Goal: Task Accomplishment & Management: Manage account settings

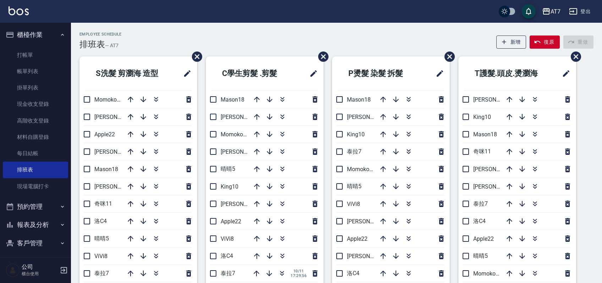
scroll to position [121, 0]
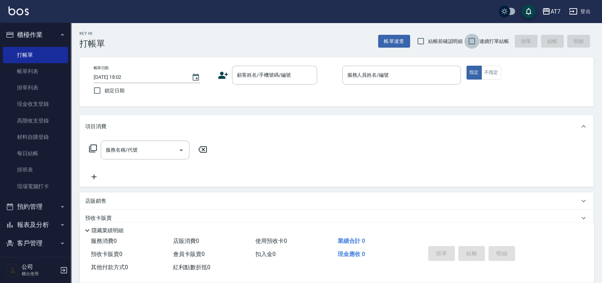
click at [475, 39] on input "連續打單結帳" at bounding box center [471, 41] width 15 height 15
checkbox input "true"
click at [260, 79] on input "顧客姓名/手機號碼/編號" at bounding box center [269, 75] width 68 height 12
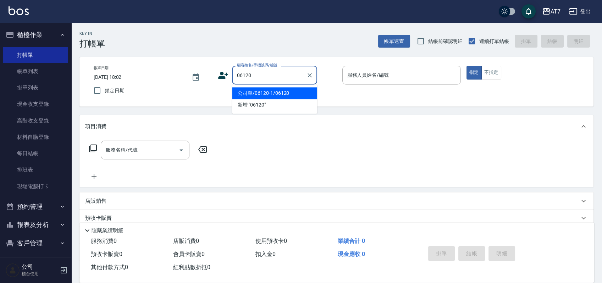
type input "公司單/06120-1/06120"
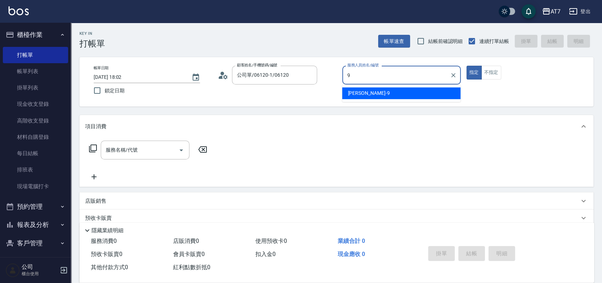
type input "[PERSON_NAME]-9"
type button "true"
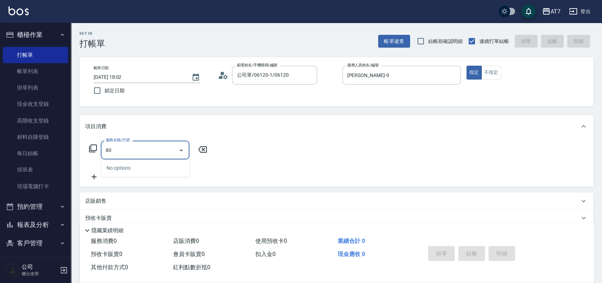
type input "801"
type input "40"
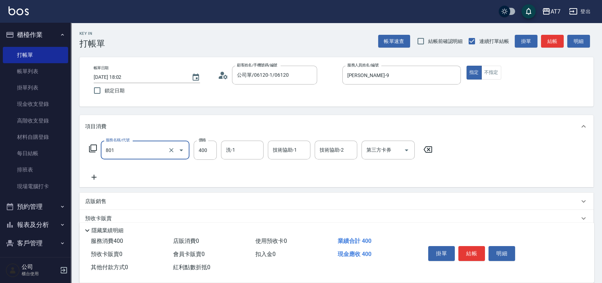
type input "自購-葉綠素洗髮(互助)(801)"
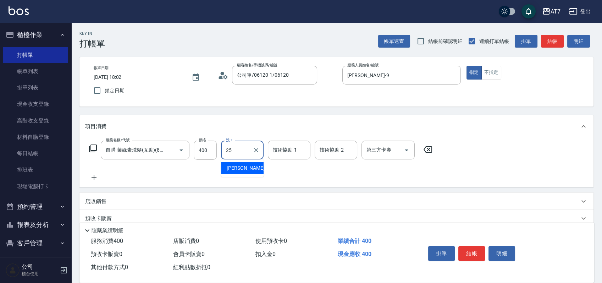
type input "Sandy-25"
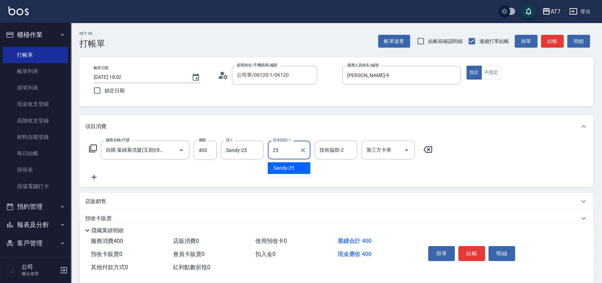
type input "Sandy-25"
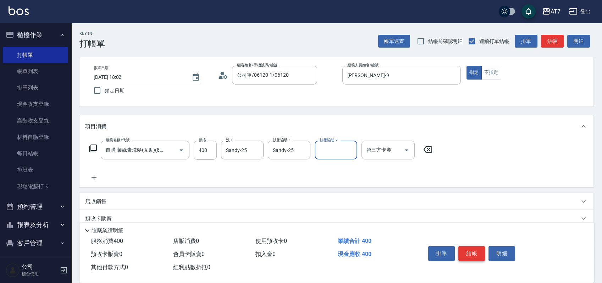
click at [475, 255] on button "結帳" at bounding box center [471, 253] width 27 height 15
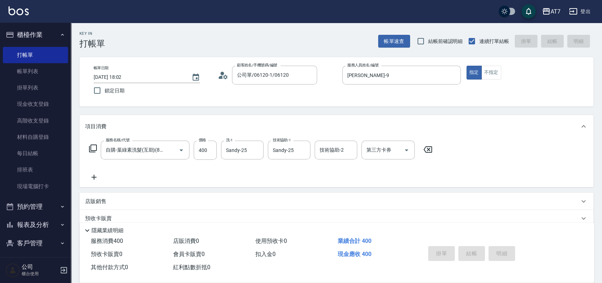
type input "2025/10/11 19:51"
type input "0"
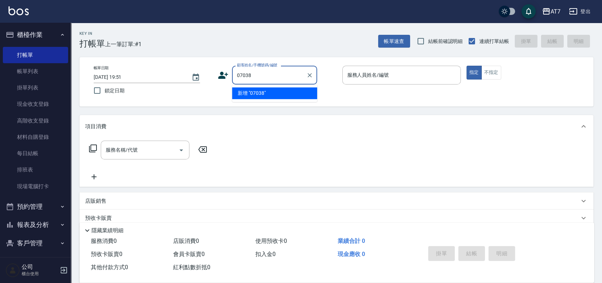
type input "07038"
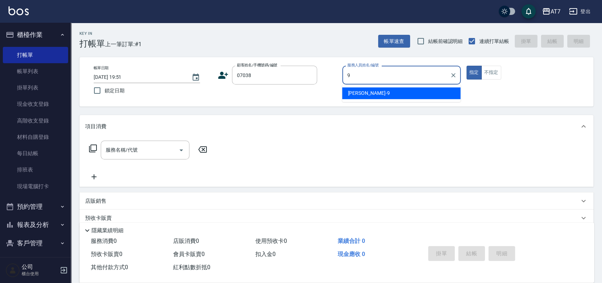
type input "郭郭-9"
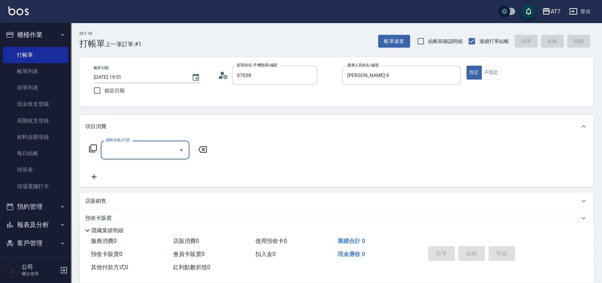
type input "公司/公司07038/07038"
type input "107"
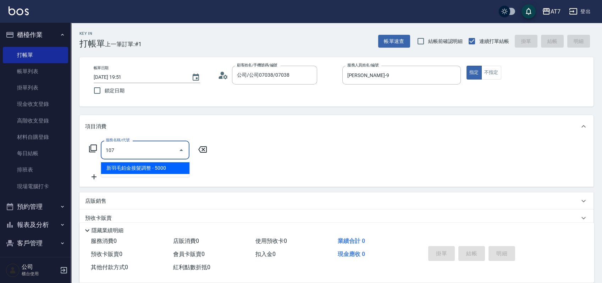
type input "500"
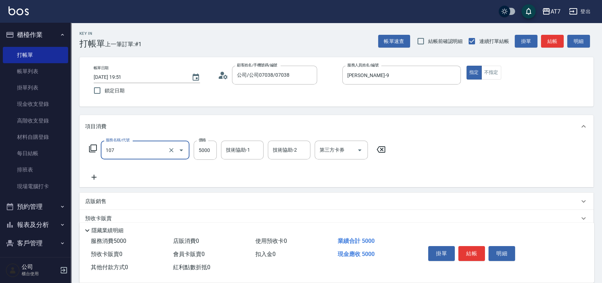
type input "新羽毛鉑金接髮調整(107)"
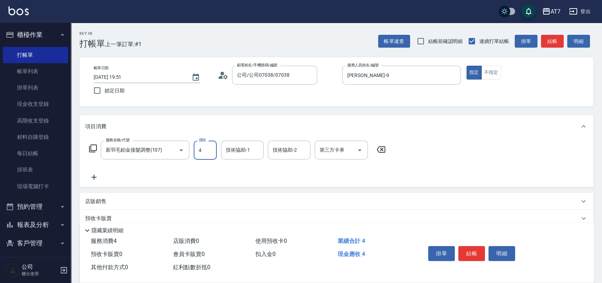
type input "0"
type input "400"
type input "40"
type input "4000"
type input "400"
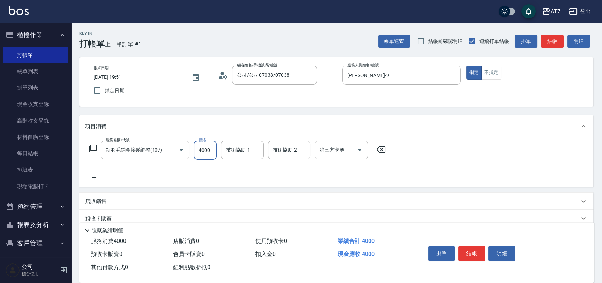
type input "4000"
type input "怡甄-23"
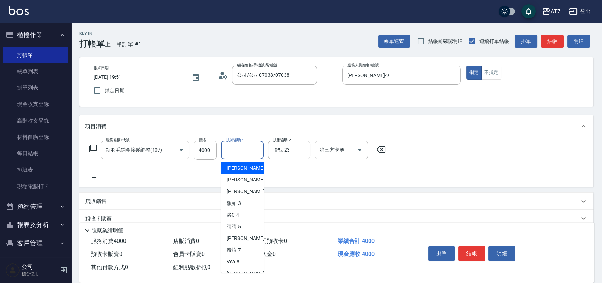
click at [238, 146] on div "技術協助-1 技術協助-1" at bounding box center [242, 149] width 43 height 19
type input "Sandy-25"
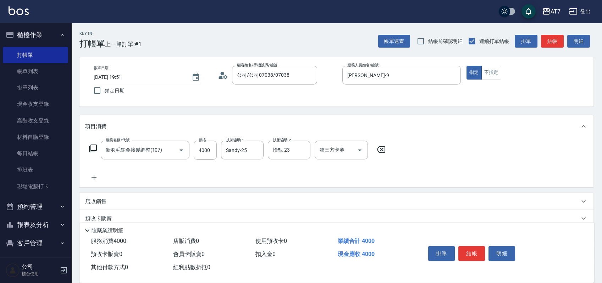
click at [487, 169] on div "服務名稱/代號 新羽毛鉑金接髮調整(107) 服務名稱/代號 價格 4000 價格 技術協助-1 Sandy-25 技術協助-1 技術協助-2 怡甄-23 技…" at bounding box center [336, 162] width 514 height 49
drag, startPoint x: 305, startPoint y: 152, endPoint x: 287, endPoint y: 151, distance: 18.8
click at [305, 152] on icon "Clear" at bounding box center [302, 149] width 7 height 7
click at [258, 149] on icon "Clear" at bounding box center [256, 149] width 7 height 7
click at [94, 180] on icon at bounding box center [94, 177] width 18 height 9
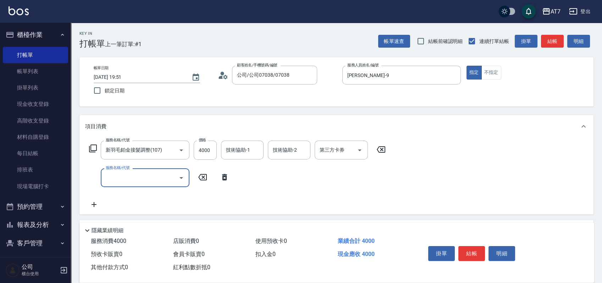
click at [119, 179] on input "服務名稱/代號" at bounding box center [140, 177] width 72 height 12
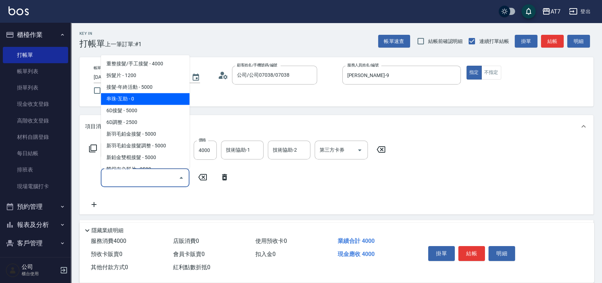
click at [130, 100] on span "串珠-互助 - 0" at bounding box center [145, 99] width 89 height 12
type input "串珠-互助(103)"
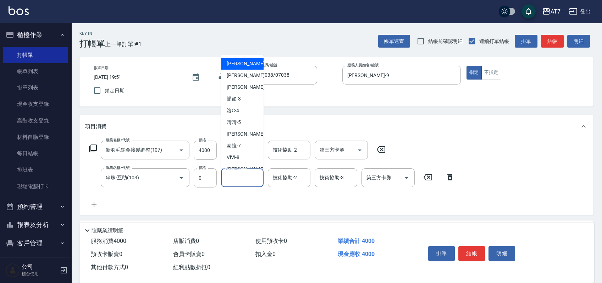
click at [233, 178] on input "技術協助-1" at bounding box center [242, 177] width 36 height 12
click at [537, 160] on div "服務名稱/代號 新羽毛鉑金接髮調整(107) 服務名稱/代號 價格 4000 價格 技術協助-1 技術協助-1 技術協助-2 技術協助-2 第三方卡券 第三方…" at bounding box center [336, 176] width 514 height 77
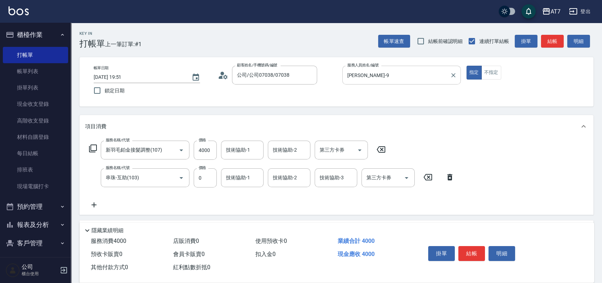
click at [382, 78] on input "郭郭-9" at bounding box center [395, 75] width 101 height 12
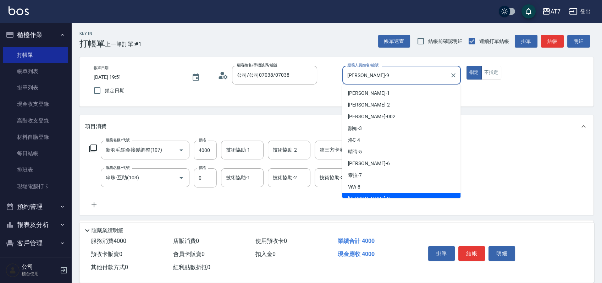
scroll to position [6, 0]
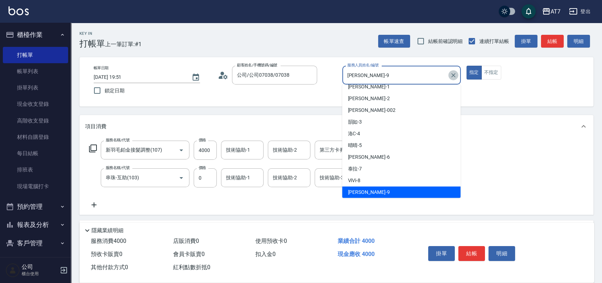
click at [451, 75] on icon "Clear" at bounding box center [453, 75] width 7 height 7
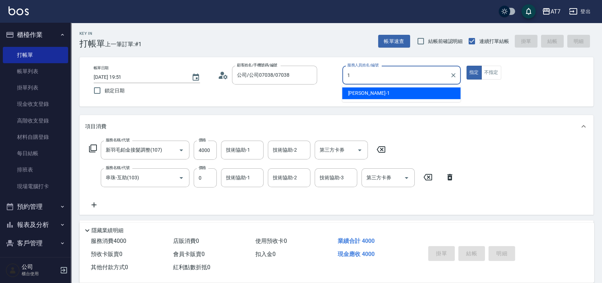
scroll to position [0, 0]
type input "奇咪-11"
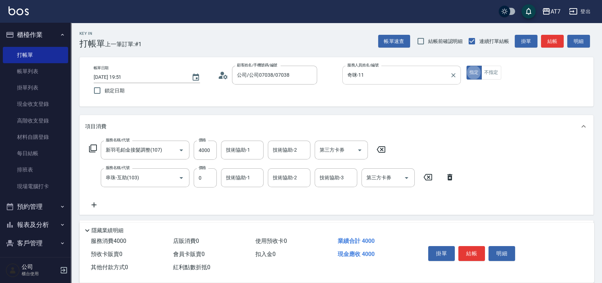
click at [450, 174] on icon at bounding box center [449, 177] width 5 height 6
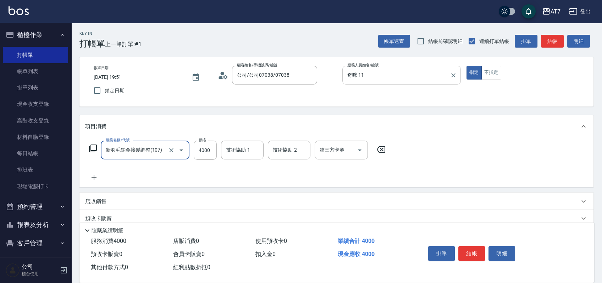
click at [378, 149] on icon at bounding box center [381, 149] width 18 height 9
type input "0"
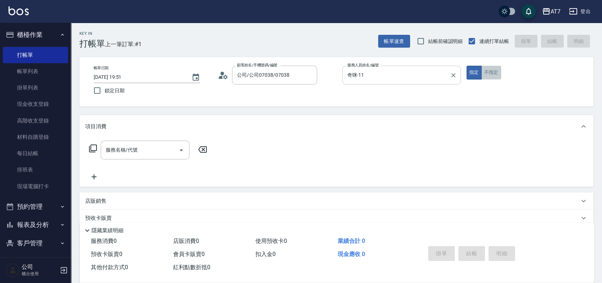
click at [494, 75] on button "不指定" at bounding box center [491, 73] width 20 height 14
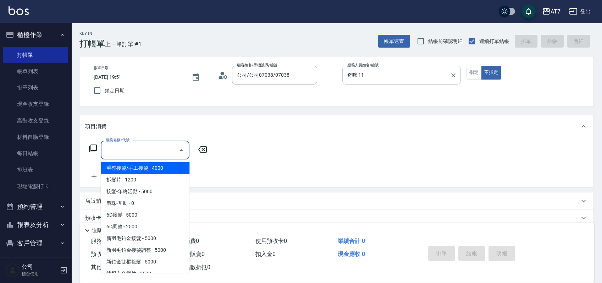
click at [130, 156] on input "服務名稱/代號" at bounding box center [140, 150] width 72 height 12
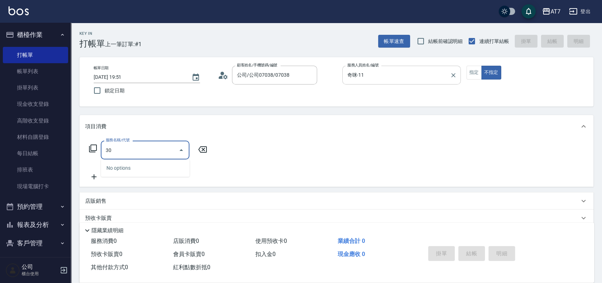
type input "302"
type input "30"
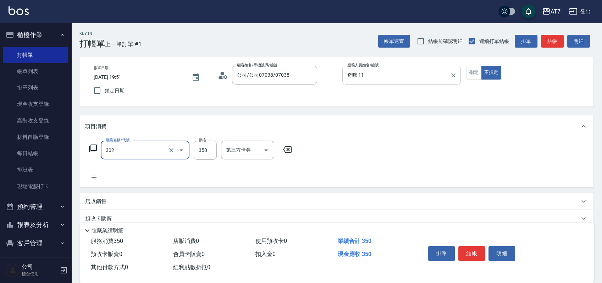
type input "剪髮(302)"
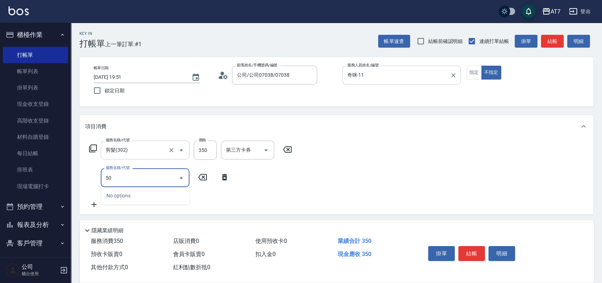
type input "501"
type input "60"
type input "洗髮(互助)(501)"
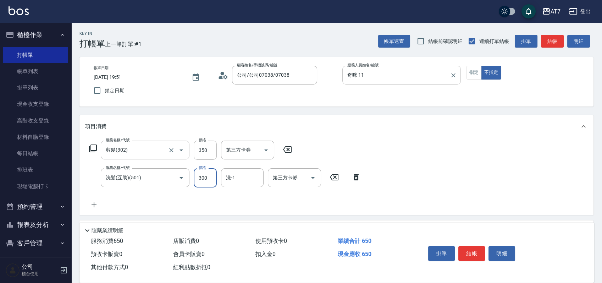
type input "30"
type input "25"
type input "60"
type input "250"
type input "Ruby-42"
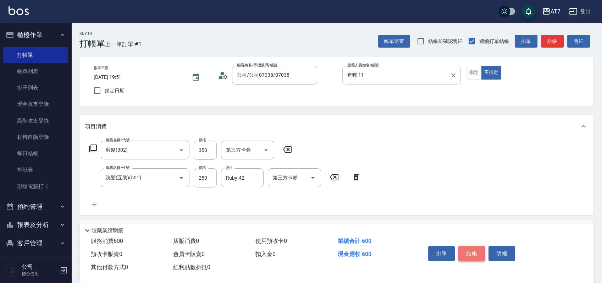
click at [462, 250] on button "結帳" at bounding box center [471, 253] width 27 height 15
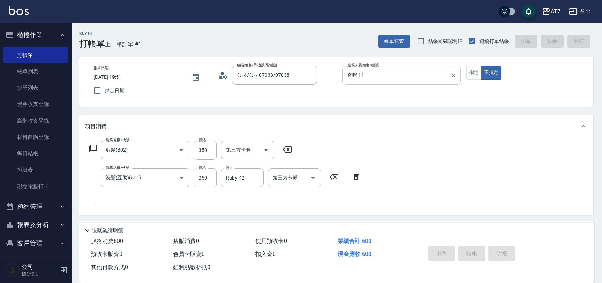
type input "2025/10/11 19:53"
type input "0"
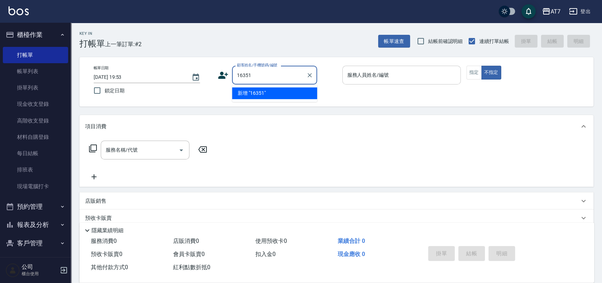
type input "16351"
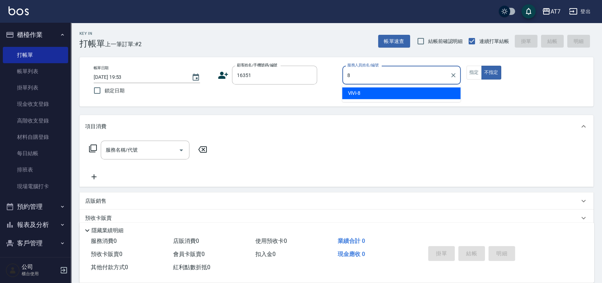
type input "ViVi-8"
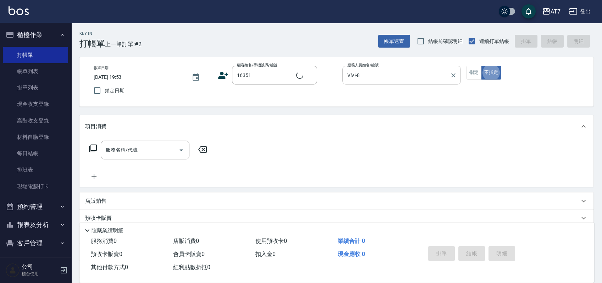
type button "false"
type input "公司/公司16351/16351"
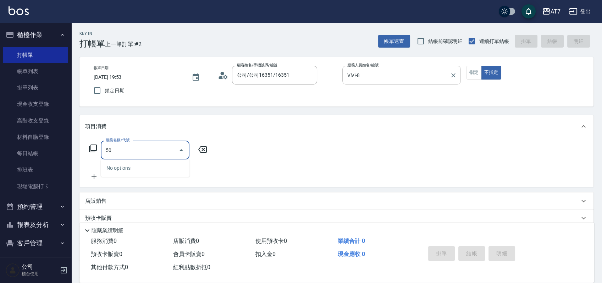
type input "501"
type input "30"
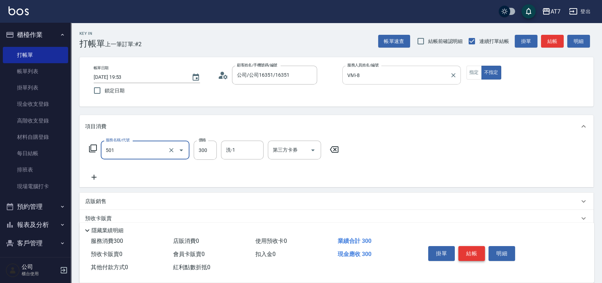
type input "洗髮(互助)(501)"
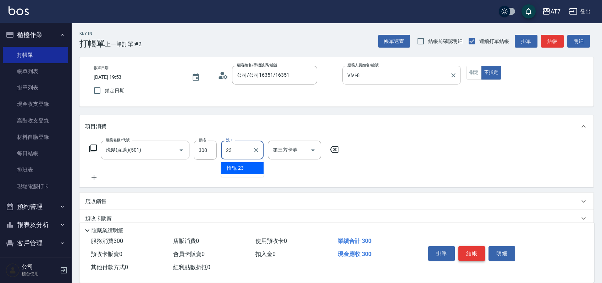
type input "怡甄-23"
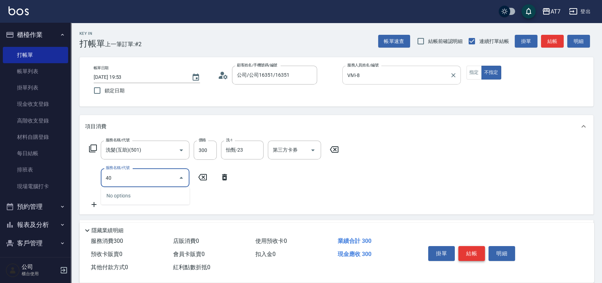
type input "401"
type input "180"
type input "染髮(互助)(401)"
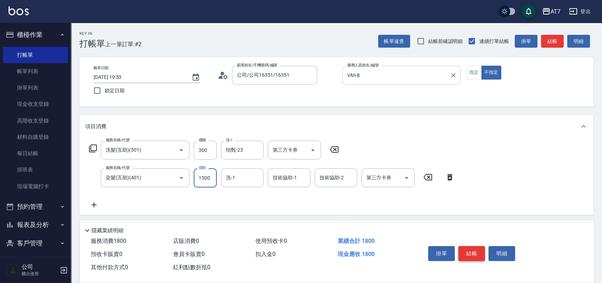
type input "2"
type input "30"
type input "259"
type input "50"
type input "2599"
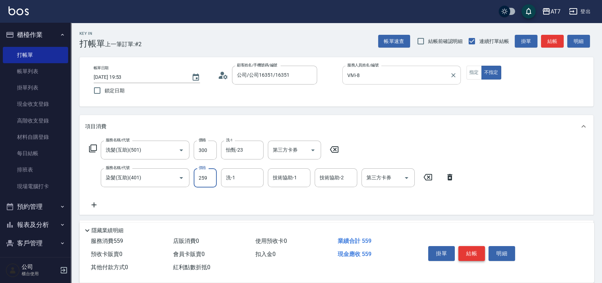
type input "280"
type input "2599"
type input "晴晴-5"
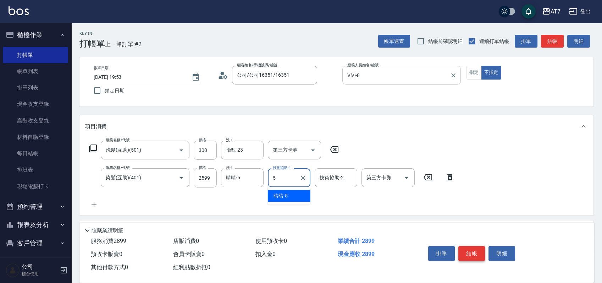
type input "晴晴-5"
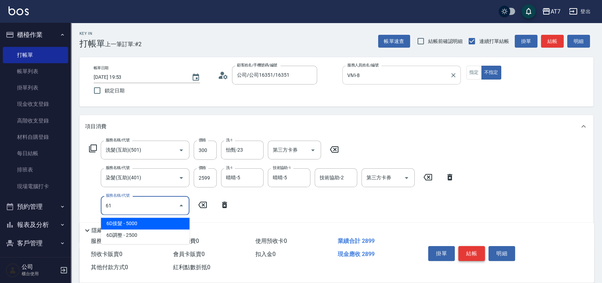
type input "610"
type input "580"
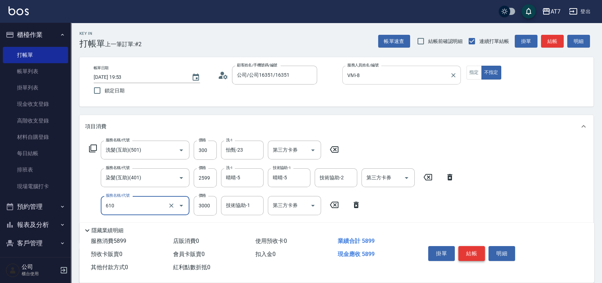
type input "鉑金護髮L（自領(610)"
type input "2"
type input "290"
type input "310"
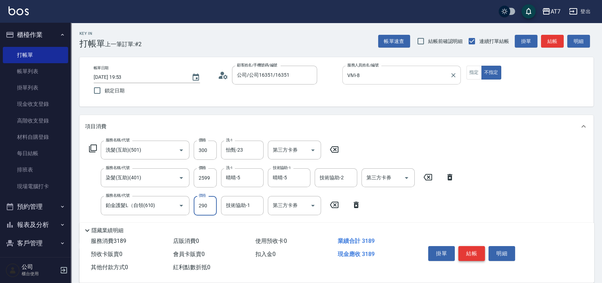
type input "2900"
type input "570"
type input "2900"
click at [524, 210] on div "服務名稱/代號 洗髮(互助)(501) 服務名稱/代號 價格 300 價格 洗-1 怡甄-23 洗-1 第三方卡券 第三方卡券 服務名稱/代號 染髮(互助)(…" at bounding box center [336, 190] width 514 height 105
click at [471, 251] on button "結帳" at bounding box center [471, 253] width 27 height 15
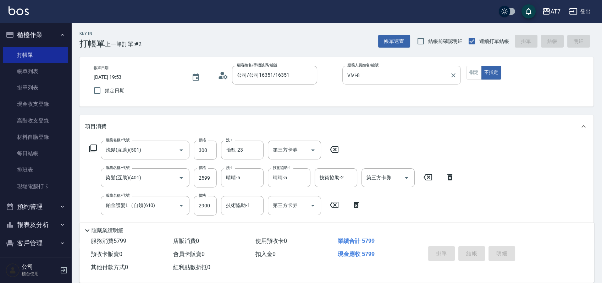
type input "2025/10/11 19:54"
type input "0"
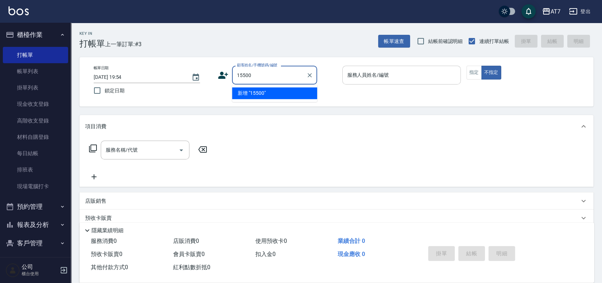
type input "15500"
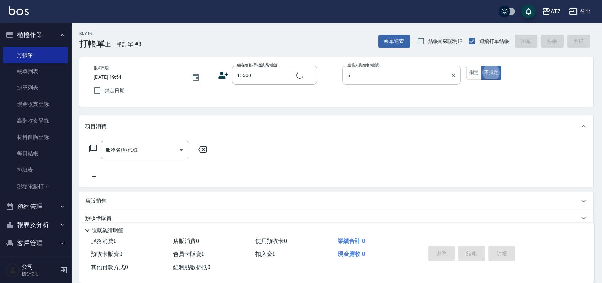
type input "晴晴-5"
type input "公司/公司15500/15500"
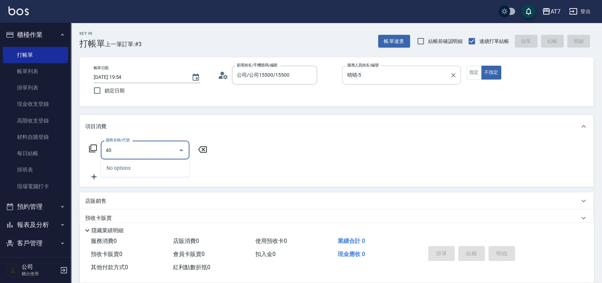
type input "400"
type input "150"
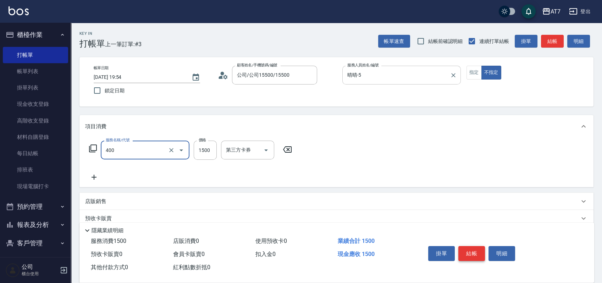
type input "染髮(400)"
type input "5"
type input "0"
type input "579"
type input "50"
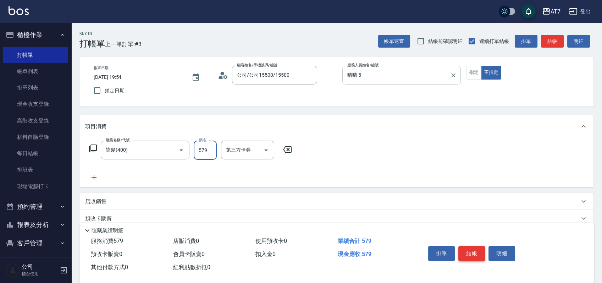
type input "5799"
type input "570"
type input "5799"
drag, startPoint x: 471, startPoint y: 251, endPoint x: 478, endPoint y: 203, distance: 48.8
click at [478, 203] on div "Key In 打帳單 上一筆訂單:#3 帳單速查 結帳前確認明細 連續打單結帳 掛單 結帳 明細 帳單日期 2025/10/11 19:54 鎖定日期 顧客姓…" at bounding box center [336, 192] width 531 height 339
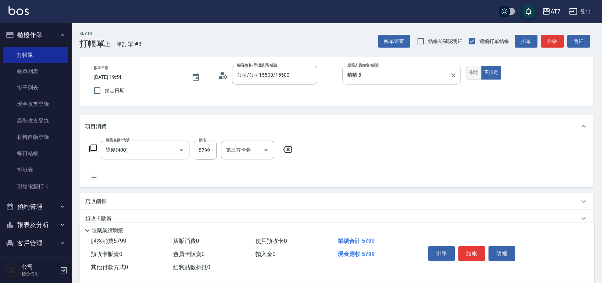
click at [473, 69] on button "指定" at bounding box center [473, 73] width 15 height 14
click at [476, 251] on button "結帳" at bounding box center [471, 253] width 27 height 15
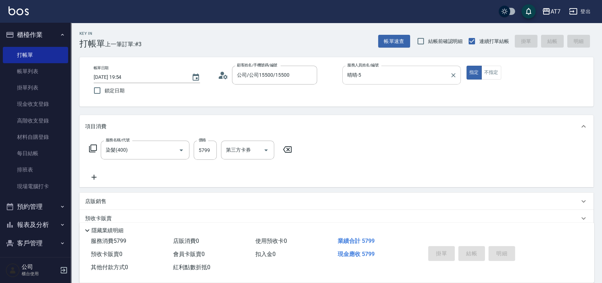
type input "0"
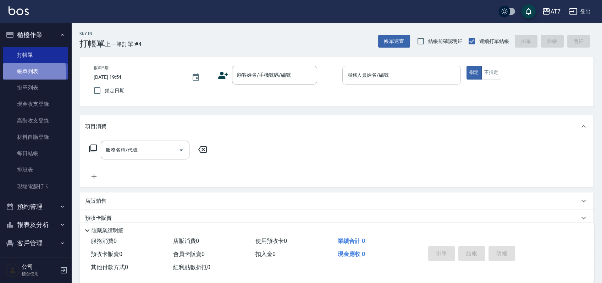
click at [27, 73] on link "帳單列表" at bounding box center [35, 71] width 65 height 16
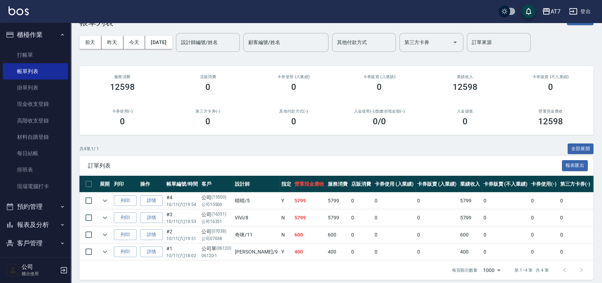
scroll to position [33, 0]
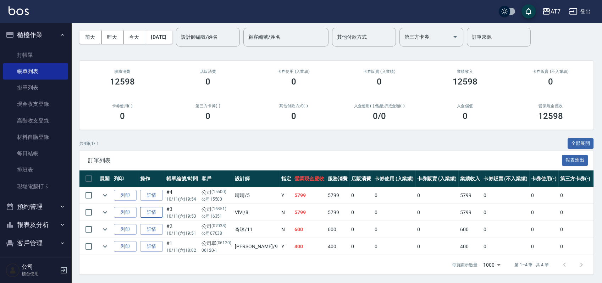
click at [157, 207] on link "詳情" at bounding box center [151, 212] width 23 height 11
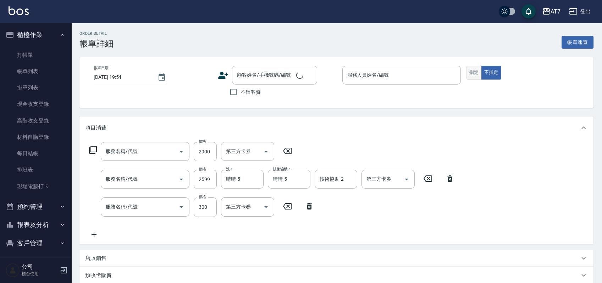
type input "2025/10/11 19:53"
type input "ViVi-8"
type input "570"
click at [474, 76] on button "指定" at bounding box center [473, 73] width 15 height 14
type input "鉑金護髮L（自領(610)"
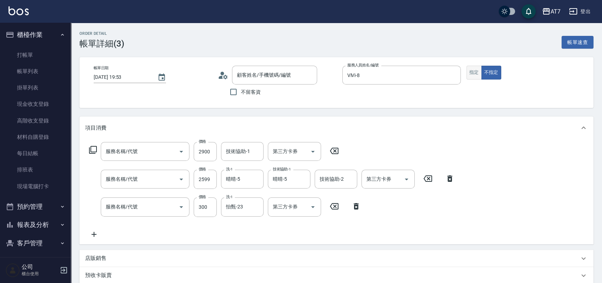
type input "染髮(互助)(401)"
type input "洗髮(互助)(501)"
type input "公司/公司16351/16351"
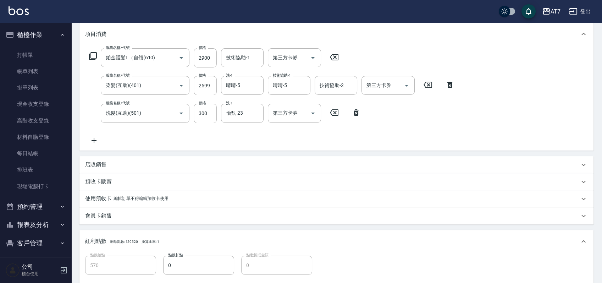
scroll to position [189, 0]
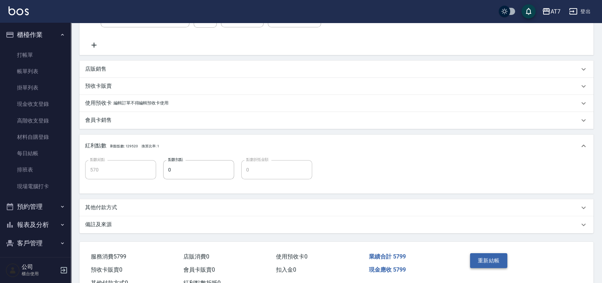
click at [496, 261] on button "重新結帳" at bounding box center [489, 260] width 38 height 15
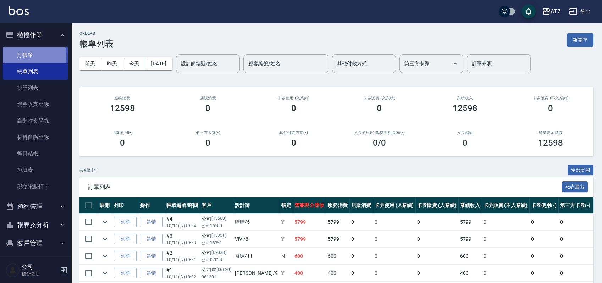
click at [27, 56] on link "打帳單" at bounding box center [35, 55] width 65 height 16
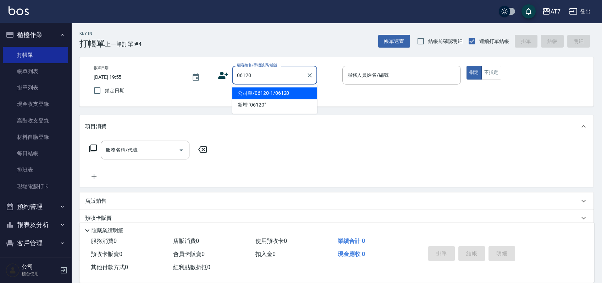
type input "公司單/06120-1/06120"
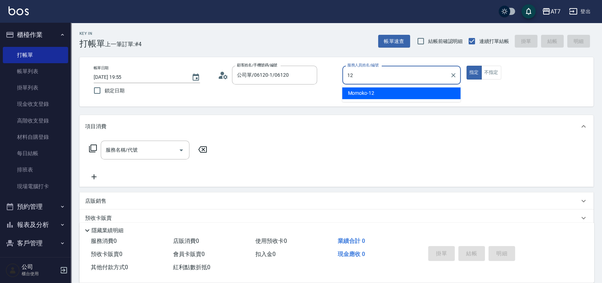
type input "Momoko-12"
type button "true"
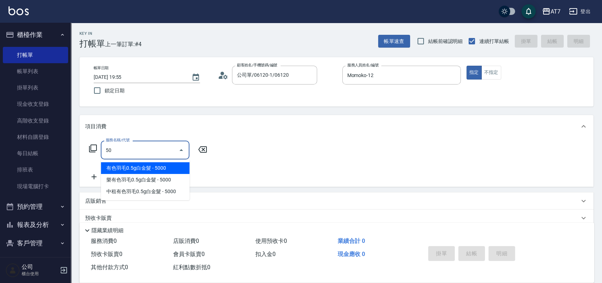
type input "501"
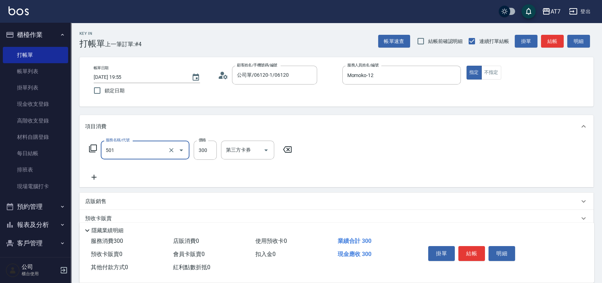
type input "30"
type input "洗髮(互助)(501)"
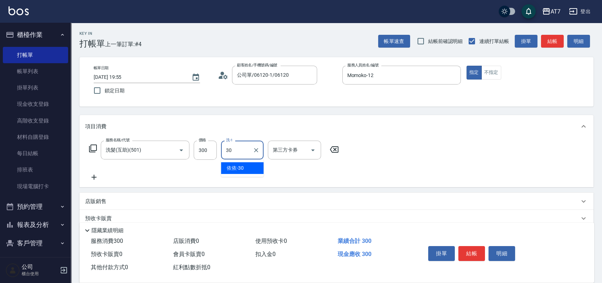
type input "依依-30"
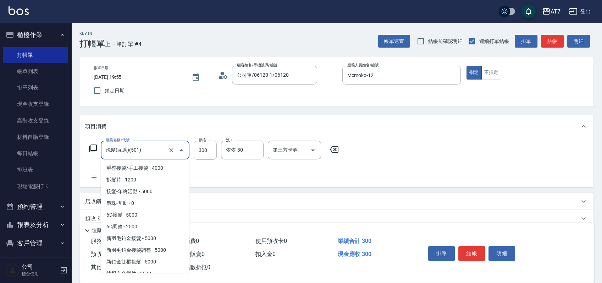
click at [147, 149] on input "洗髮(互助)(501)" at bounding box center [135, 150] width 62 height 12
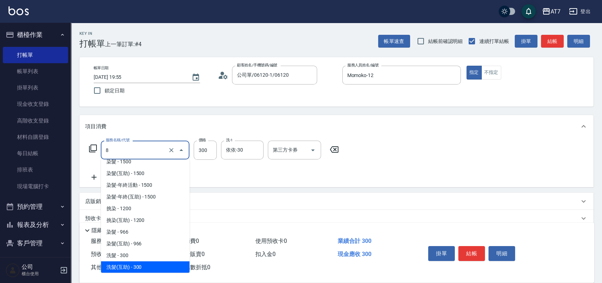
type input "80"
type input "0"
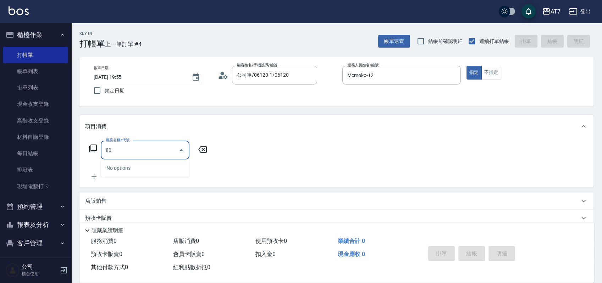
type input "801"
type input "40"
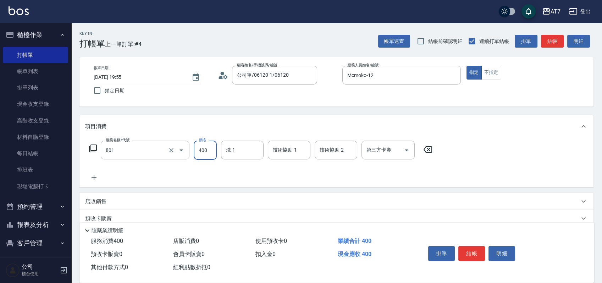
type input "自購-葉綠素洗髮(互助)(801)"
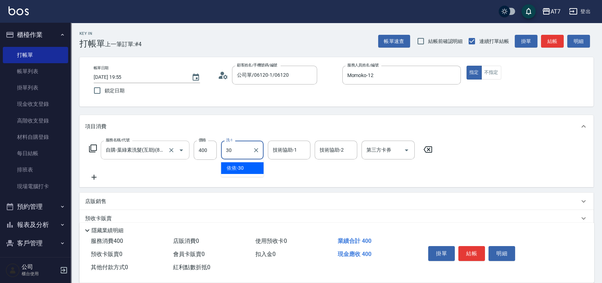
type input "依依-30"
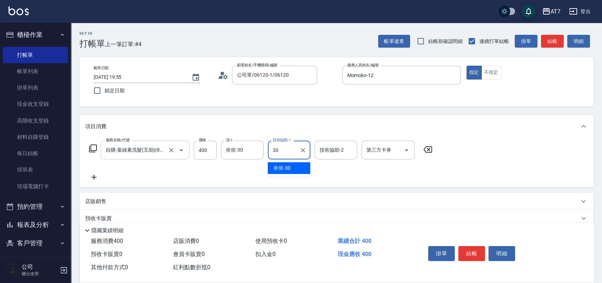
type input "依依-30"
click at [473, 253] on button "結帳" at bounding box center [471, 253] width 27 height 15
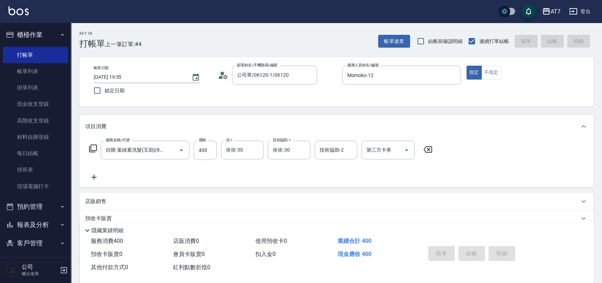
type input "0"
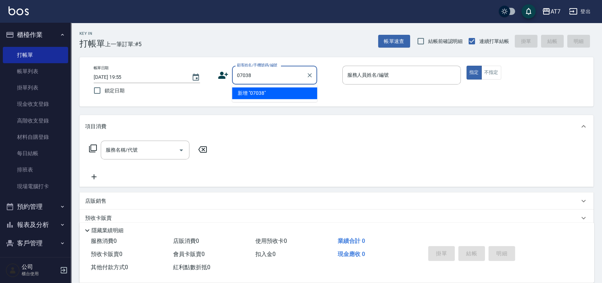
type input "07038"
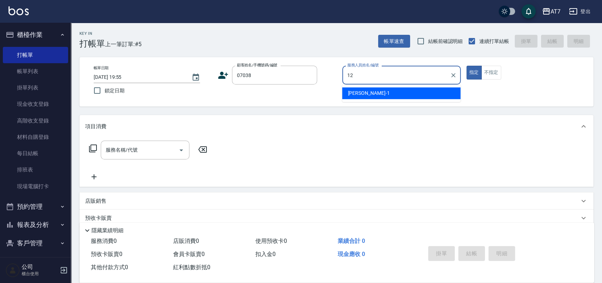
type input "12"
type input "公司/公司07038/07038"
type input "Momoko-12"
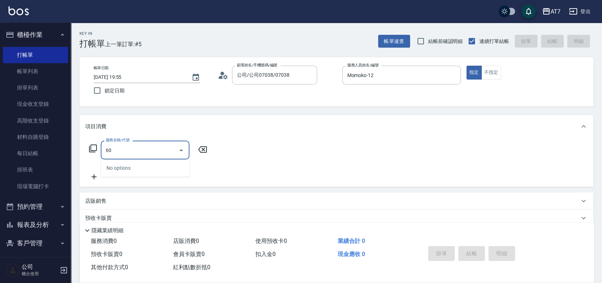
type input "6"
type input "801"
type input "40"
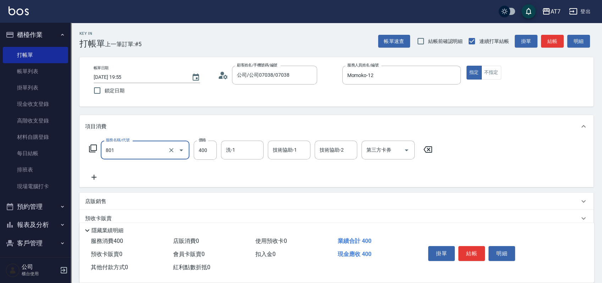
type input "自購-葉綠素洗髮(互助)(801)"
type input "4"
type input "0"
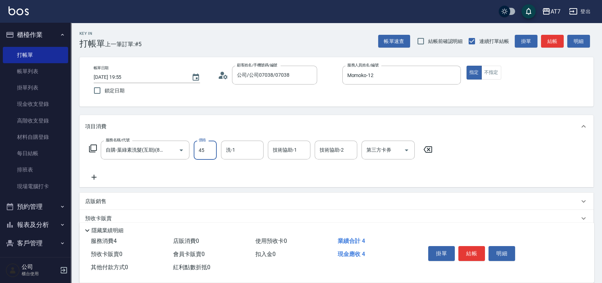
type input "450"
type input "40"
type input "450"
type input "依依-30"
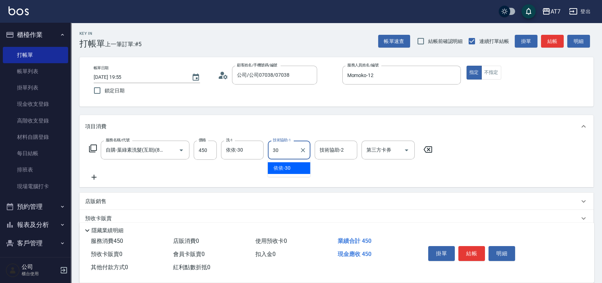
type input "依依-30"
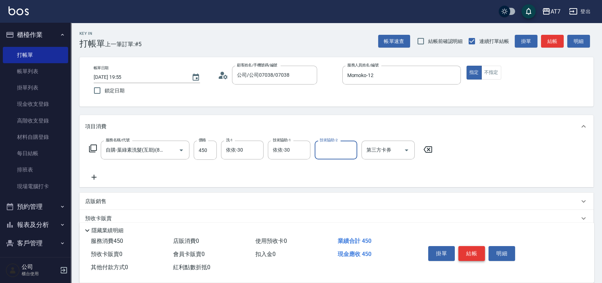
click at [477, 253] on button "結帳" at bounding box center [471, 253] width 27 height 15
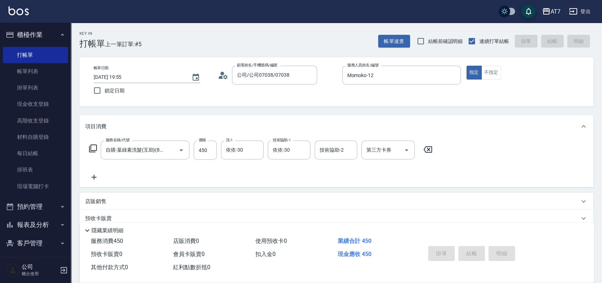
type input "0"
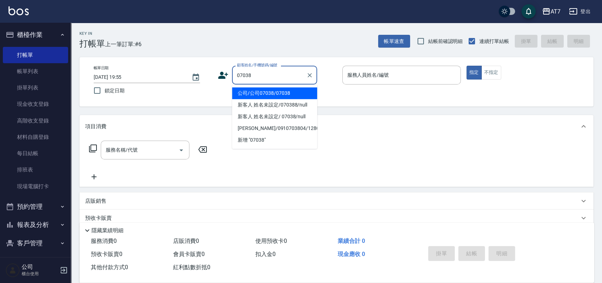
type input "公司/公司07038/07038"
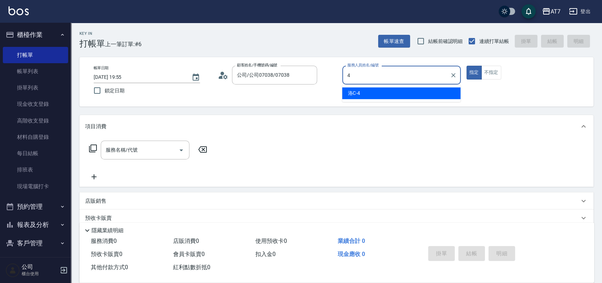
type input "洛C-4"
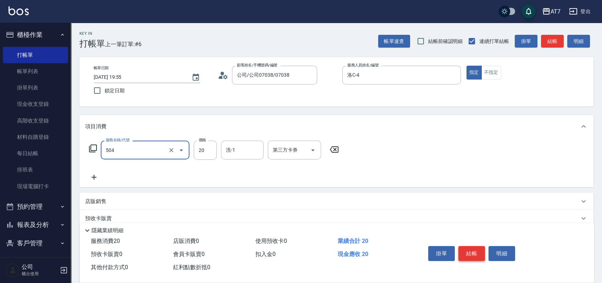
type input "潤絲(504)"
type input "50"
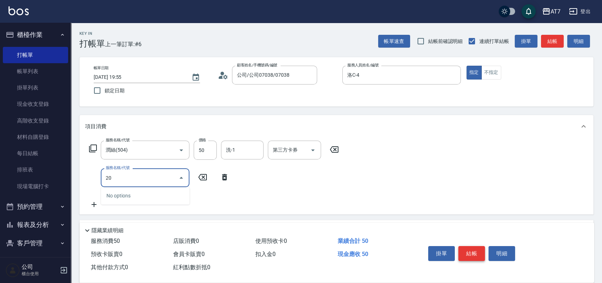
type input "201"
type input "150"
type input "燙-互助(201)"
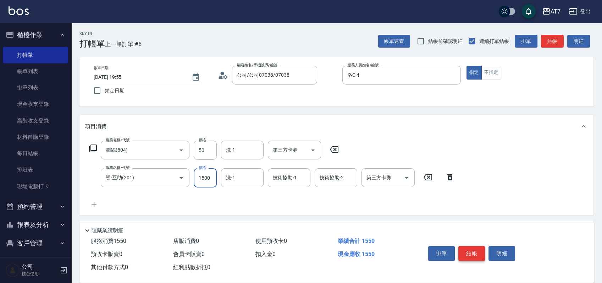
type input "1"
type input "0"
type input "199"
type input "20"
type input "1999"
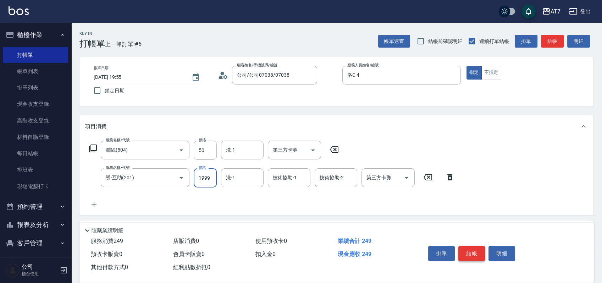
type input "200"
type input "1999"
type input "LU LU-35"
drag, startPoint x: 477, startPoint y: 253, endPoint x: 508, endPoint y: 213, distance: 50.5
click at [508, 213] on div "Key In 打帳單 上一筆訂單:#6 帳單速查 結帳前確認明細 連續打單結帳 掛單 結帳 明細 帳單日期 2025/10/11 19:55 鎖定日期 顧客姓…" at bounding box center [336, 206] width 531 height 367
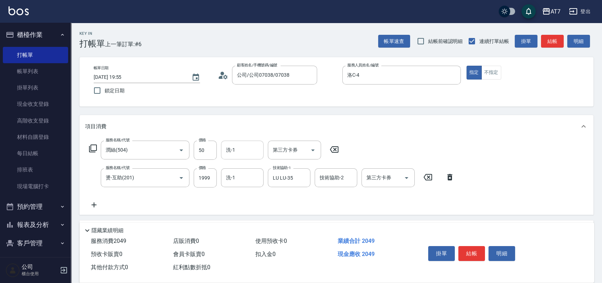
click at [242, 157] on div "洗-1" at bounding box center [242, 149] width 43 height 19
type input "LU LU-35"
click at [242, 186] on div "洗-1" at bounding box center [242, 177] width 43 height 19
type input "LU LU-35"
click at [467, 254] on button "結帳" at bounding box center [471, 253] width 27 height 15
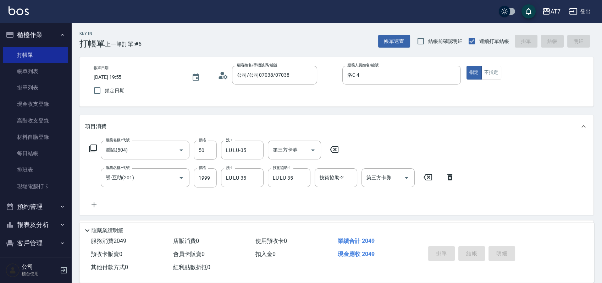
type input "2025/10/11 19:56"
type input "0"
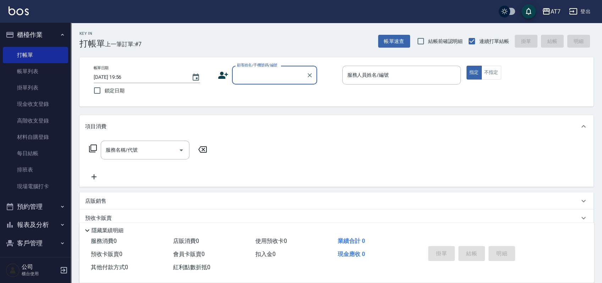
type input "0"
type input "16351"
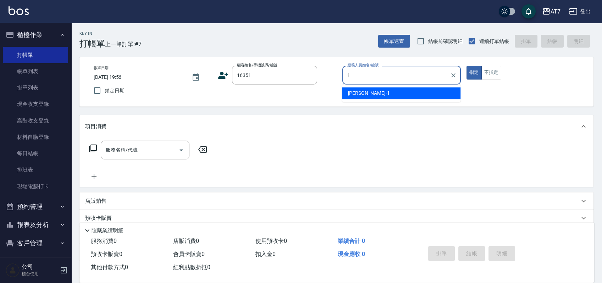
type input "米雪兒-1"
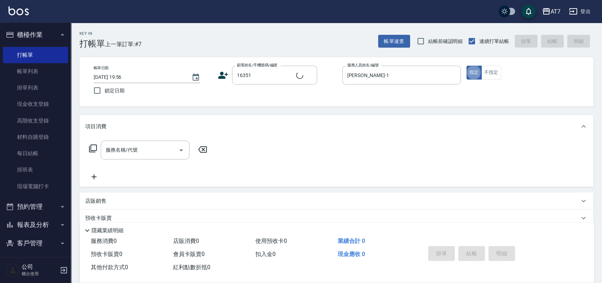
type input "公司/公司16351/16351"
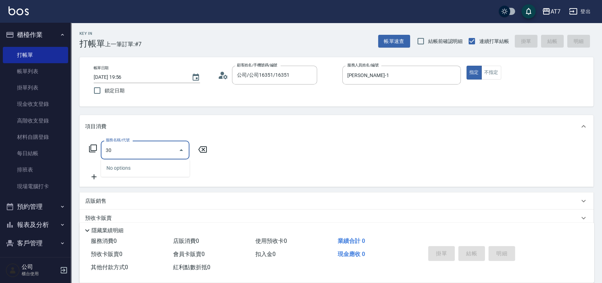
type input "302"
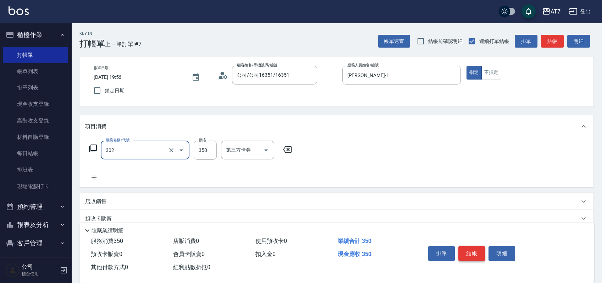
type input "30"
type input "剪髮(302)"
click at [467, 254] on button "結帳" at bounding box center [471, 253] width 27 height 15
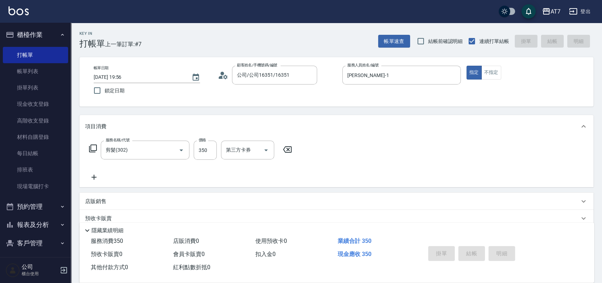
type input "0"
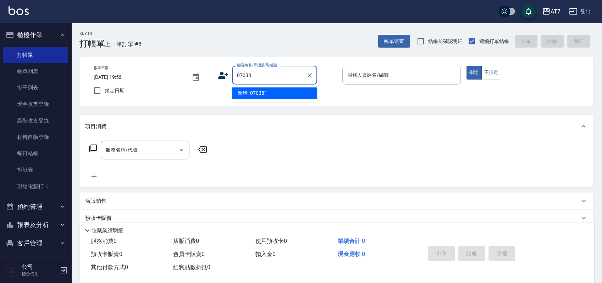
type input "07038"
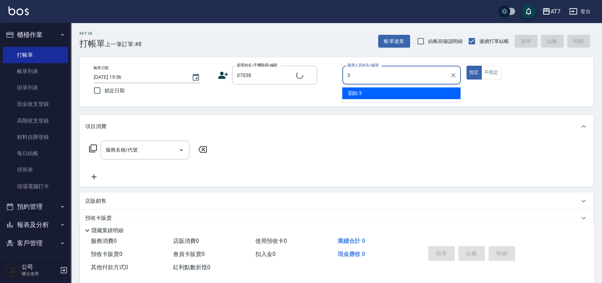
type input "韻如-3"
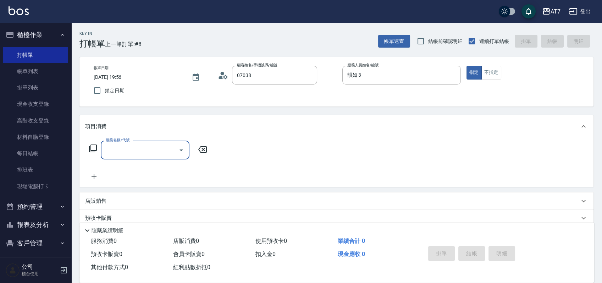
type input "公司/公司07038/07038"
type input "200"
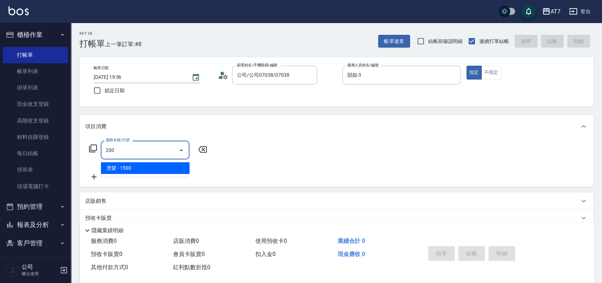
type input "150"
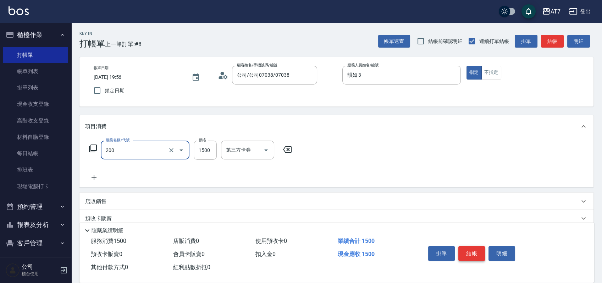
type input "燙髮(200)"
type input "2"
type input "0"
type input "288"
type input "20"
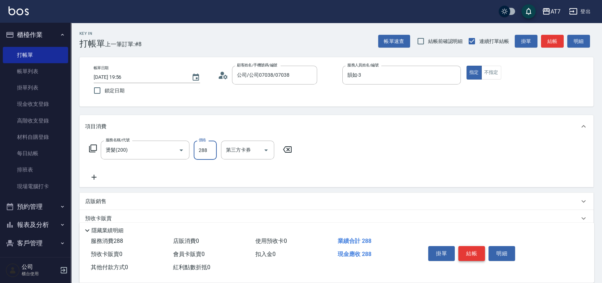
type input "2888"
type input "280"
type input "288"
type input "280"
type input "2880"
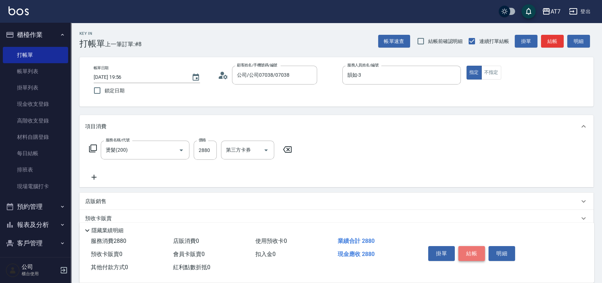
click at [467, 254] on button "結帳" at bounding box center [471, 253] width 27 height 15
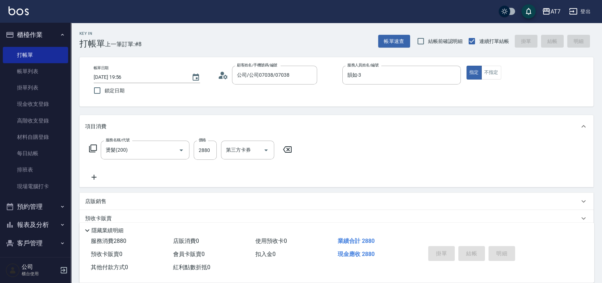
type input "2025/10/11 19:57"
type input "0"
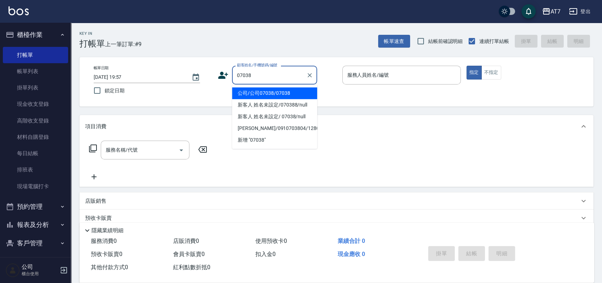
type input "公司/公司07038/07038"
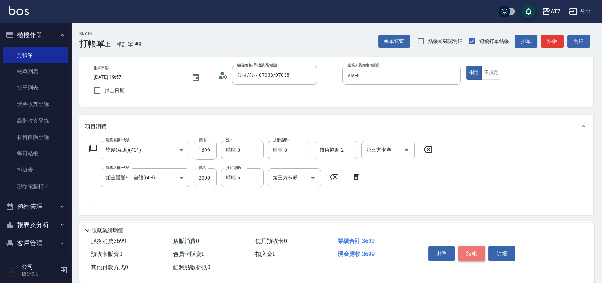
click at [468, 246] on button "結帳" at bounding box center [471, 253] width 27 height 15
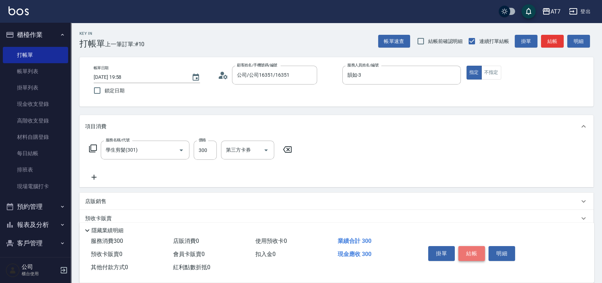
click at [471, 249] on button "結帳" at bounding box center [471, 253] width 27 height 15
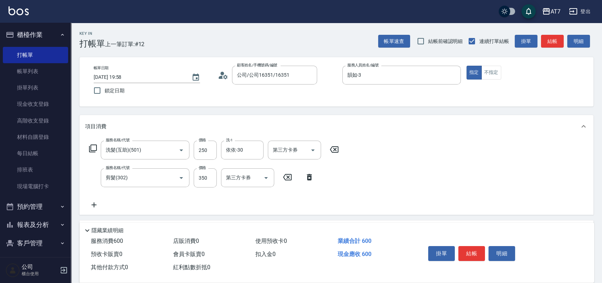
click at [400, 180] on div "服務名稱/代號 洗髮(互助)(501) 服務名稱/代號 價格 250 價格 洗-1 依依-30 洗-1 第三方卡券 第三方卡券 服務名稱/代號 剪髮(302)…" at bounding box center [336, 176] width 514 height 77
click at [473, 254] on button "結帳" at bounding box center [471, 253] width 27 height 15
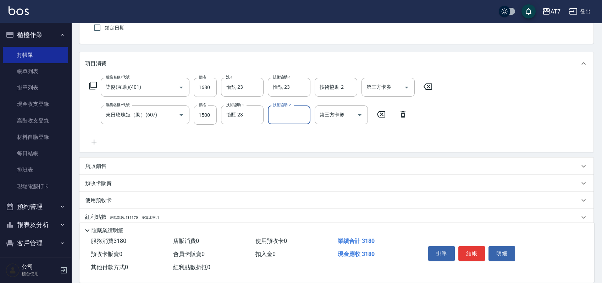
scroll to position [94, 0]
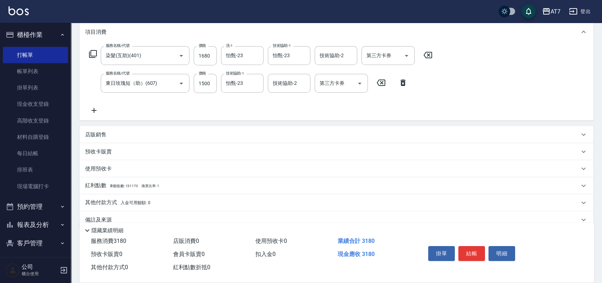
click at [97, 134] on p "店販銷售" at bounding box center [95, 134] width 21 height 7
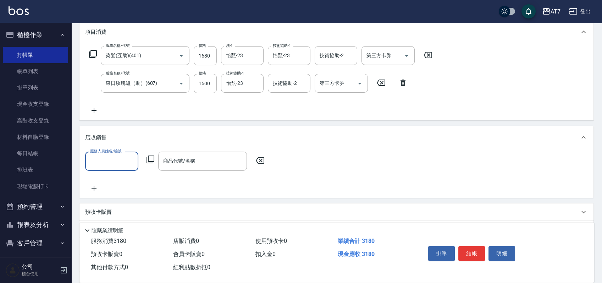
scroll to position [0, 0]
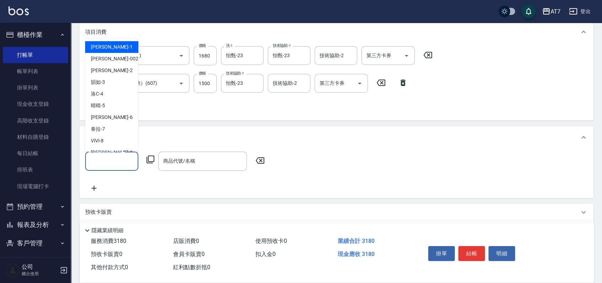
click at [121, 165] on input "服務人員姓名/編號" at bounding box center [111, 161] width 47 height 12
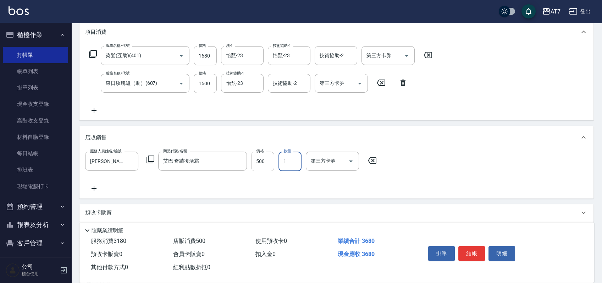
click at [264, 166] on input "500" at bounding box center [262, 160] width 23 height 19
click at [462, 248] on button "結帳" at bounding box center [471, 253] width 27 height 15
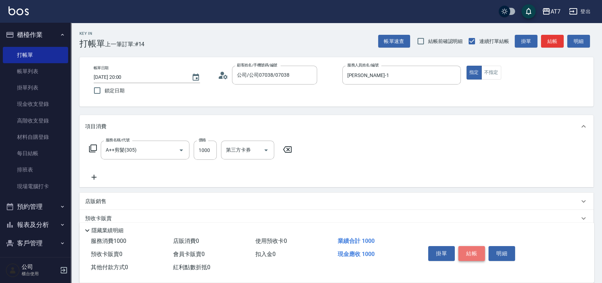
click at [462, 248] on button "結帳" at bounding box center [471, 253] width 27 height 15
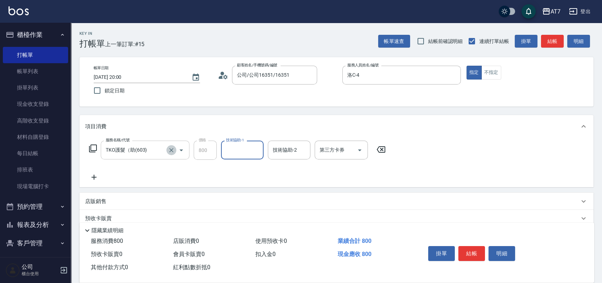
click at [169, 151] on icon "Clear" at bounding box center [171, 149] width 7 height 7
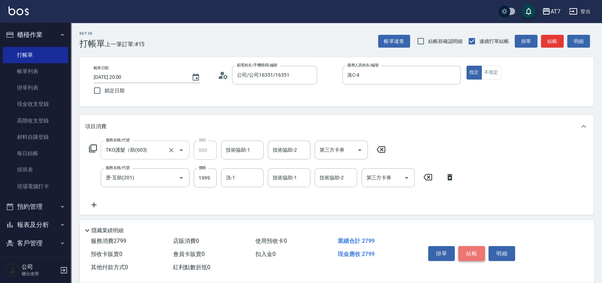
click at [471, 254] on button "結帳" at bounding box center [471, 253] width 27 height 15
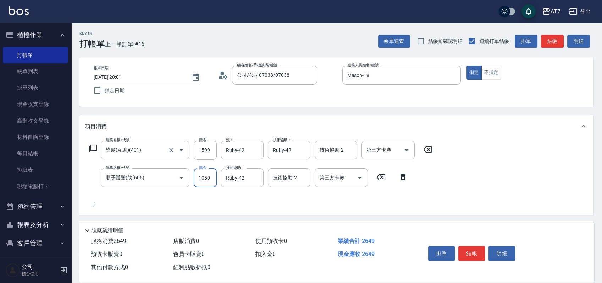
click at [205, 179] on input "1050" at bounding box center [205, 177] width 23 height 19
click at [468, 249] on button "結帳" at bounding box center [471, 253] width 27 height 15
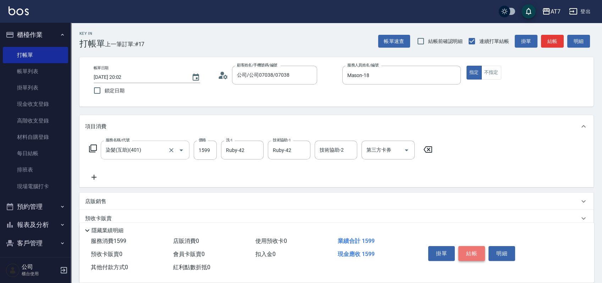
click at [472, 250] on button "結帳" at bounding box center [471, 253] width 27 height 15
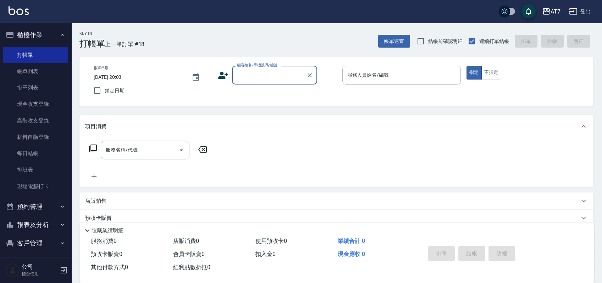
click at [287, 76] on input "顧客姓名/手機號碼/編號" at bounding box center [269, 75] width 68 height 12
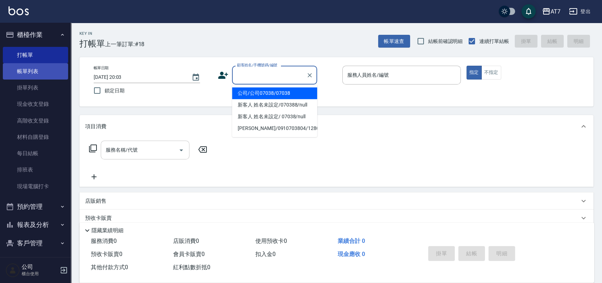
click at [42, 73] on link "帳單列表" at bounding box center [35, 71] width 65 height 16
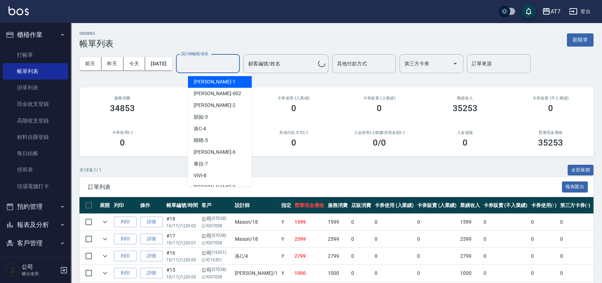
click at [221, 64] on input "設計師編號/姓名" at bounding box center [207, 63] width 57 height 12
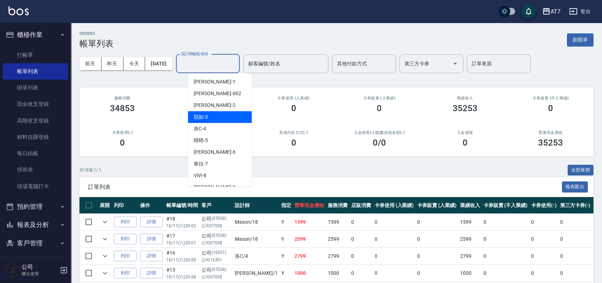
click at [219, 114] on div "韻如 -3" at bounding box center [220, 117] width 64 height 12
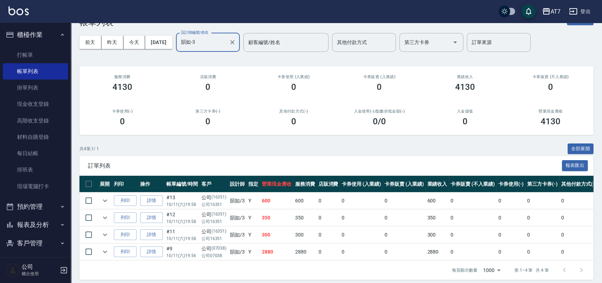
scroll to position [33, 0]
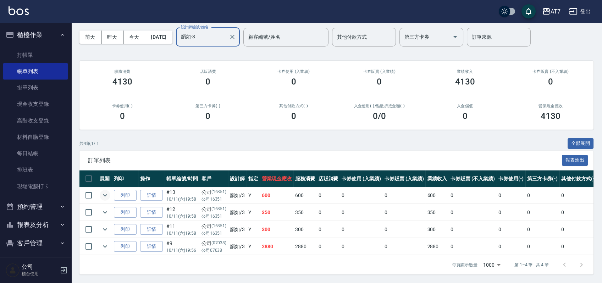
click at [104, 191] on icon "expand row" at bounding box center [105, 195] width 9 height 9
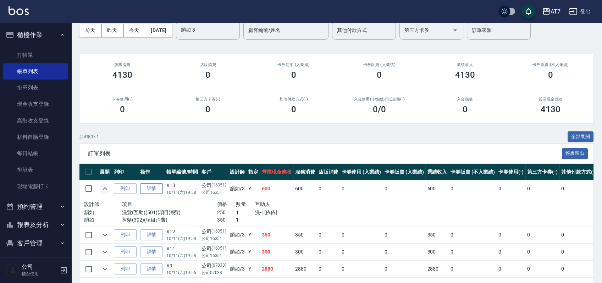
click at [148, 188] on link "詳情" at bounding box center [151, 188] width 23 height 11
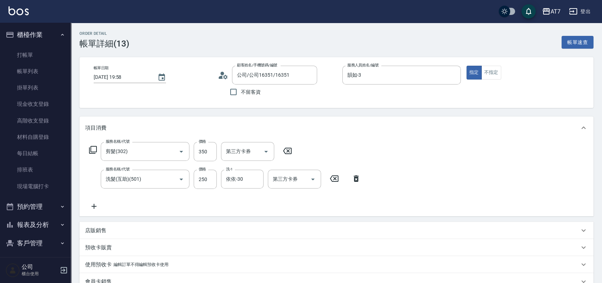
click at [96, 208] on icon at bounding box center [94, 206] width 18 height 9
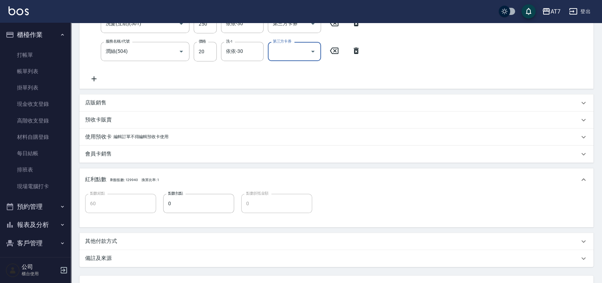
scroll to position [189, 0]
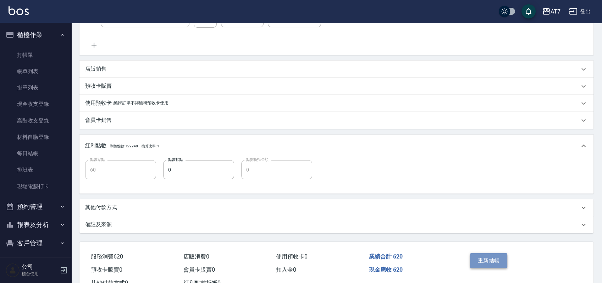
click at [486, 262] on button "重新結帳" at bounding box center [489, 260] width 38 height 15
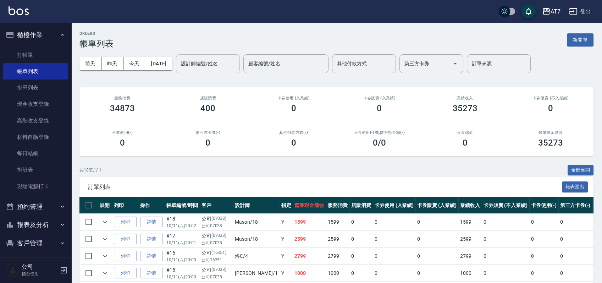
click at [223, 67] on input "設計師編號/姓名" at bounding box center [207, 63] width 57 height 12
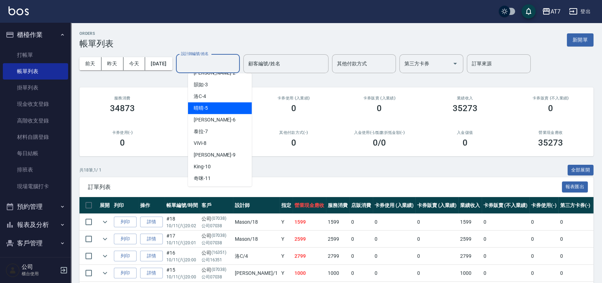
scroll to position [47, 0]
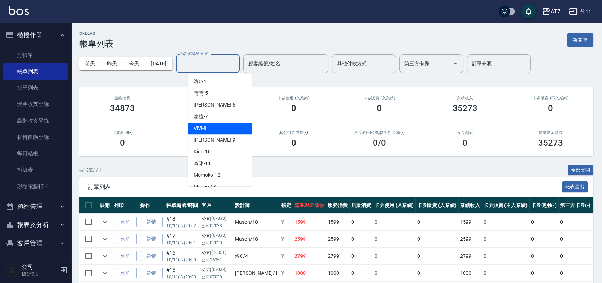
click at [224, 130] on div "ViVi -8" at bounding box center [220, 128] width 64 height 12
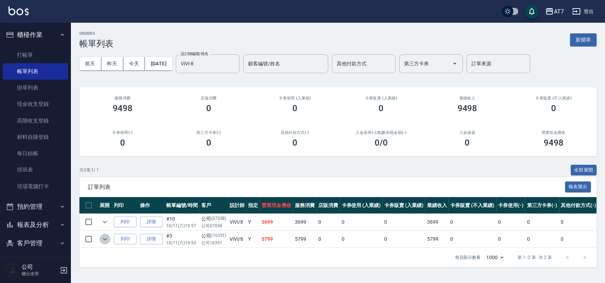
click at [107, 235] on icon "expand row" at bounding box center [105, 238] width 9 height 9
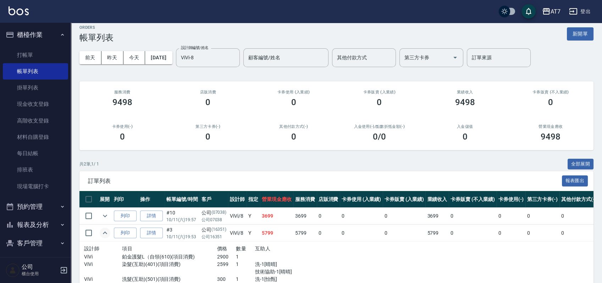
scroll to position [43, 0]
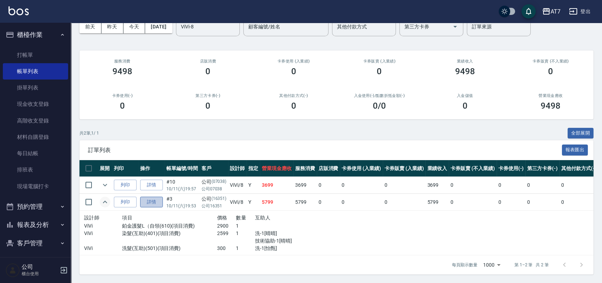
click at [148, 196] on link "詳情" at bounding box center [151, 201] width 23 height 11
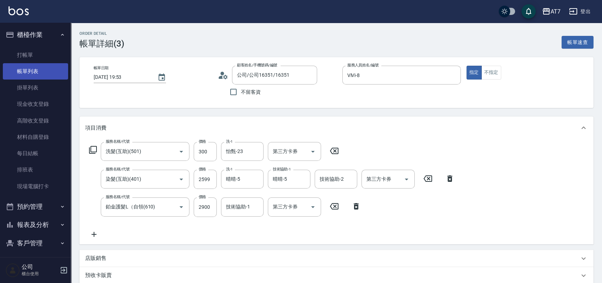
click at [36, 70] on link "帳單列表" at bounding box center [35, 71] width 65 height 16
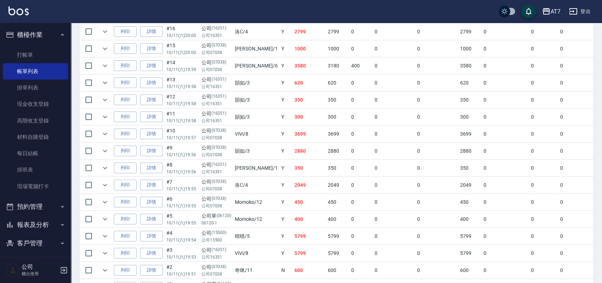
scroll to position [270, 0]
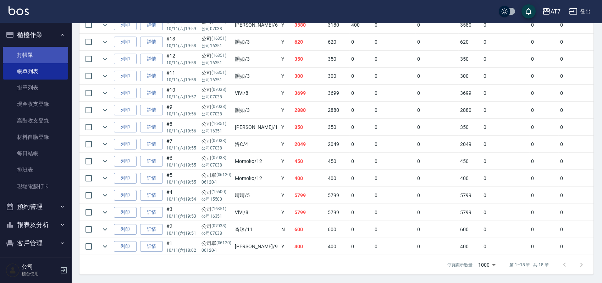
click at [34, 48] on link "打帳單" at bounding box center [35, 55] width 65 height 16
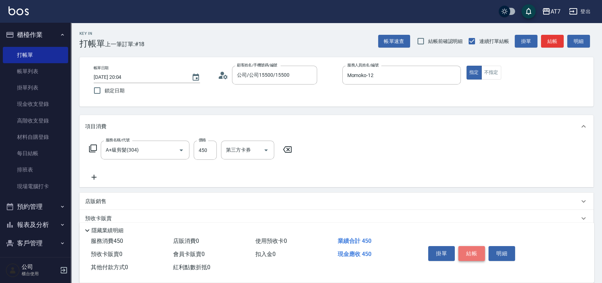
click at [473, 248] on button "結帳" at bounding box center [471, 253] width 27 height 15
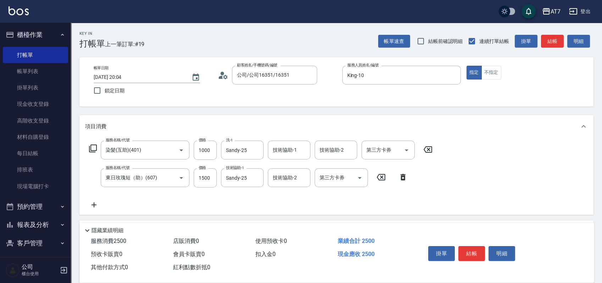
click at [92, 148] on icon at bounding box center [93, 148] width 9 height 9
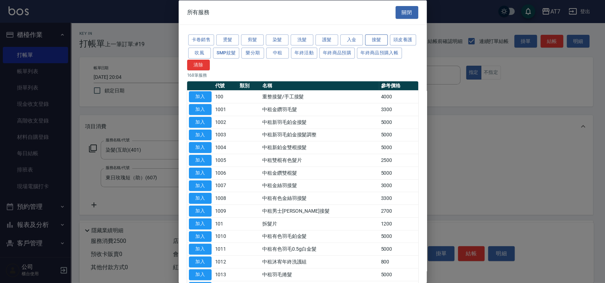
click at [374, 39] on button "接髮" at bounding box center [376, 39] width 23 height 11
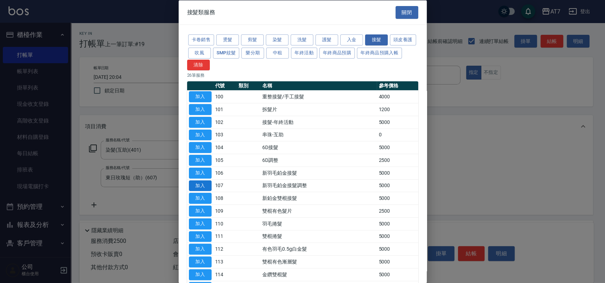
click at [203, 183] on button "加入" at bounding box center [200, 185] width 23 height 11
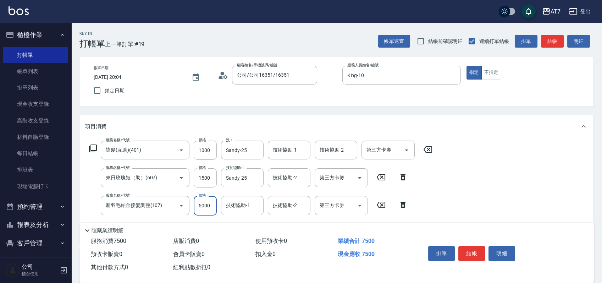
click at [205, 199] on input "5000" at bounding box center [205, 205] width 23 height 19
click at [469, 251] on button "結帳" at bounding box center [471, 253] width 27 height 15
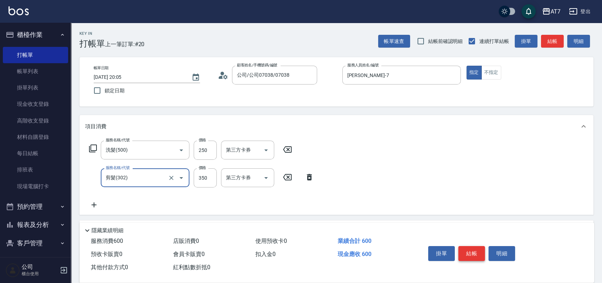
click at [469, 251] on button "結帳" at bounding box center [471, 253] width 27 height 15
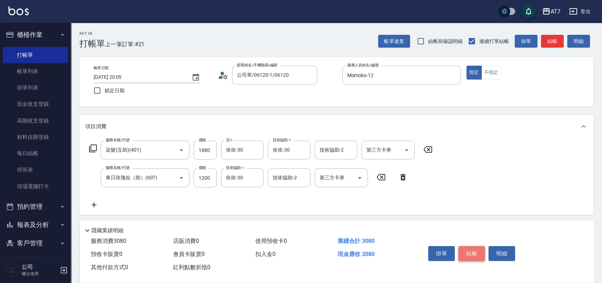
click at [469, 251] on button "結帳" at bounding box center [471, 253] width 27 height 15
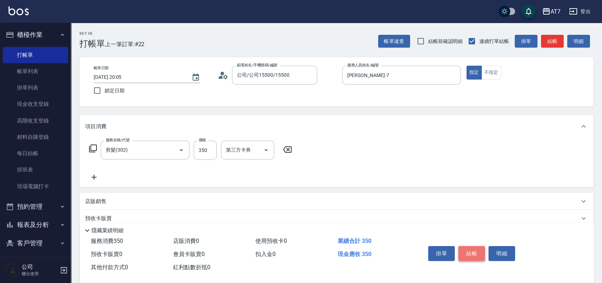
click at [469, 251] on button "結帳" at bounding box center [471, 253] width 27 height 15
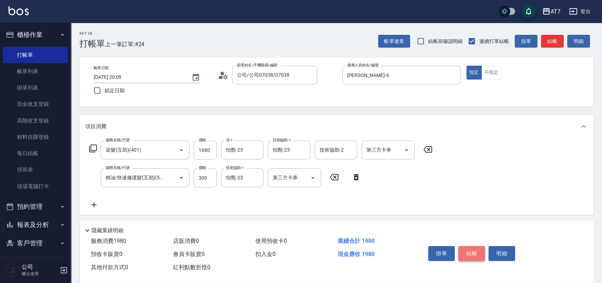
click at [469, 251] on button "結帳" at bounding box center [471, 253] width 27 height 15
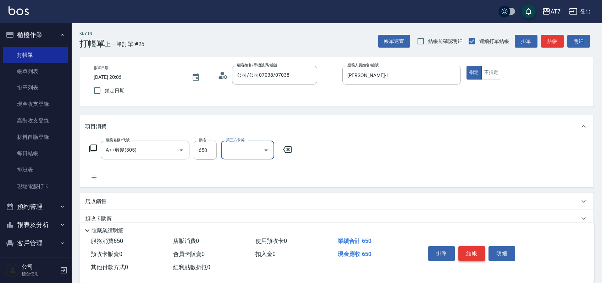
click at [469, 251] on button "結帳" at bounding box center [471, 253] width 27 height 15
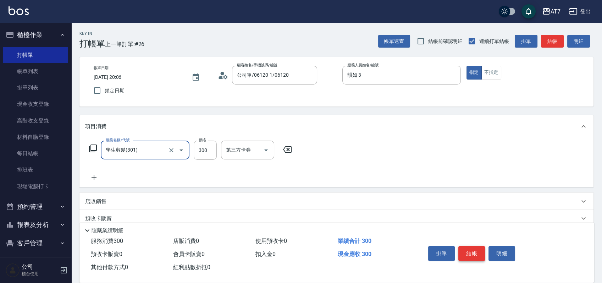
click at [469, 251] on button "結帳" at bounding box center [471, 253] width 27 height 15
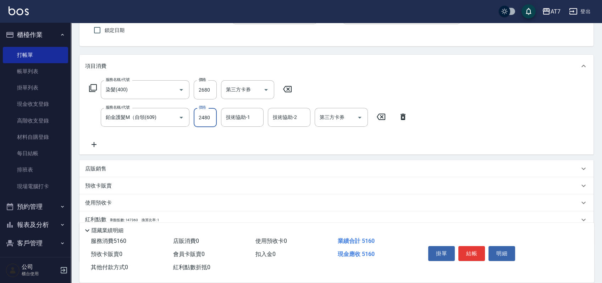
scroll to position [107, 0]
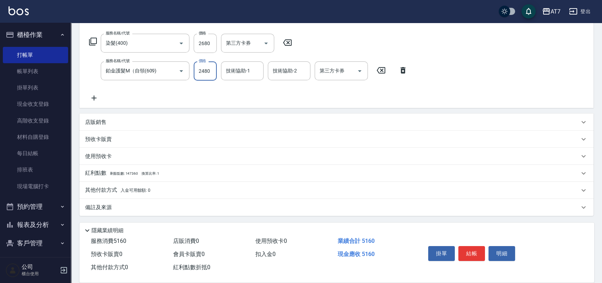
click at [373, 192] on div "其他付款方式 入金可用餘額: 0" at bounding box center [332, 190] width 494 height 8
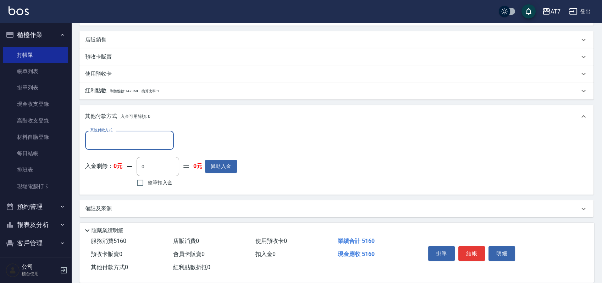
scroll to position [190, 0]
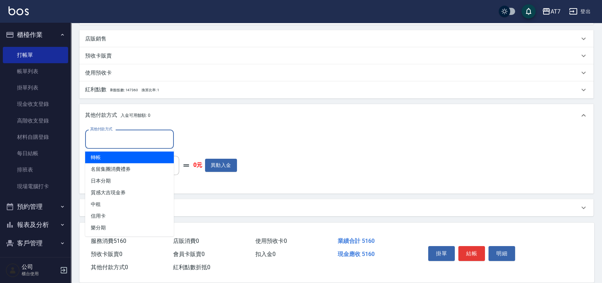
click at [138, 144] on input "其他付款方式" at bounding box center [129, 139] width 82 height 12
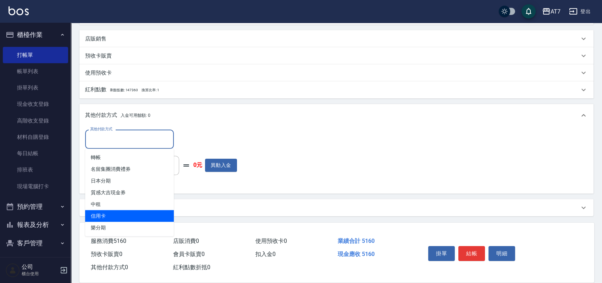
click at [109, 213] on span "信用卡" at bounding box center [129, 216] width 89 height 12
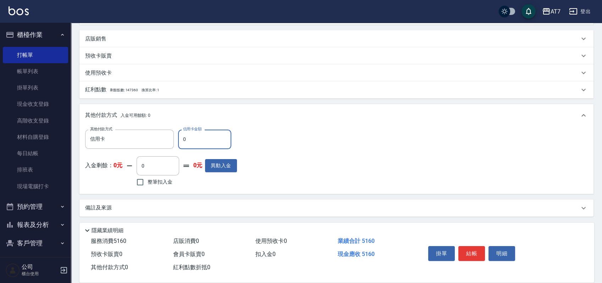
click at [181, 135] on input "0" at bounding box center [204, 138] width 53 height 19
click at [466, 251] on button "結帳" at bounding box center [471, 253] width 27 height 15
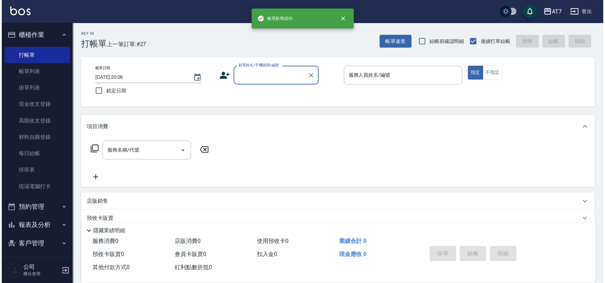
scroll to position [0, 0]
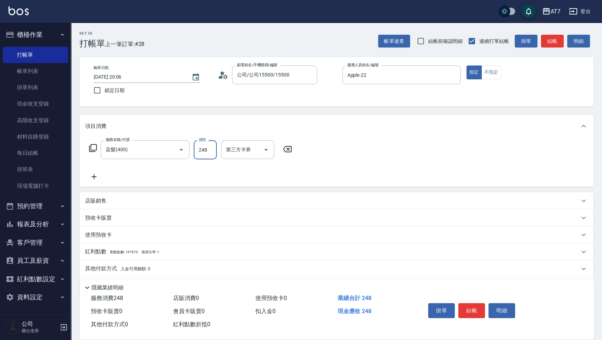
click at [365, 171] on div "服務名稱/代號 染髮(400) 服務名稱/代號 價格 248 價格 第三方卡券 第三方卡券" at bounding box center [336, 162] width 514 height 49
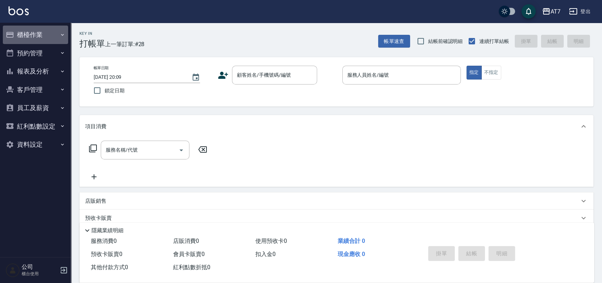
click at [26, 35] on button "櫃檯作業" at bounding box center [35, 35] width 65 height 18
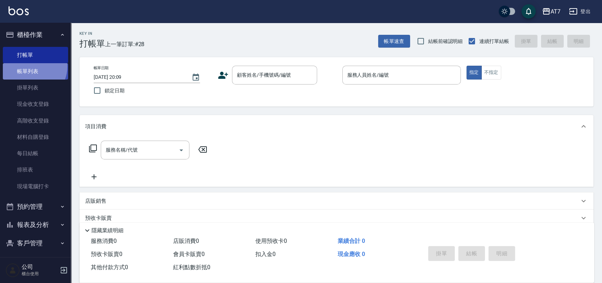
click at [30, 66] on link "帳單列表" at bounding box center [35, 71] width 65 height 16
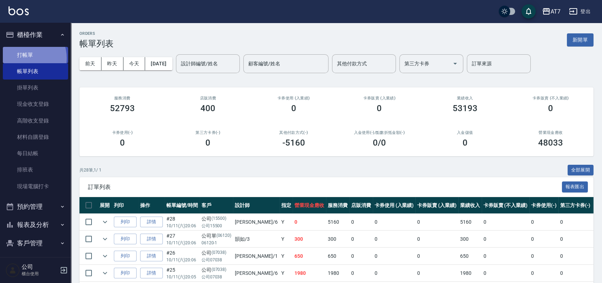
click at [23, 58] on link "打帳單" at bounding box center [35, 55] width 65 height 16
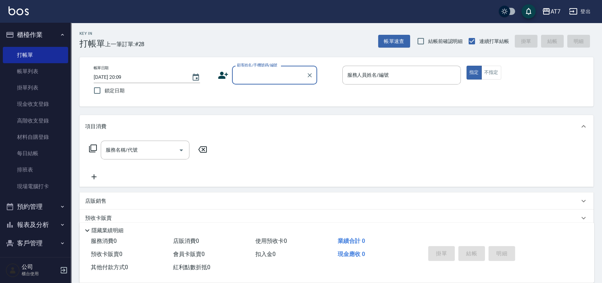
click at [279, 76] on input "顧客姓名/手機號碼/編號" at bounding box center [269, 75] width 68 height 12
type input "公司單/06120-1/06120"
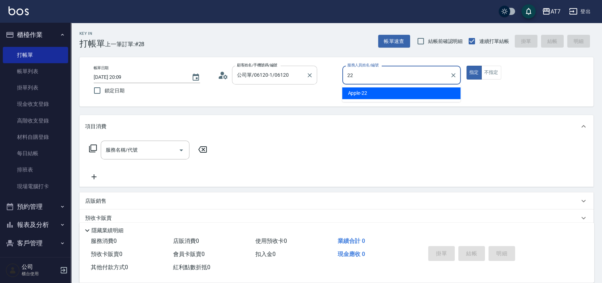
type input "Apple-22"
type button "true"
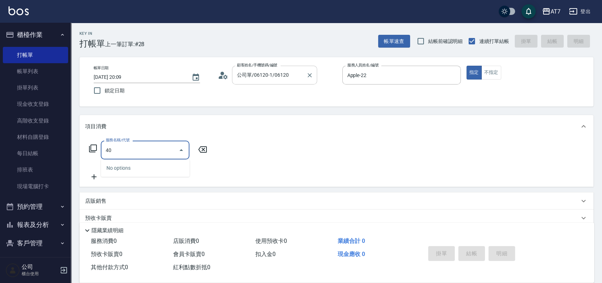
type input "400"
type input "150"
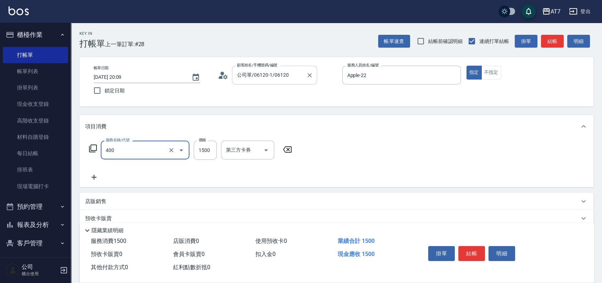
type input "染髮(400)"
type input "2"
type input "0"
type input "27"
type input "20"
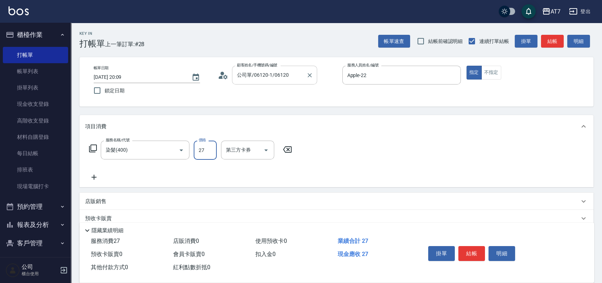
type input "278"
type input "270"
type input "2780"
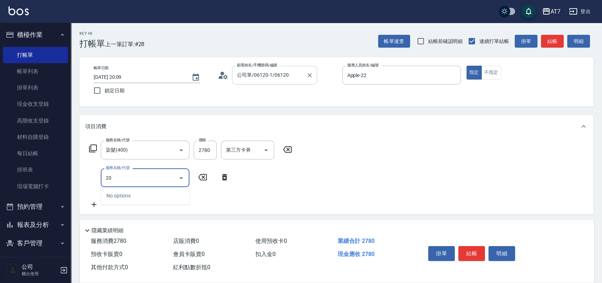
type input "200"
type input "420"
type input "燙髮(200)"
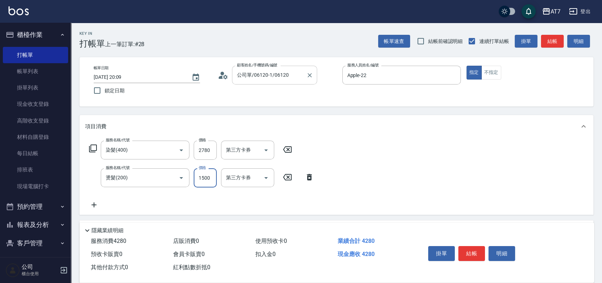
type input "2"
type input "280"
type input "250"
type input "520"
type input "2500"
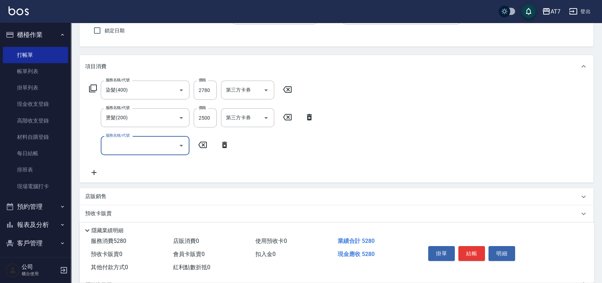
scroll to position [134, 0]
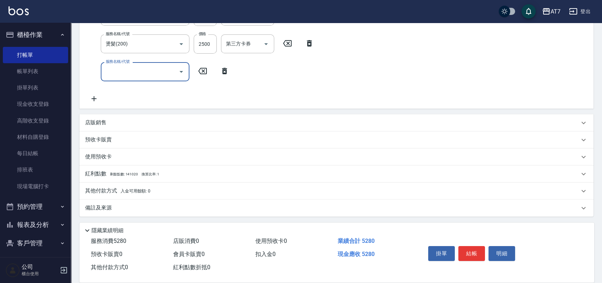
click at [102, 126] on p "店販銷售" at bounding box center [95, 122] width 21 height 7
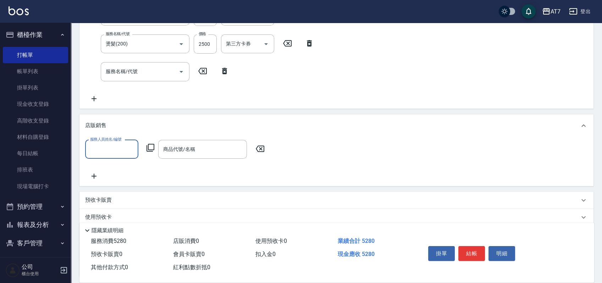
scroll to position [0, 0]
type input "Apple-22"
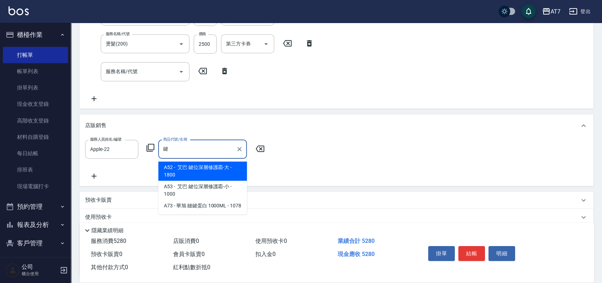
type input "艾巴 鍵位深層修護霜-大"
type input "700"
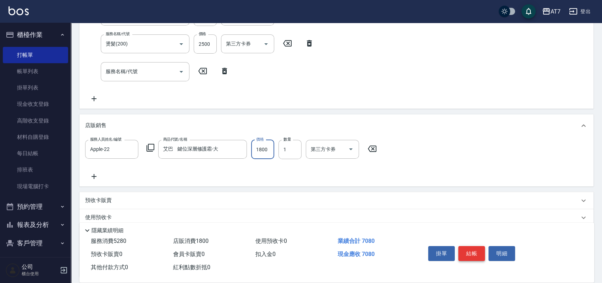
click at [471, 251] on button "結帳" at bounding box center [471, 253] width 27 height 15
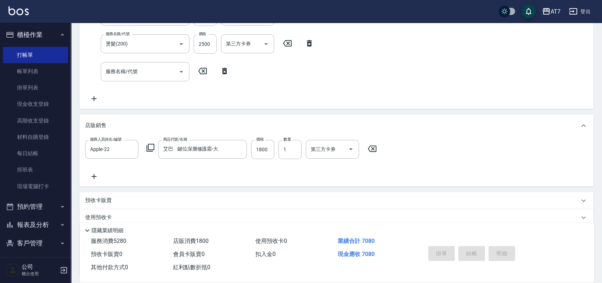
type input "0"
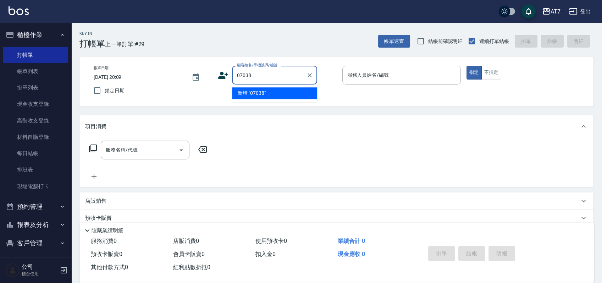
type input "07038"
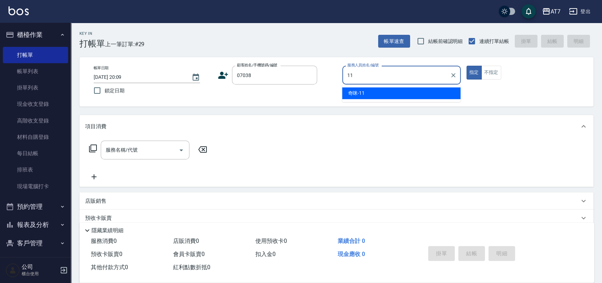
type input "奇咪-11"
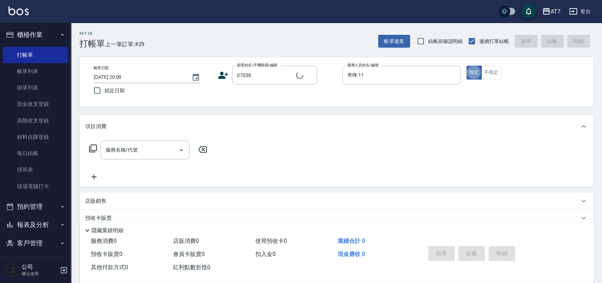
type input "公司/公司07038/07038"
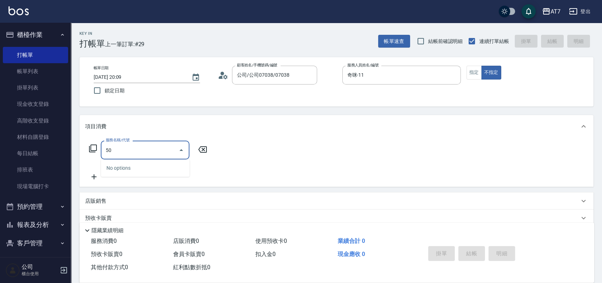
type input "500"
type input "30"
type input "洗髮(500)"
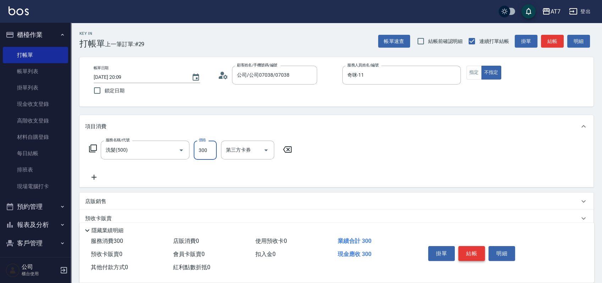
type input "2"
type input "0"
type input "25"
type input "20"
type input "250"
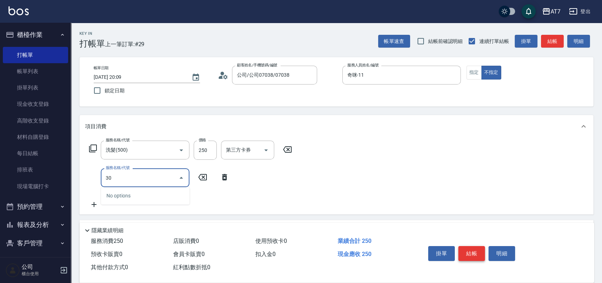
type input "301"
type input "50"
type input "學生剪髮(301)"
click at [471, 251] on button "結帳" at bounding box center [471, 253] width 27 height 15
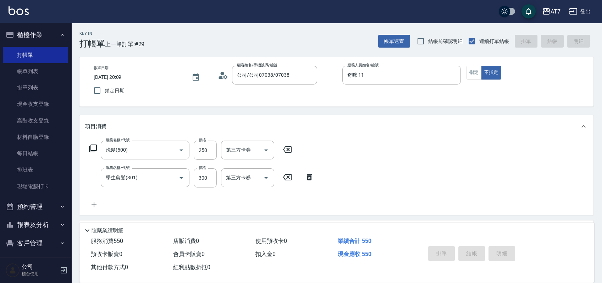
type input "2025/10/11 20:10"
type input "0"
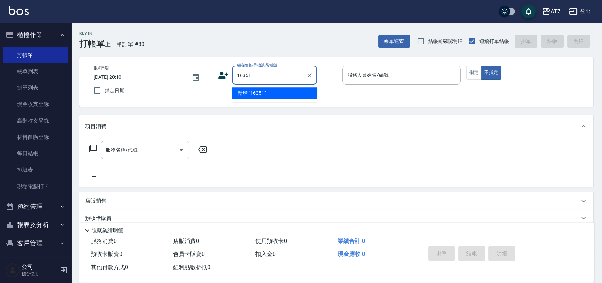
type input "16351"
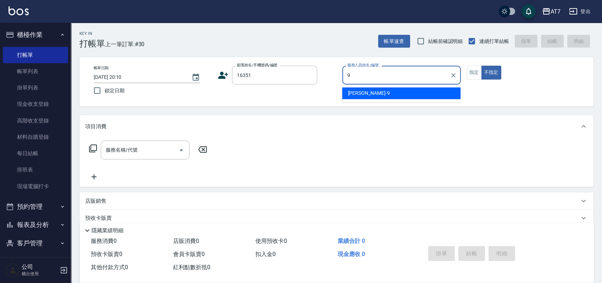
type input "郭郭-9"
type button "false"
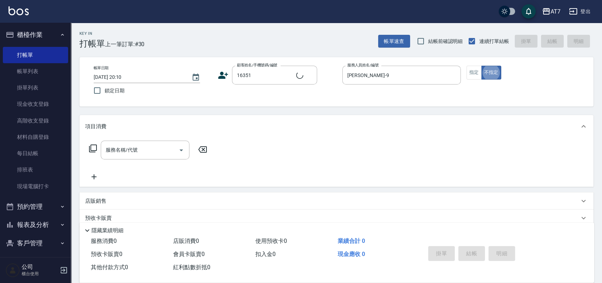
type input "公司/公司16351/16351"
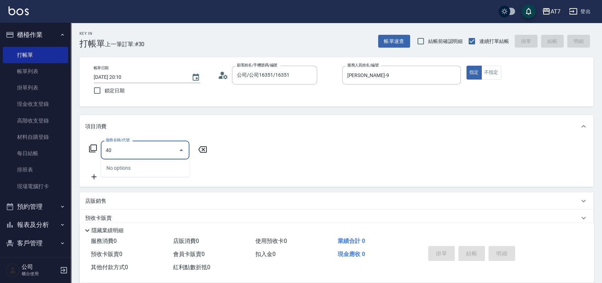
type input "400"
type input "150"
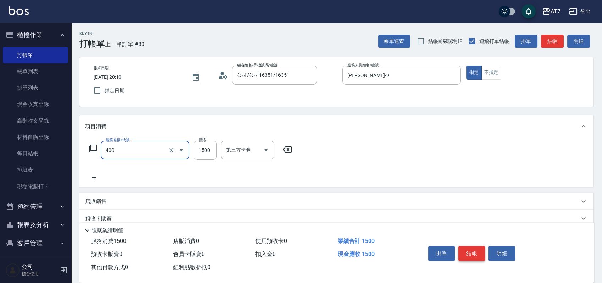
type input "染髮(400)"
type input "0"
type input "360"
type input "3600"
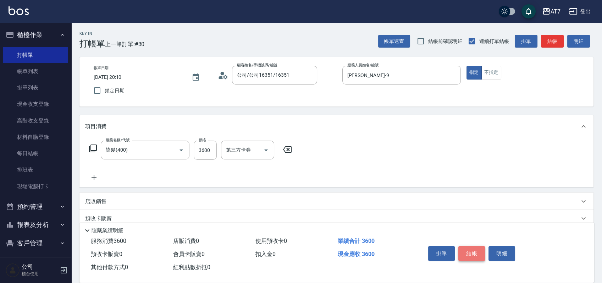
click at [471, 251] on button "結帳" at bounding box center [471, 253] width 27 height 15
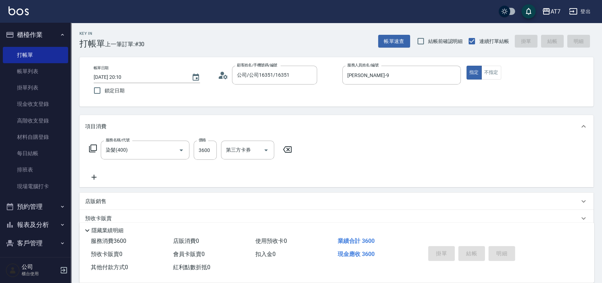
type input "0"
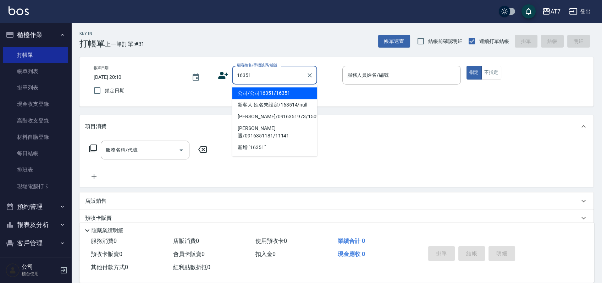
type input "公司/公司16351/16351"
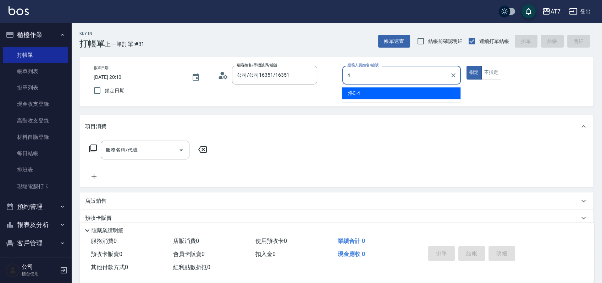
type input "洛C-4"
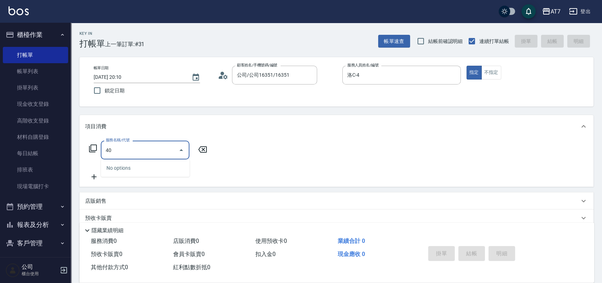
type input "401"
type input "150"
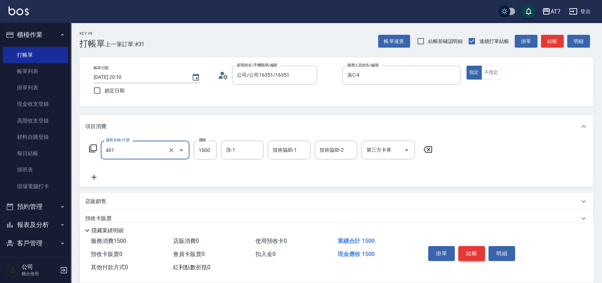
type input "染髮(互助)(401)"
type input "1"
type input "0"
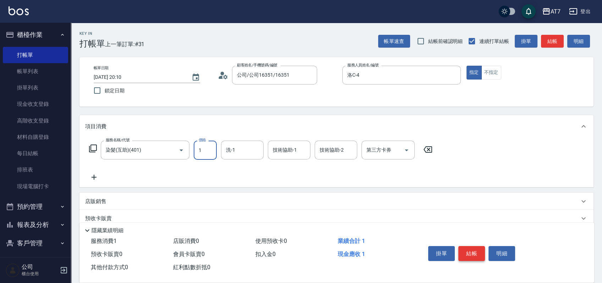
type input "16"
type input "10"
type input "168"
type input "160"
type input "1680"
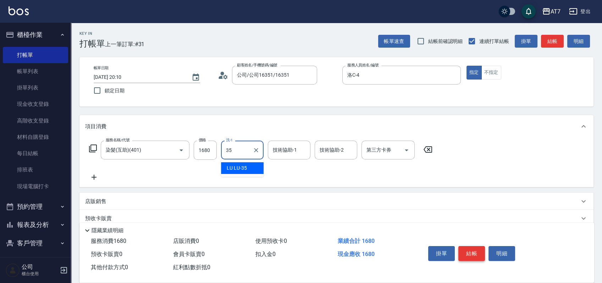
type input "LU LU-35"
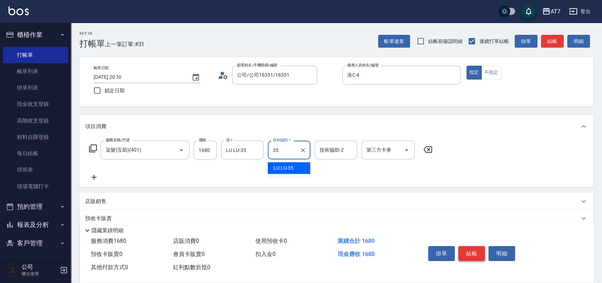
type input "LU LU-35"
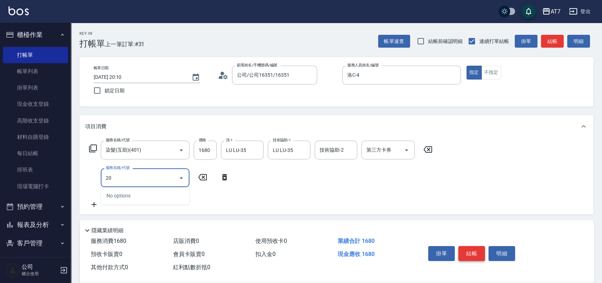
type input "201"
type input "310"
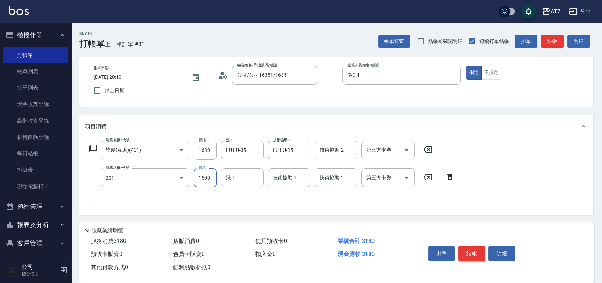
type input "燙-互助(201)"
type input "3"
type input "160"
type input "35"
type input "170"
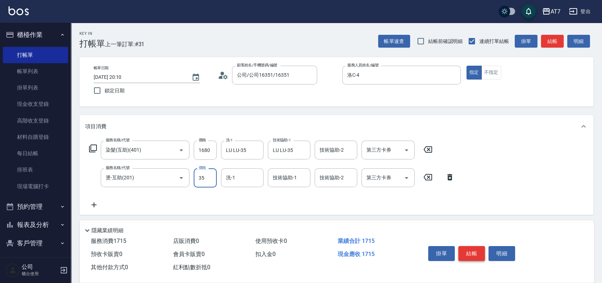
type input "359"
type input "200"
type input "3599"
type input "520"
type input "3599"
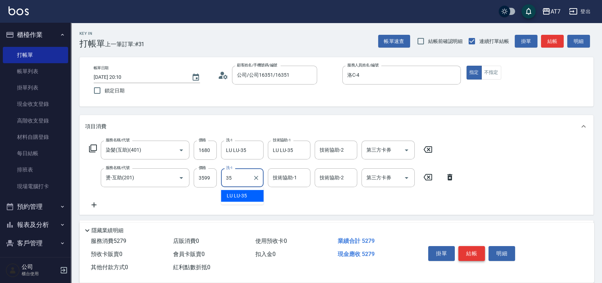
type input "LU LU-35"
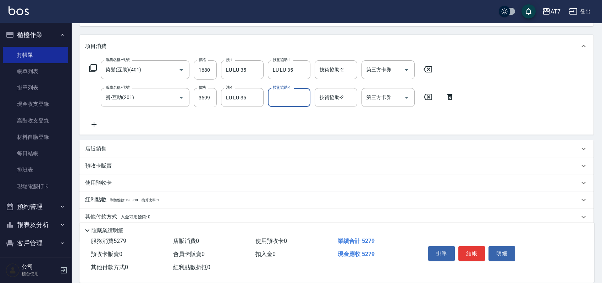
scroll to position [94, 0]
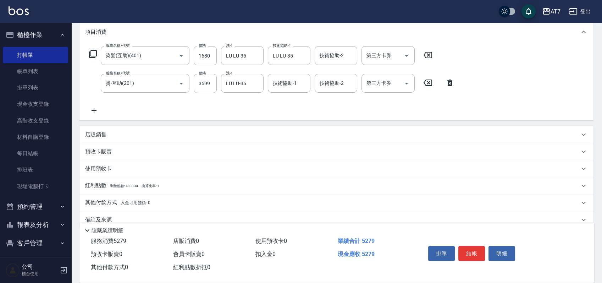
click at [104, 204] on p "其他付款方式 入金可用餘額: 0" at bounding box center [117, 203] width 65 height 8
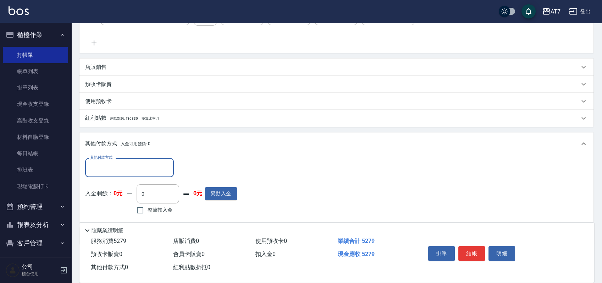
scroll to position [189, 0]
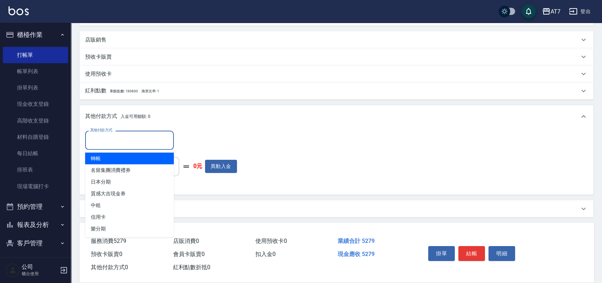
click at [131, 144] on input "其他付款方式" at bounding box center [129, 140] width 82 height 12
click at [125, 155] on span "轉帳" at bounding box center [129, 158] width 89 height 12
type input "轉帳"
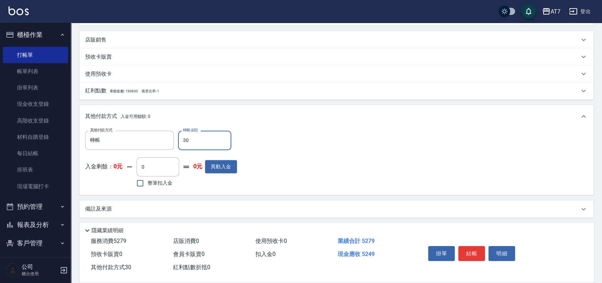
type input "350"
type input "490"
type input "3590"
type input "160"
type input "359"
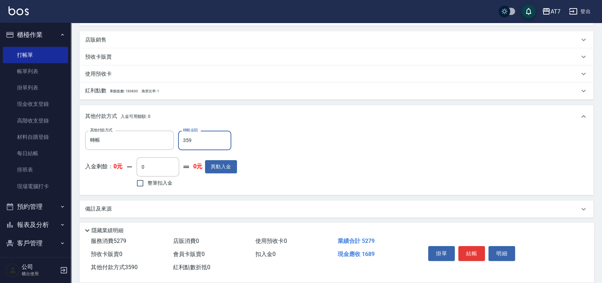
type input "490"
type input "3599"
type input "160"
drag, startPoint x: 202, startPoint y: 142, endPoint x: 170, endPoint y: 142, distance: 31.6
click at [170, 142] on div "其他付款方式 轉帳 其他付款方式 轉帳金額 3599 轉帳金額" at bounding box center [161, 140] width 152 height 19
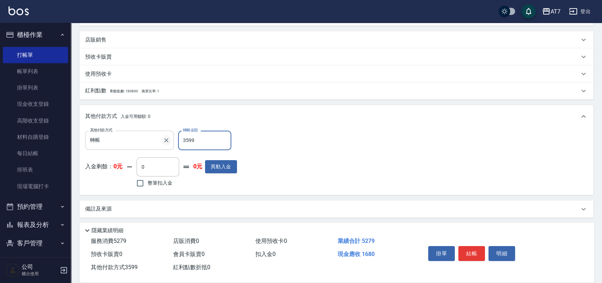
type input "5"
type input "520"
type input "527"
type input "470"
type input "5270"
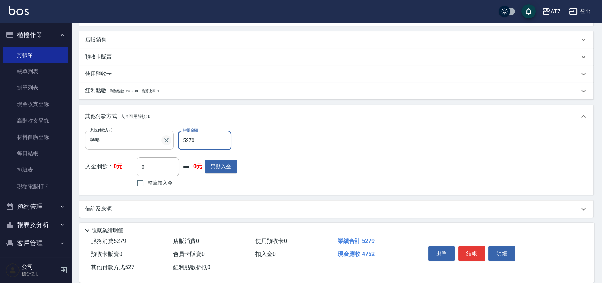
type input "0"
type input "527"
type input "470"
type input "5279"
type input "0"
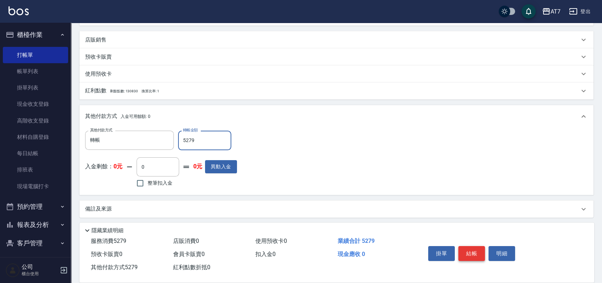
type input "5279"
click at [472, 255] on button "結帳" at bounding box center [471, 253] width 27 height 15
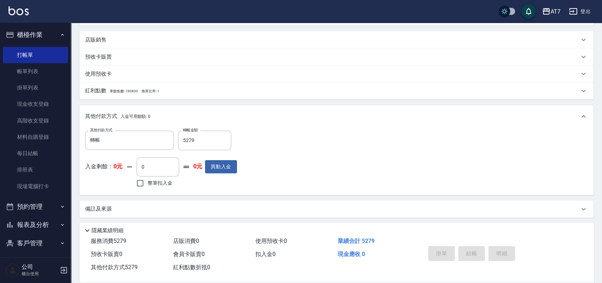
type input "2025/10/11 20:11"
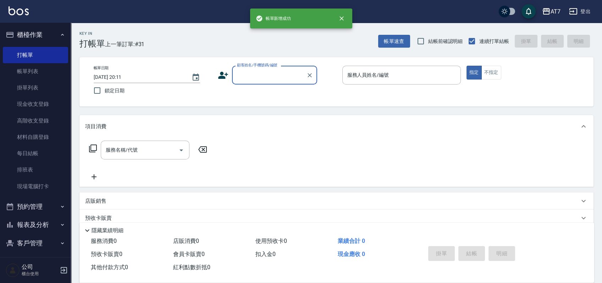
scroll to position [0, 0]
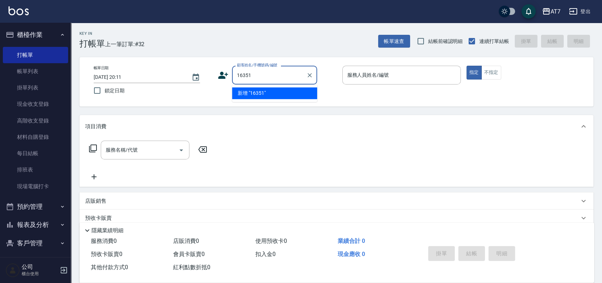
type input "16351"
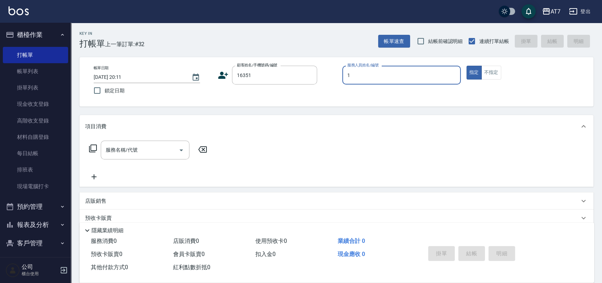
type input "18"
type input "公司/公司16351/16351"
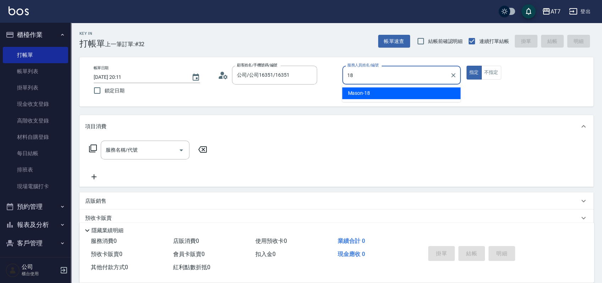
type input "Mason-18"
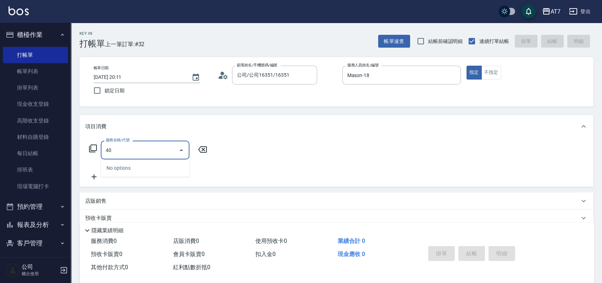
type input "400"
type input "150"
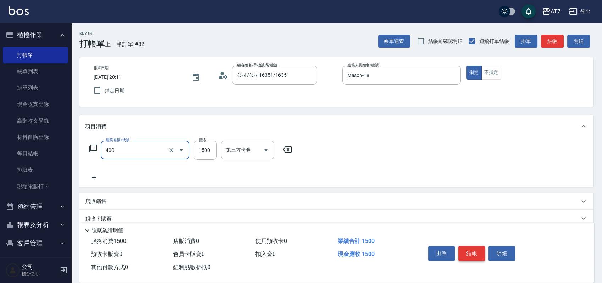
type input "染髮(400)"
type input "1"
type input "0"
type input "159"
type input "10"
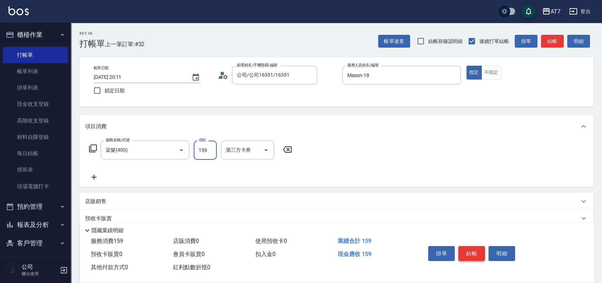
type input "1599"
type input "150"
type input "1599"
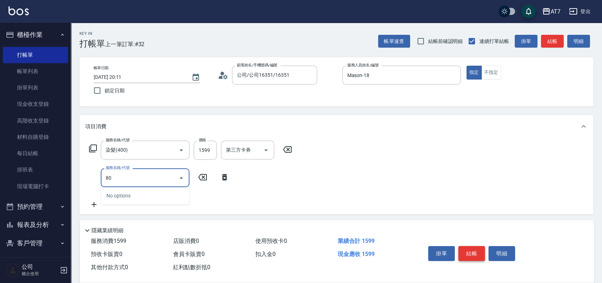
type input "800"
type input "190"
type input "自購-葉綠素健康(自)(800)"
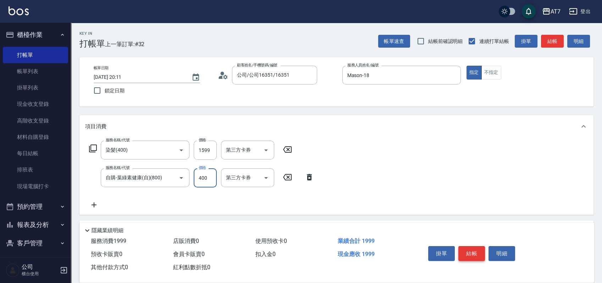
type input "3"
type input "160"
type input "300"
type input "180"
type input "300"
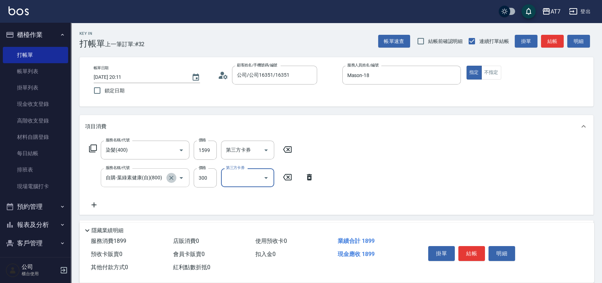
click at [171, 179] on icon "Clear" at bounding box center [171, 177] width 7 height 7
type input "自購-葉綠素健康(自)(800)"
click at [170, 176] on icon "Clear" at bounding box center [171, 177] width 7 height 7
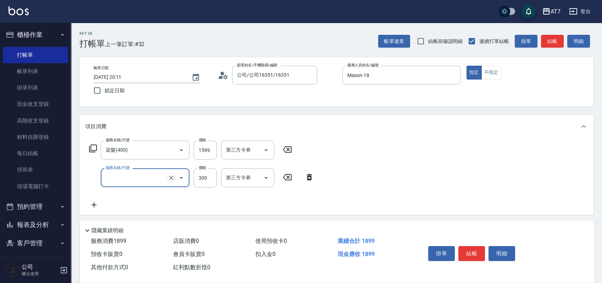
type input "6"
type input "150"
type input "600"
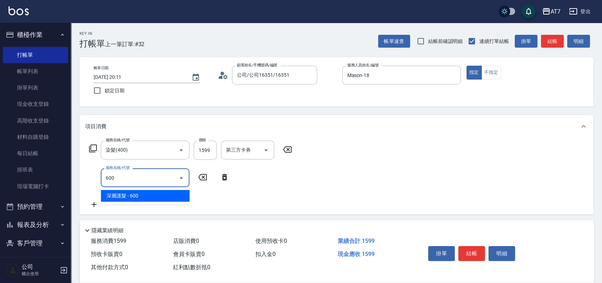
type input "210"
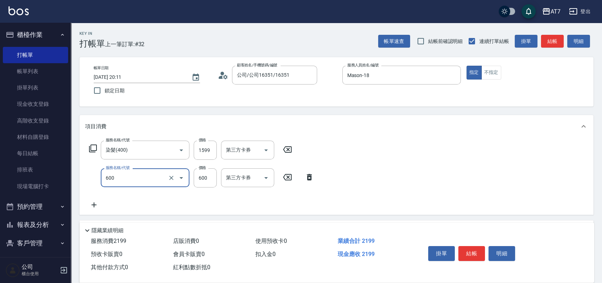
type input "深層護髮(600)"
type input "160"
type input "30"
type input "180"
type input "300"
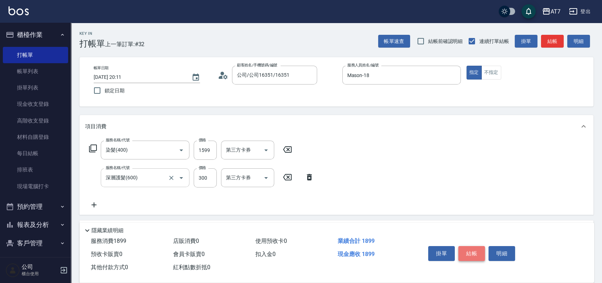
click at [467, 252] on button "結帳" at bounding box center [471, 253] width 27 height 15
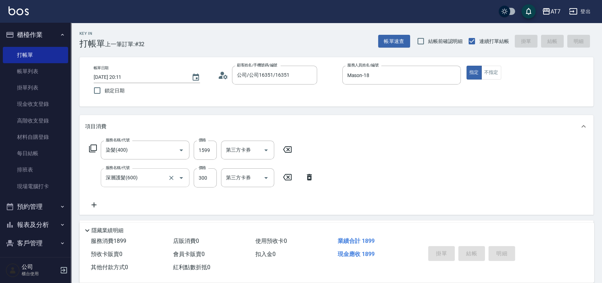
type input "2025/10/11 20:12"
type input "0"
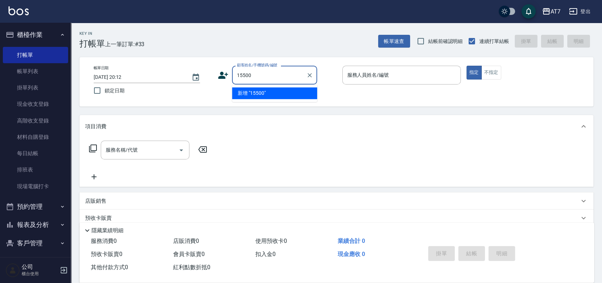
type input "15500"
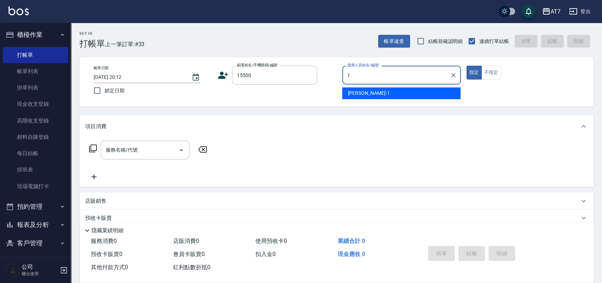
type input "米雪兒-1"
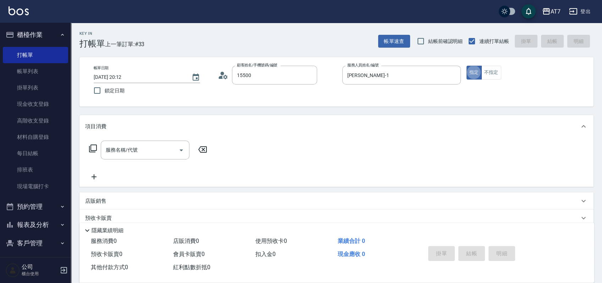
type input "公司/公司15500/15500"
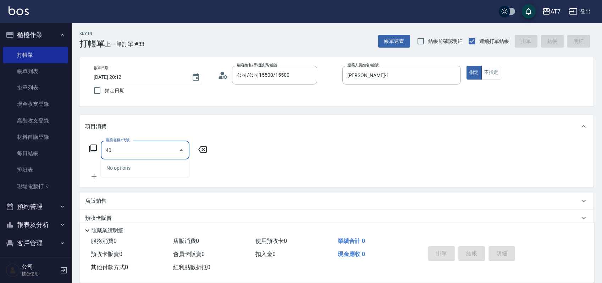
type input "400"
type input "150"
type input "染髮(400)"
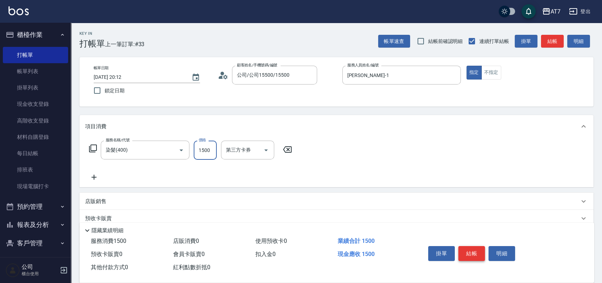
type input "1"
type input "0"
type input "18"
type input "10"
type input "180"
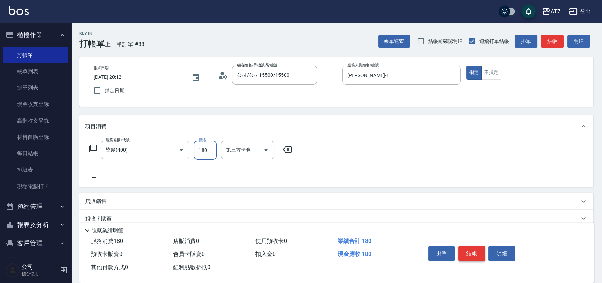
type input "180"
type input "1800"
click at [467, 252] on button "結帳" at bounding box center [471, 253] width 27 height 15
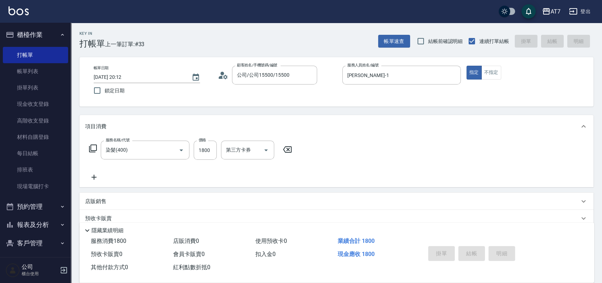
type input "0"
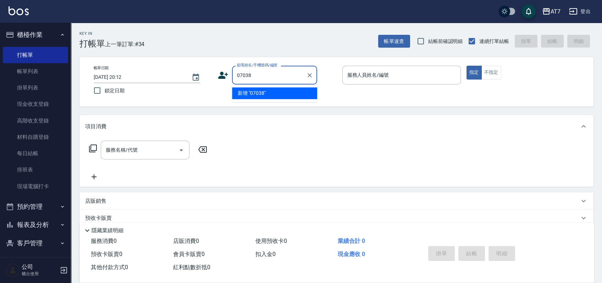
type input "07038"
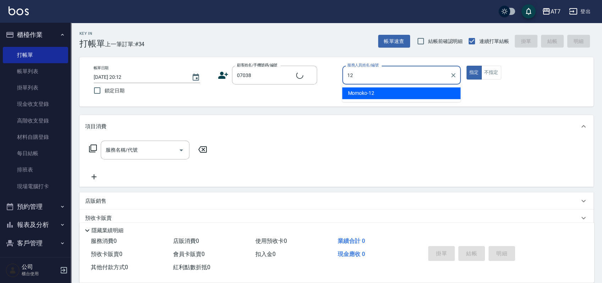
type input "Momoko-12"
type input "公司/公司07038/07038"
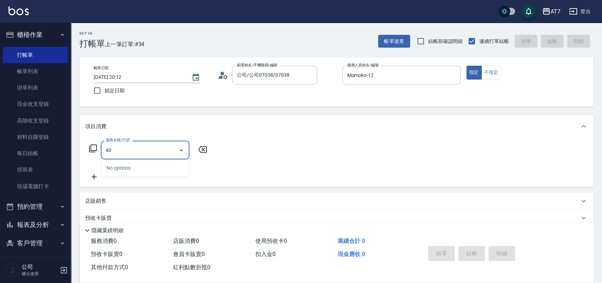
type input "401"
type input "150"
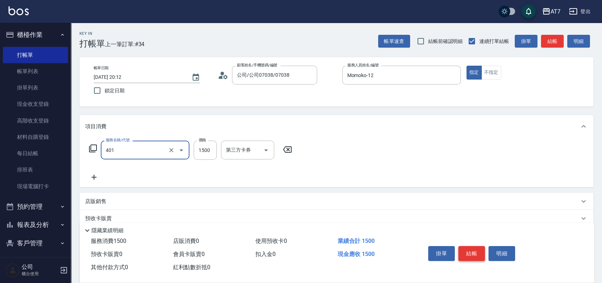
type input "染髮(互助)(401)"
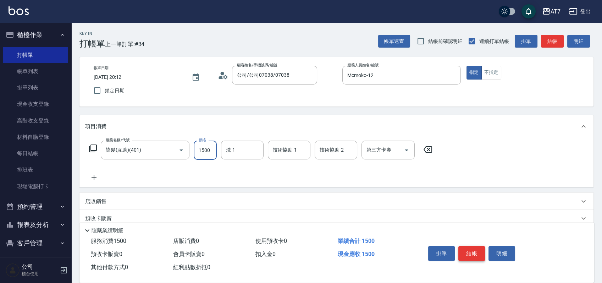
type input "1"
type input "0"
type input "188"
type input "180"
type input "1880"
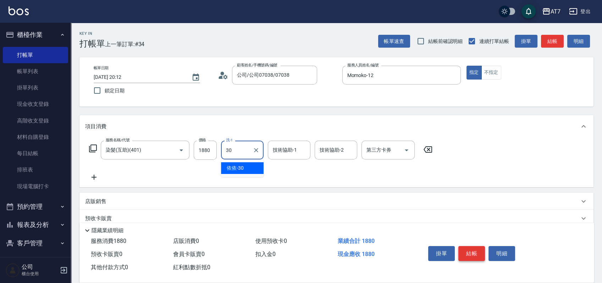
type input "依依-30"
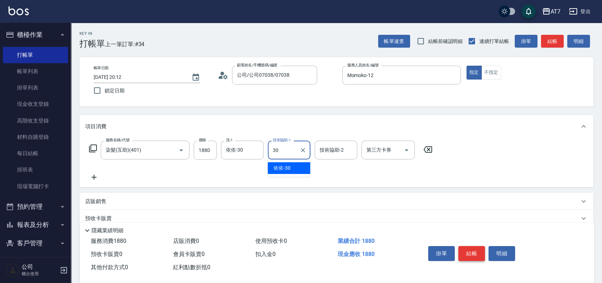
type input "依依-30"
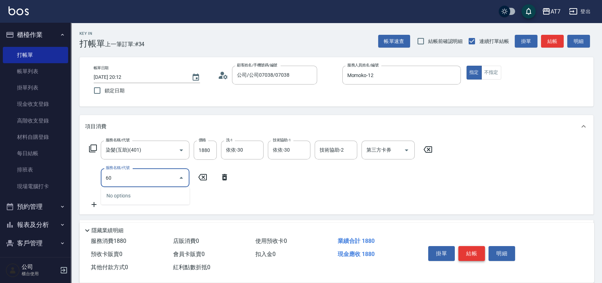
type input "603"
type input "260"
type input "TKO護髮（助(603)"
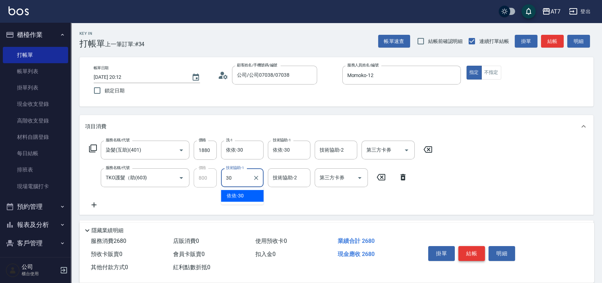
type input "依依-30"
click at [467, 252] on button "結帳" at bounding box center [471, 253] width 27 height 15
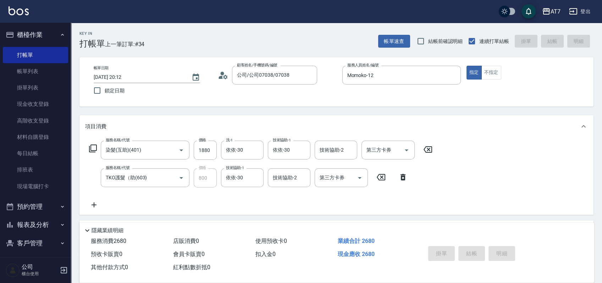
type input "2025/10/11 20:13"
type input "0"
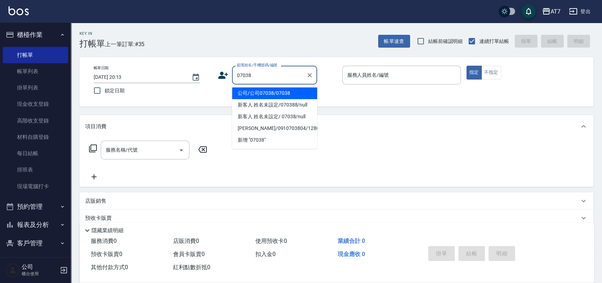
type input "公司/公司07038/07038"
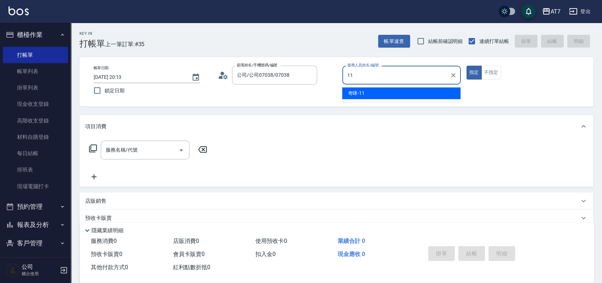
type input "奇咪-11"
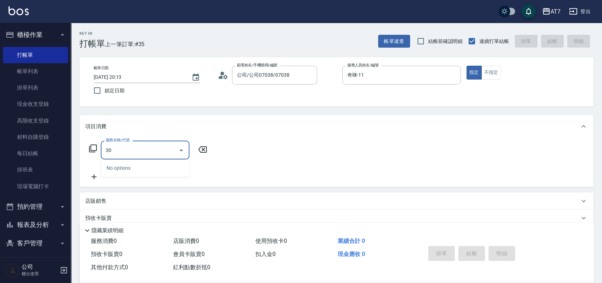
type input "302"
type input "30"
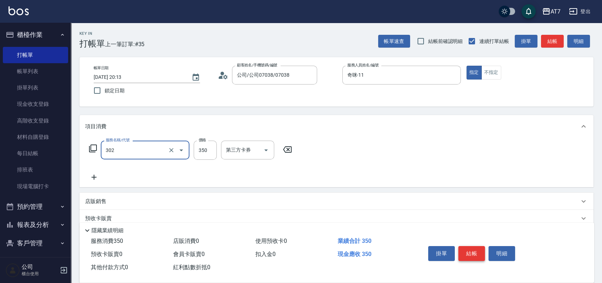
type input "剪髮(302)"
click at [467, 252] on button "結帳" at bounding box center [471, 253] width 27 height 15
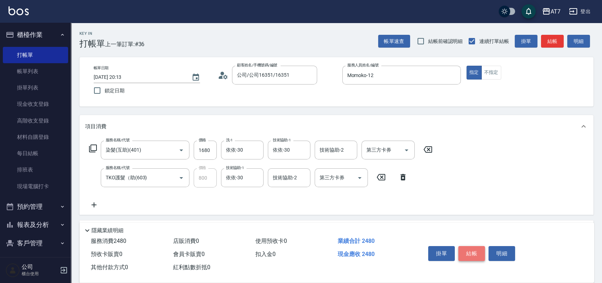
click at [467, 252] on button "結帳" at bounding box center [471, 253] width 27 height 15
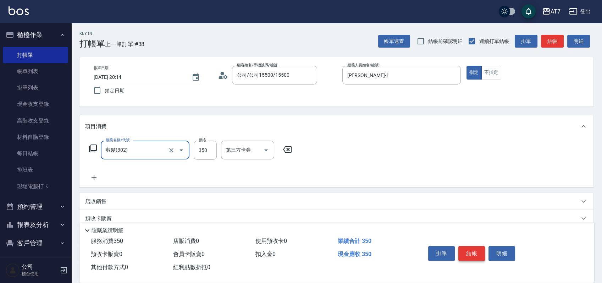
click at [467, 252] on button "結帳" at bounding box center [471, 253] width 27 height 15
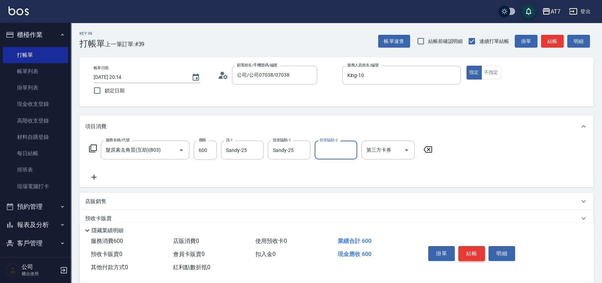
click at [467, 252] on button "結帳" at bounding box center [471, 253] width 27 height 15
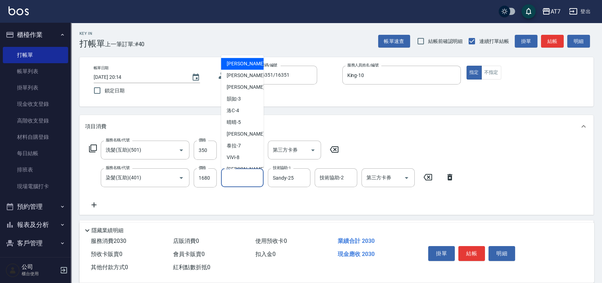
click at [245, 181] on input "洗-1" at bounding box center [242, 177] width 36 height 12
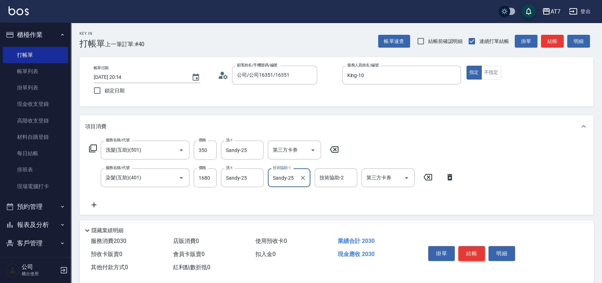
click at [477, 248] on button "結帳" at bounding box center [471, 253] width 27 height 15
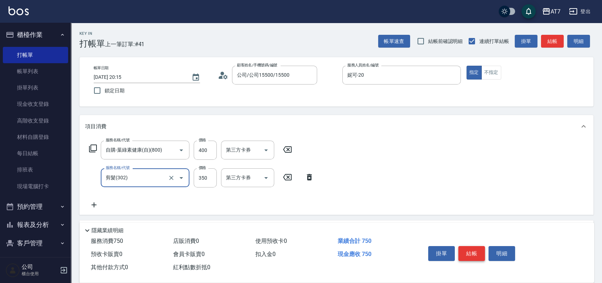
click at [472, 255] on button "結帳" at bounding box center [471, 253] width 27 height 15
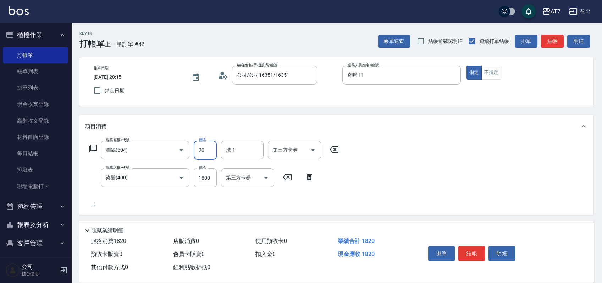
click at [207, 146] on input "20" at bounding box center [205, 149] width 23 height 19
click at [336, 149] on icon at bounding box center [334, 149] width 18 height 9
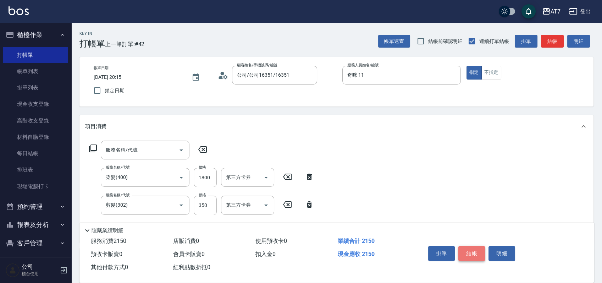
click at [471, 255] on button "結帳" at bounding box center [471, 253] width 27 height 15
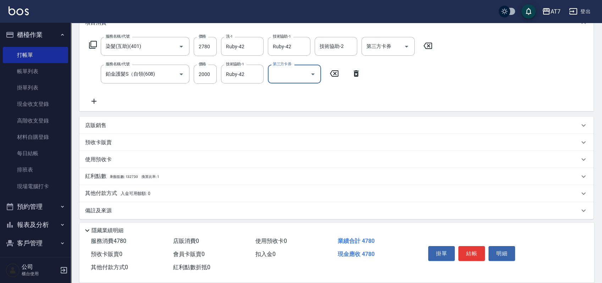
scroll to position [107, 0]
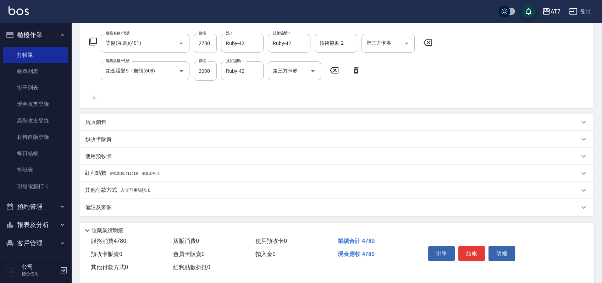
click at [212, 188] on div "其他付款方式 入金可用餘額: 0" at bounding box center [332, 190] width 494 height 8
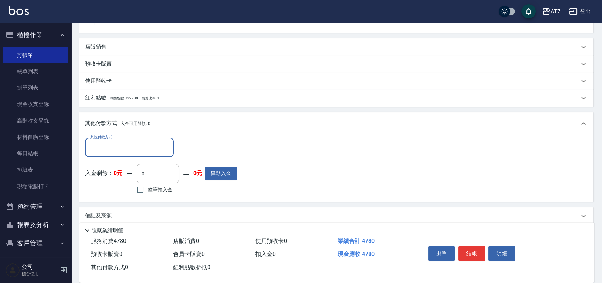
scroll to position [189, 0]
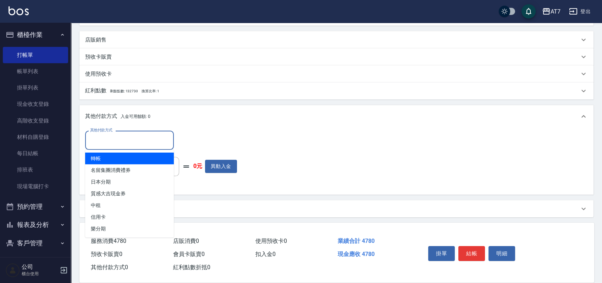
click at [138, 144] on input "其他付款方式" at bounding box center [129, 140] width 82 height 12
click at [116, 162] on span "轉帳" at bounding box center [129, 158] width 89 height 12
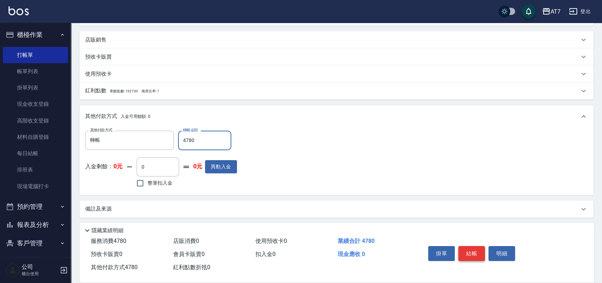
click at [474, 246] on button "結帳" at bounding box center [471, 253] width 27 height 15
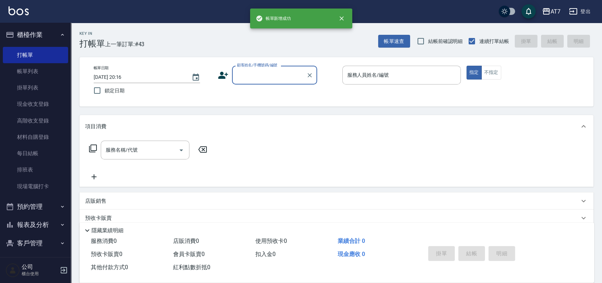
scroll to position [0, 0]
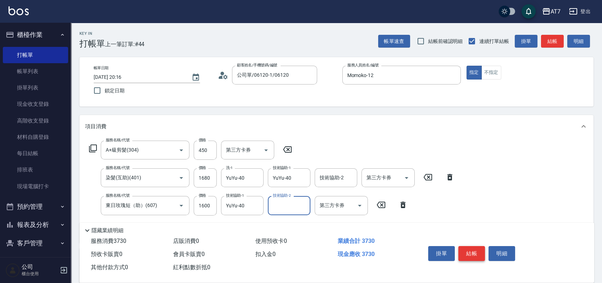
click at [474, 246] on button "結帳" at bounding box center [471, 253] width 27 height 15
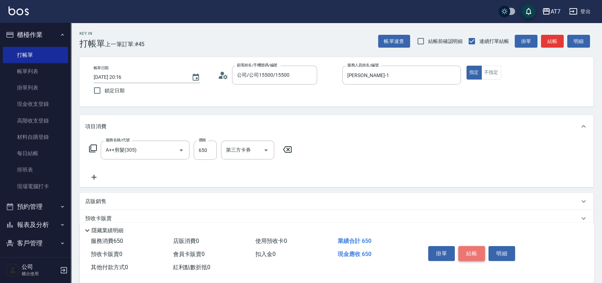
click at [474, 246] on button "結帳" at bounding box center [471, 253] width 27 height 15
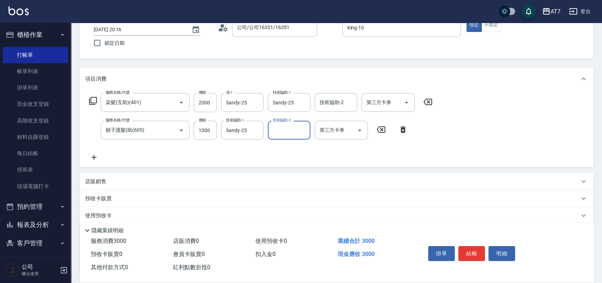
scroll to position [107, 0]
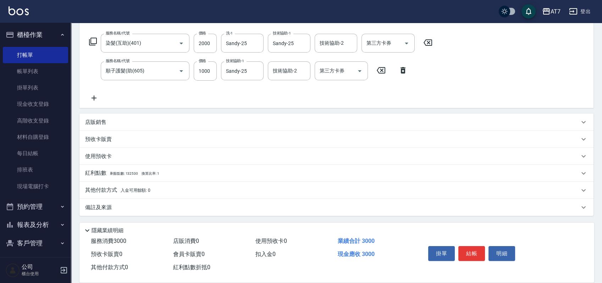
click at [375, 128] on div "店販銷售" at bounding box center [336, 121] width 514 height 17
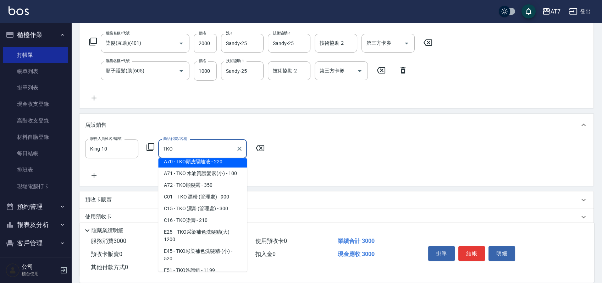
scroll to position [55, 0]
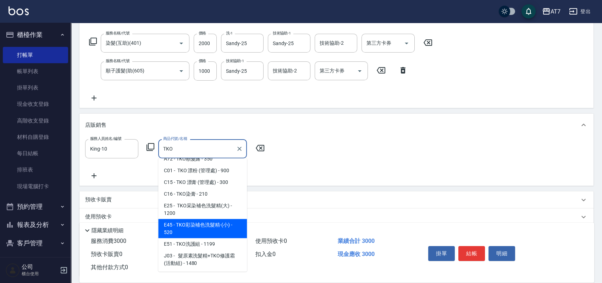
click at [205, 226] on span "E45 - TKO彩染補色洗髮精-(小) - 520" at bounding box center [202, 228] width 89 height 19
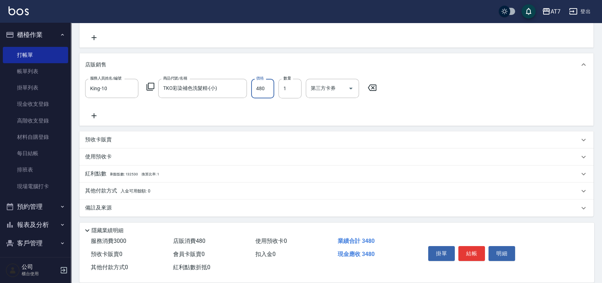
scroll to position [167, 0]
click at [192, 192] on div "其他付款方式 入金可用餘額: 0" at bounding box center [332, 191] width 494 height 8
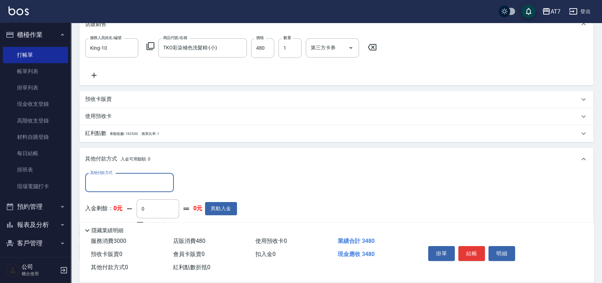
scroll to position [250, 0]
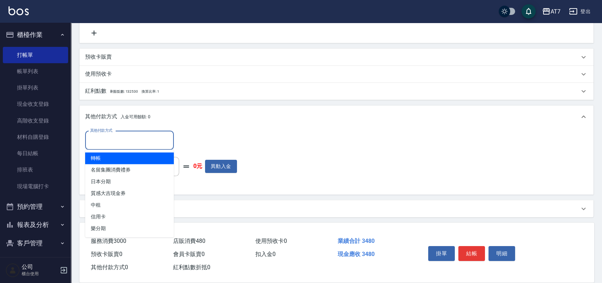
click at [134, 143] on input "其他付款方式" at bounding box center [129, 140] width 82 height 12
click at [121, 157] on span "轉帳" at bounding box center [129, 158] width 89 height 12
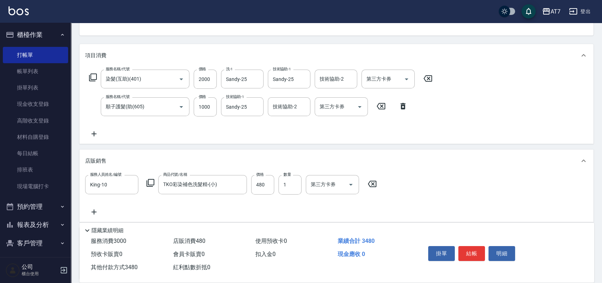
scroll to position [0, 0]
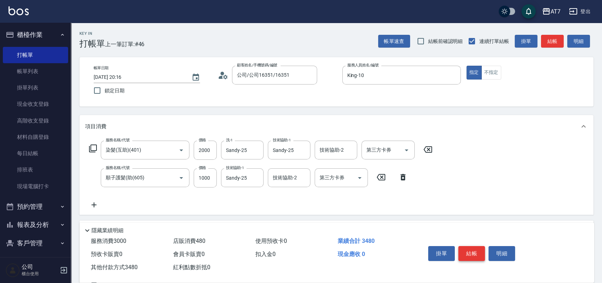
click at [472, 246] on button "結帳" at bounding box center [471, 253] width 27 height 15
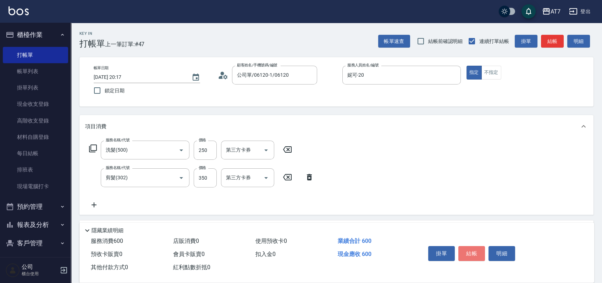
click at [468, 246] on button "結帳" at bounding box center [471, 253] width 27 height 15
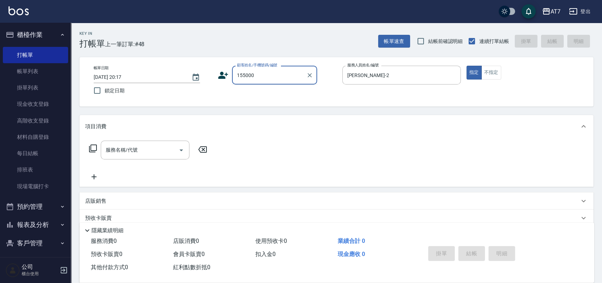
click at [276, 75] on input "155000" at bounding box center [269, 75] width 68 height 12
click at [466, 66] on button "指定" at bounding box center [473, 73] width 15 height 14
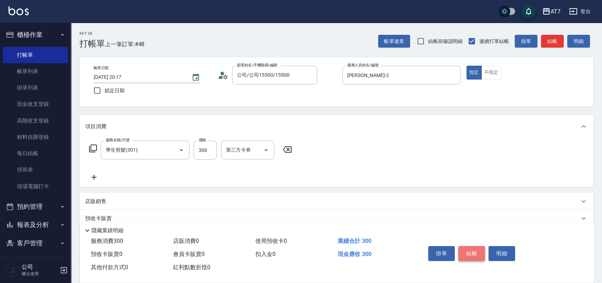
click at [467, 248] on button "結帳" at bounding box center [471, 253] width 27 height 15
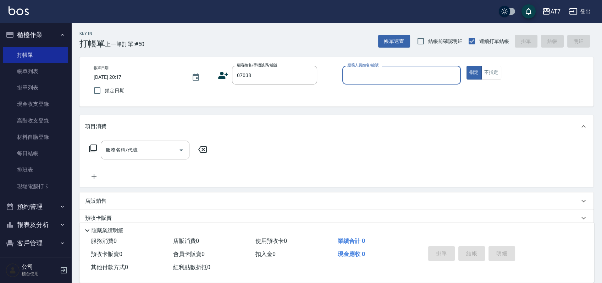
click at [466, 66] on button "指定" at bounding box center [473, 73] width 15 height 14
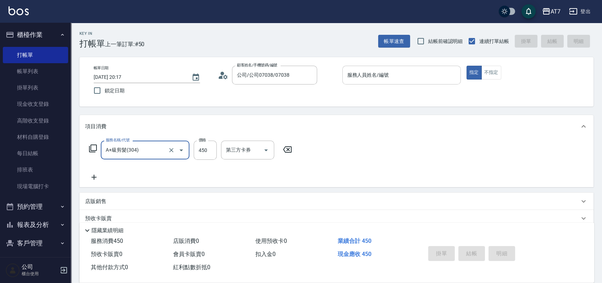
click at [388, 79] on input "服務人員姓名/編號" at bounding box center [401, 75] width 112 height 12
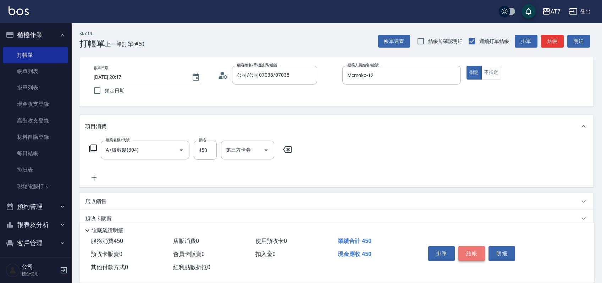
click at [479, 247] on button "結帳" at bounding box center [471, 253] width 27 height 15
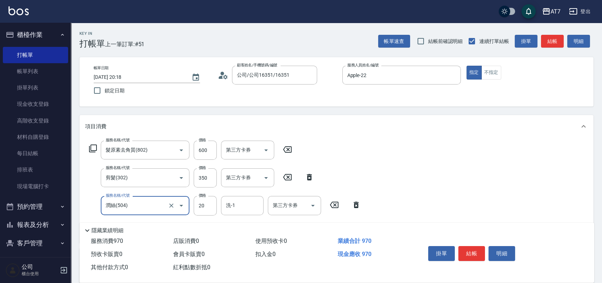
click at [468, 246] on button "結帳" at bounding box center [471, 253] width 27 height 15
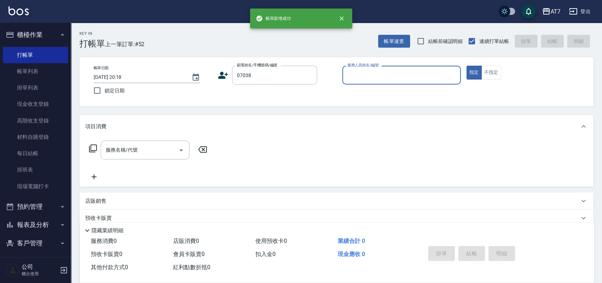
click at [466, 66] on button "指定" at bounding box center [473, 73] width 15 height 14
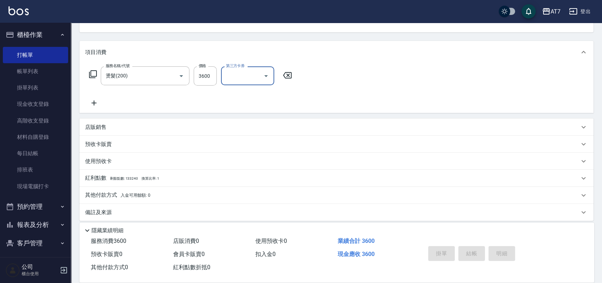
scroll to position [79, 0]
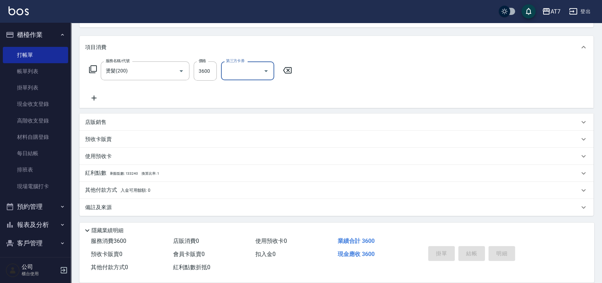
click at [402, 123] on div "店販銷售" at bounding box center [332, 121] width 494 height 7
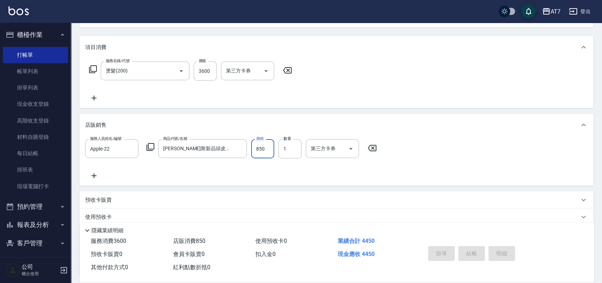
scroll to position [0, 0]
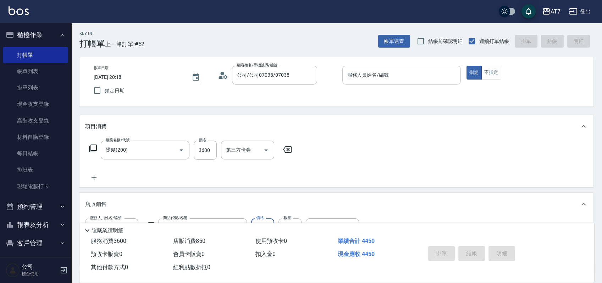
click at [380, 83] on div "服務人員姓名/編號" at bounding box center [401, 75] width 118 height 19
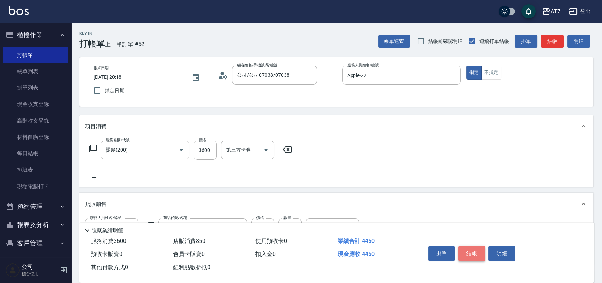
click at [469, 246] on button "結帳" at bounding box center [471, 253] width 27 height 15
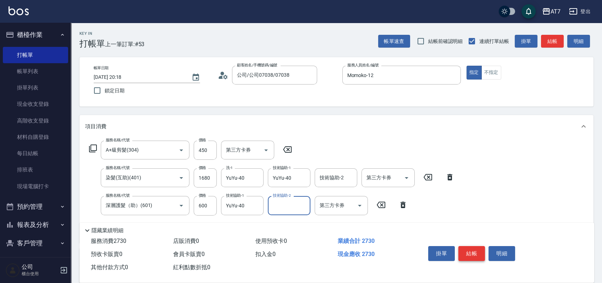
click at [469, 246] on button "結帳" at bounding box center [471, 253] width 27 height 15
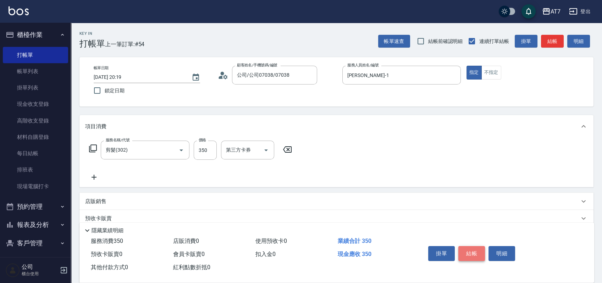
click at [469, 246] on button "結帳" at bounding box center [471, 253] width 27 height 15
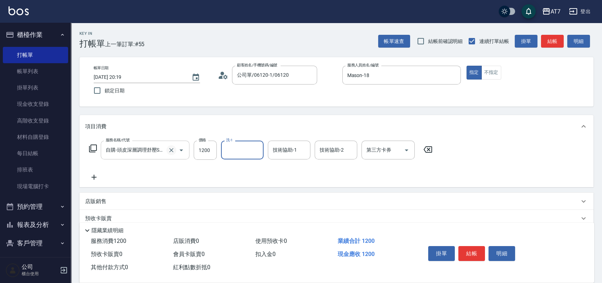
click at [172, 150] on icon "Clear" at bounding box center [171, 149] width 7 height 7
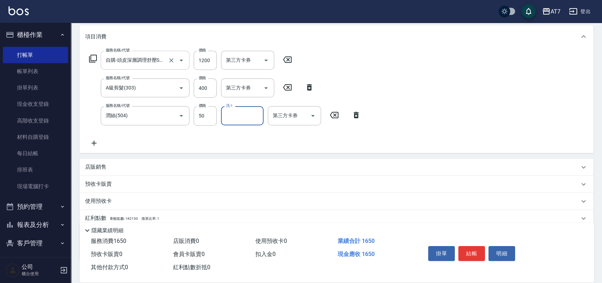
scroll to position [134, 0]
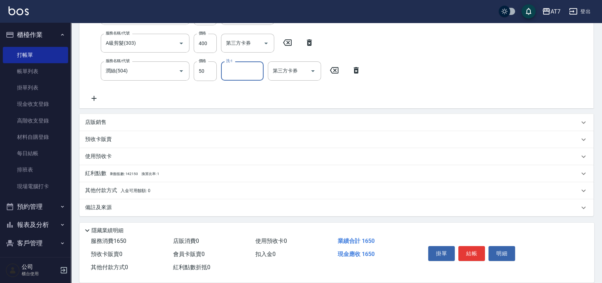
click at [179, 187] on div "其他付款方式 入金可用餘額: 0" at bounding box center [332, 191] width 494 height 8
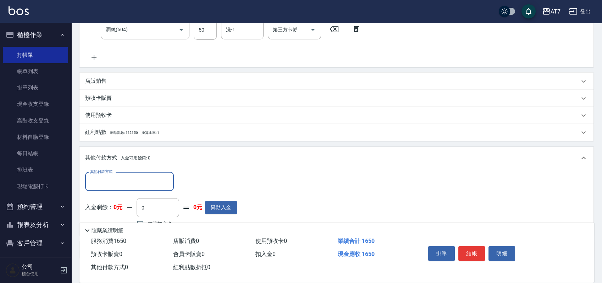
scroll to position [216, 0]
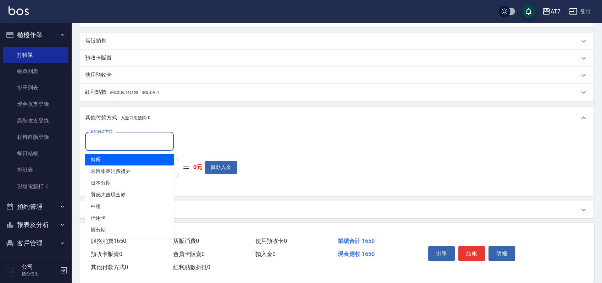
click at [134, 144] on input "其他付款方式" at bounding box center [129, 141] width 82 height 12
click at [119, 160] on span "轉帳" at bounding box center [129, 160] width 89 height 12
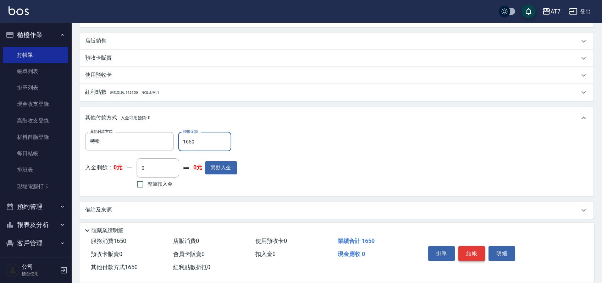
click at [462, 251] on button "結帳" at bounding box center [471, 253] width 27 height 15
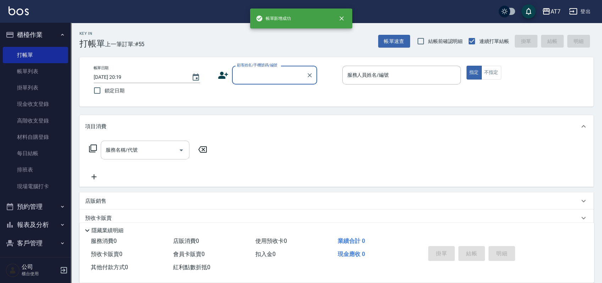
scroll to position [0, 0]
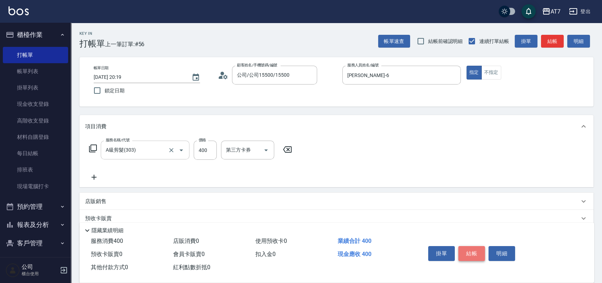
click at [462, 251] on button "結帳" at bounding box center [471, 253] width 27 height 15
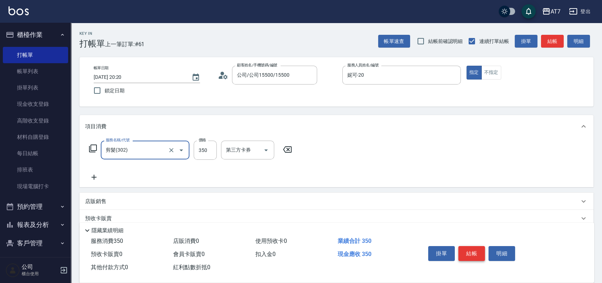
click at [462, 251] on button "結帳" at bounding box center [471, 253] width 27 height 15
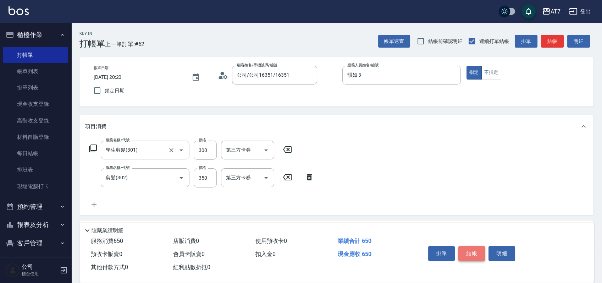
click at [462, 251] on button "結帳" at bounding box center [471, 253] width 27 height 15
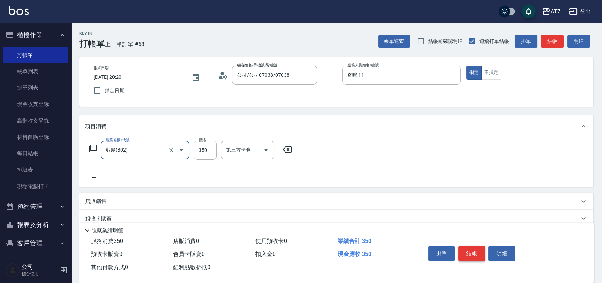
click at [462, 251] on button "結帳" at bounding box center [471, 253] width 27 height 15
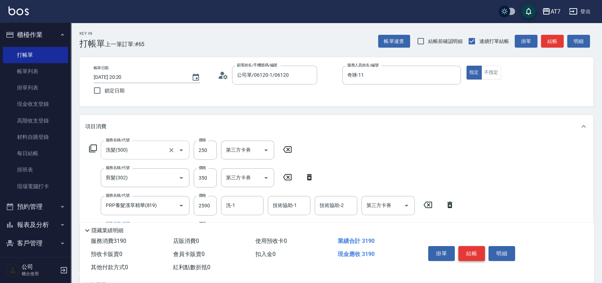
click at [477, 246] on button "結帳" at bounding box center [471, 253] width 27 height 15
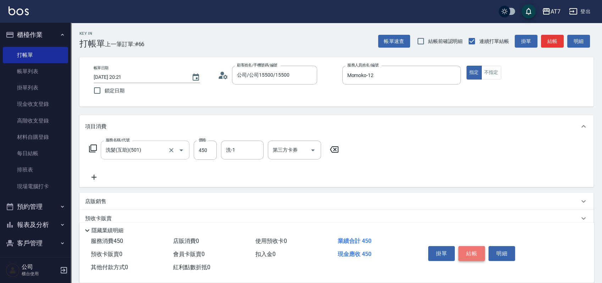
click at [477, 246] on button "結帳" at bounding box center [471, 253] width 27 height 15
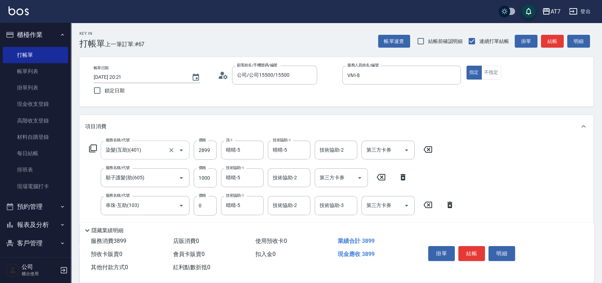
click at [91, 149] on icon at bounding box center [93, 148] width 9 height 9
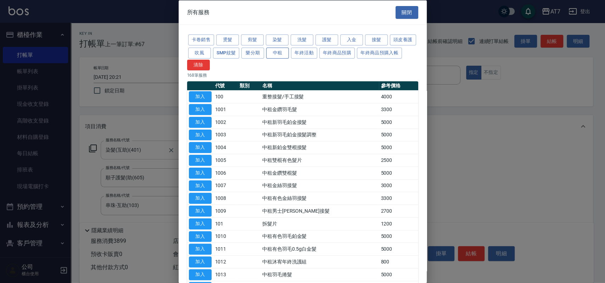
click at [289, 52] on button "中租" at bounding box center [277, 52] width 23 height 11
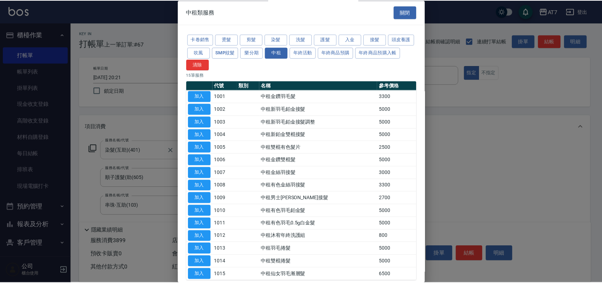
scroll to position [38, 0]
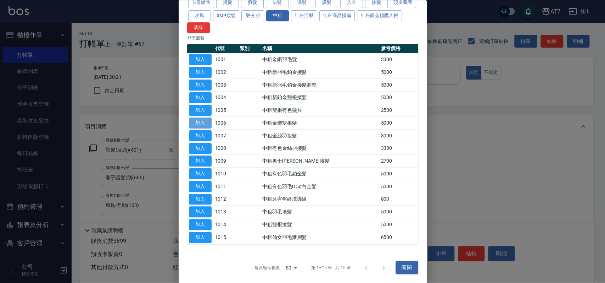
click at [205, 124] on button "加入" at bounding box center [200, 123] width 23 height 11
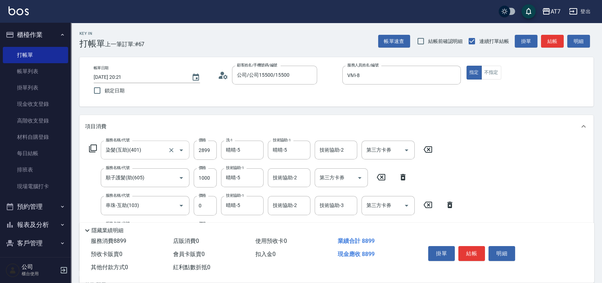
click at [94, 149] on icon at bounding box center [93, 148] width 9 height 9
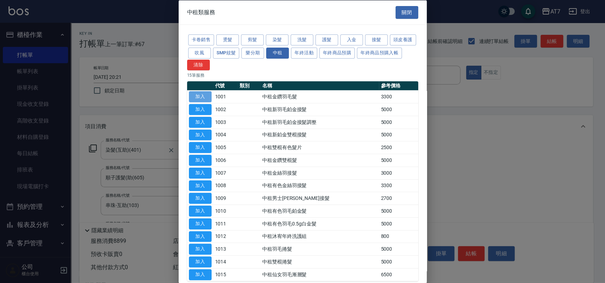
click at [204, 98] on button "加入" at bounding box center [200, 96] width 23 height 11
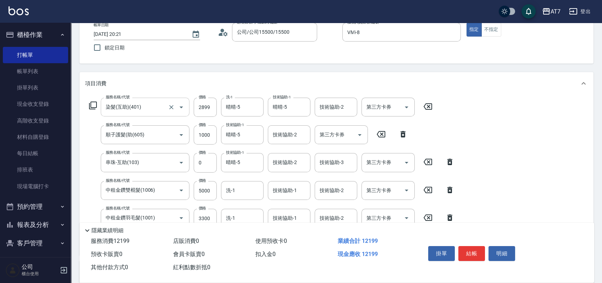
scroll to position [94, 0]
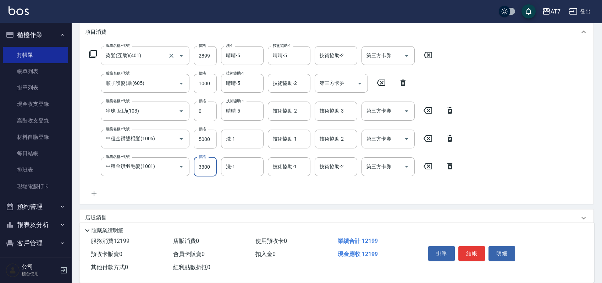
click at [210, 142] on input "5000" at bounding box center [205, 138] width 23 height 19
click at [196, 138] on input "0" at bounding box center [205, 138] width 23 height 19
click at [207, 139] on input "2359" at bounding box center [205, 138] width 23 height 19
click at [204, 166] on input "5000" at bounding box center [205, 166] width 23 height 19
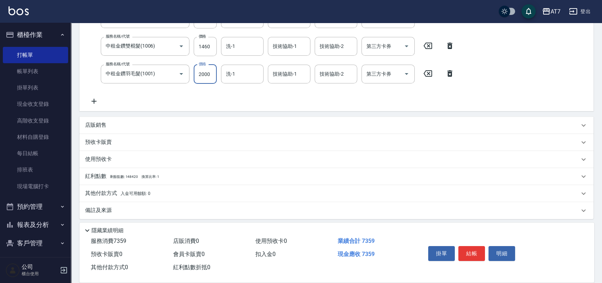
scroll to position [190, 0]
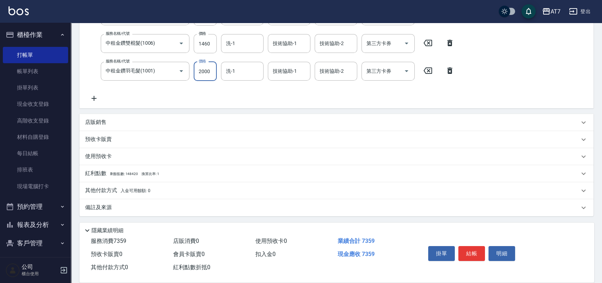
click at [180, 189] on div "其他付款方式 入金可用餘額: 0" at bounding box center [332, 191] width 494 height 8
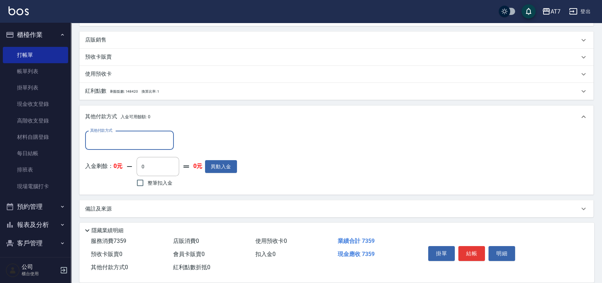
scroll to position [273, 0]
click at [134, 145] on div "其他付款方式" at bounding box center [129, 139] width 89 height 19
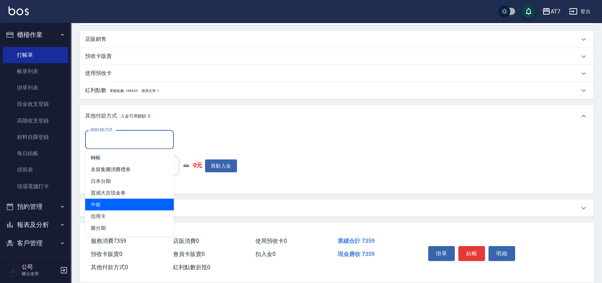
click at [113, 200] on span "中租" at bounding box center [129, 204] width 89 height 12
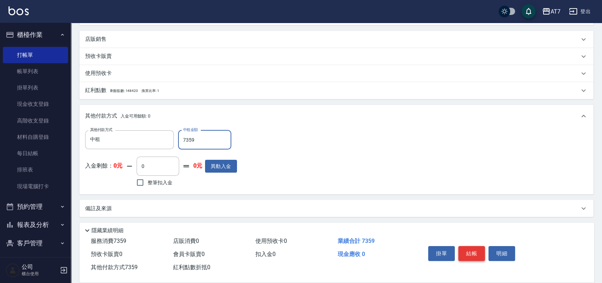
click at [471, 254] on button "結帳" at bounding box center [471, 253] width 27 height 15
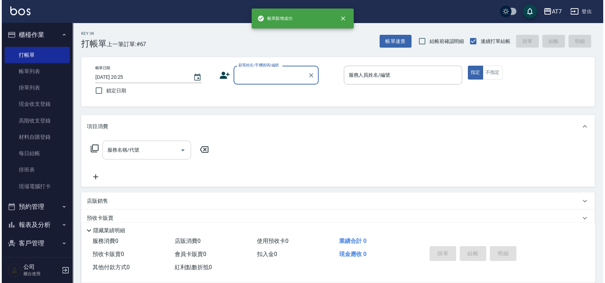
scroll to position [0, 0]
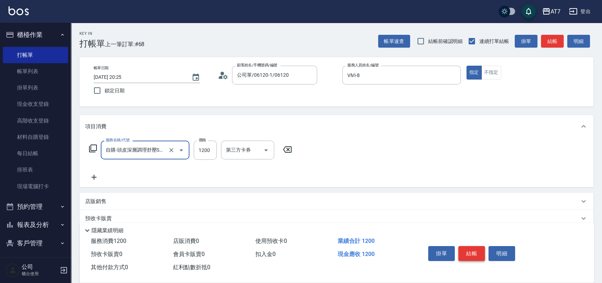
click at [478, 250] on button "結帳" at bounding box center [471, 253] width 27 height 15
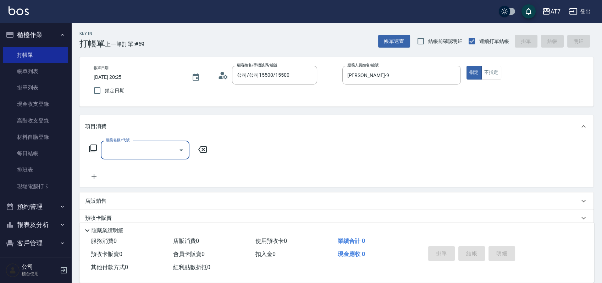
click at [90, 146] on icon at bounding box center [93, 148] width 8 height 8
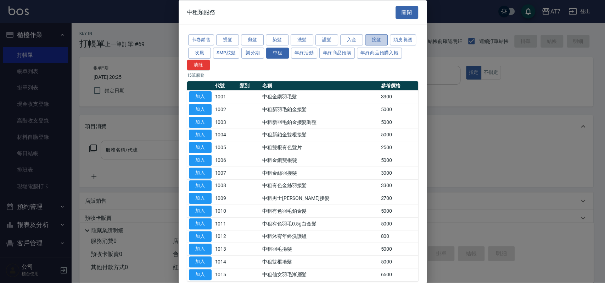
click at [377, 38] on button "接髮" at bounding box center [376, 39] width 23 height 11
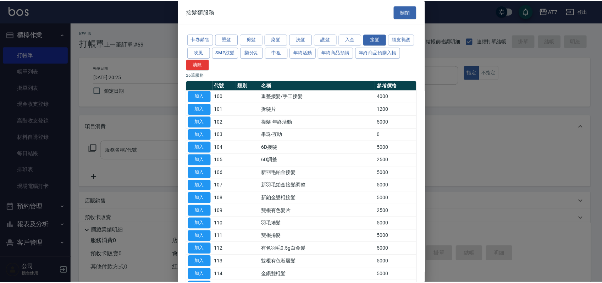
scroll to position [177, 0]
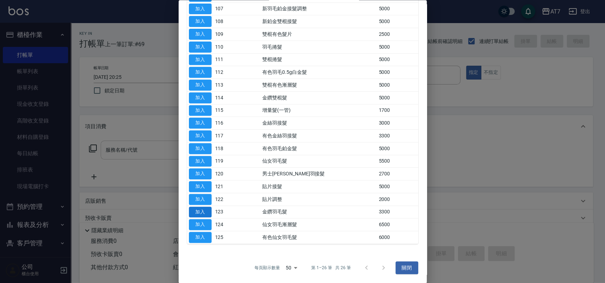
click at [205, 214] on button "加入" at bounding box center [200, 211] width 23 height 11
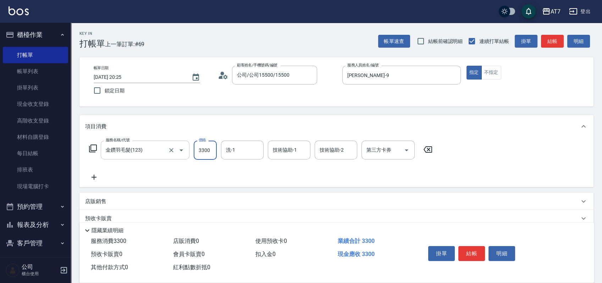
click at [204, 151] on input "3300" at bounding box center [205, 149] width 23 height 19
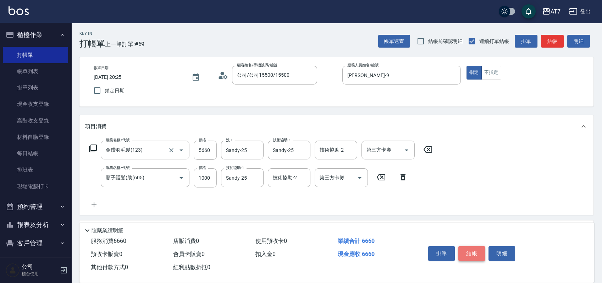
click at [473, 254] on button "結帳" at bounding box center [471, 253] width 27 height 15
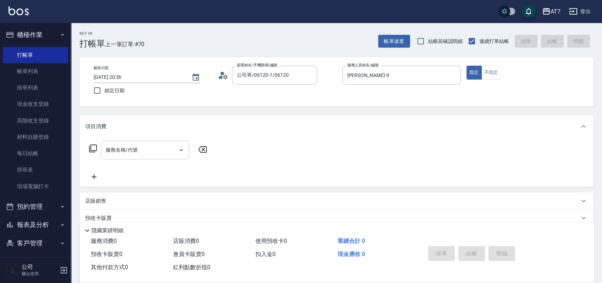
click at [92, 145] on icon at bounding box center [93, 148] width 9 height 9
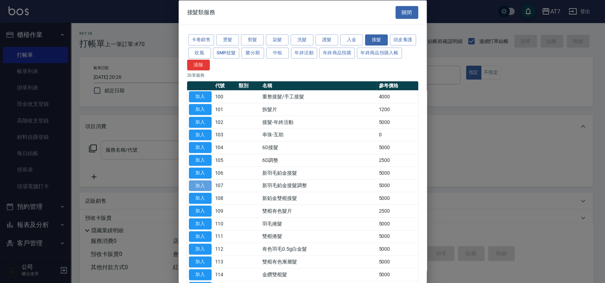
click at [198, 190] on button "加入" at bounding box center [200, 185] width 23 height 11
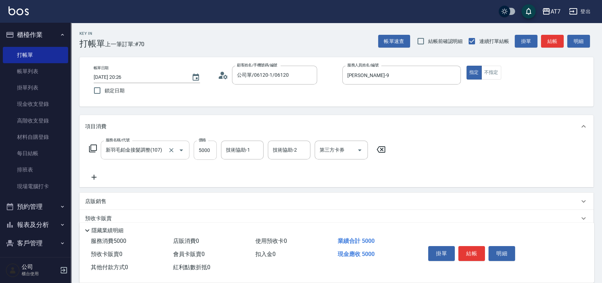
click at [201, 155] on input "5000" at bounding box center [205, 149] width 23 height 19
click at [94, 146] on icon at bounding box center [93, 148] width 9 height 9
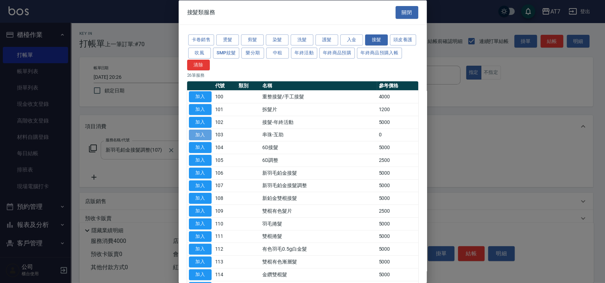
click at [204, 139] on button "加入" at bounding box center [200, 134] width 23 height 11
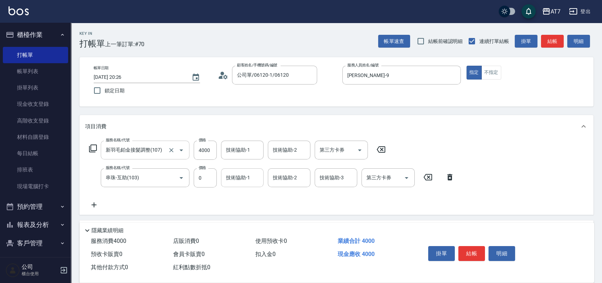
click at [234, 178] on input "技術協助-1" at bounding box center [242, 177] width 36 height 12
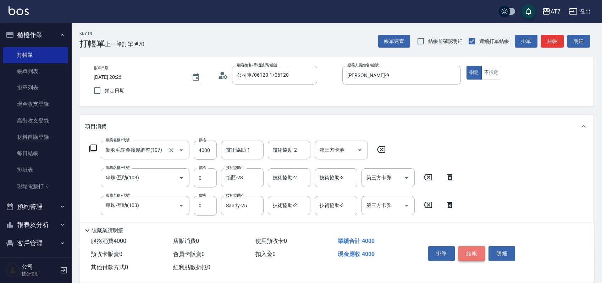
click at [470, 251] on button "結帳" at bounding box center [471, 253] width 27 height 15
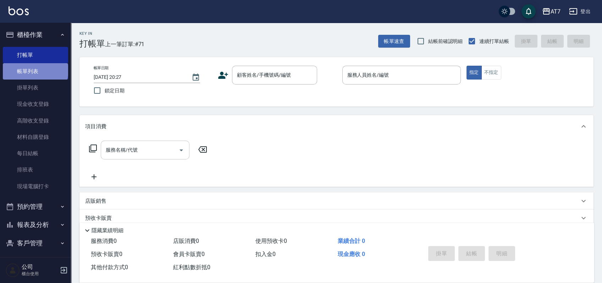
click at [35, 71] on link "帳單列表" at bounding box center [35, 71] width 65 height 16
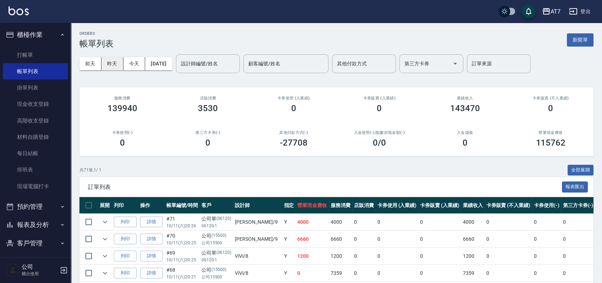
click at [117, 59] on button "昨天" at bounding box center [112, 63] width 22 height 13
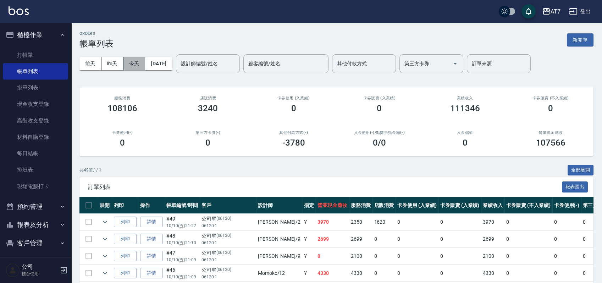
click at [143, 61] on button "今天" at bounding box center [134, 63] width 22 height 13
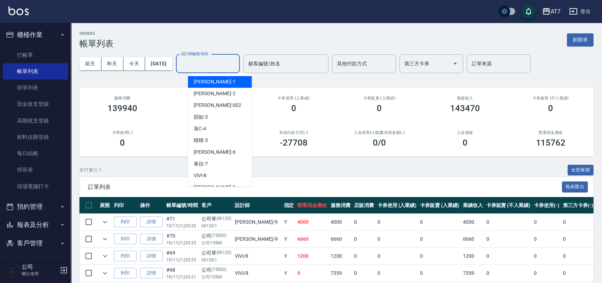
click at [231, 61] on input "設計師編號/姓名" at bounding box center [207, 63] width 57 height 12
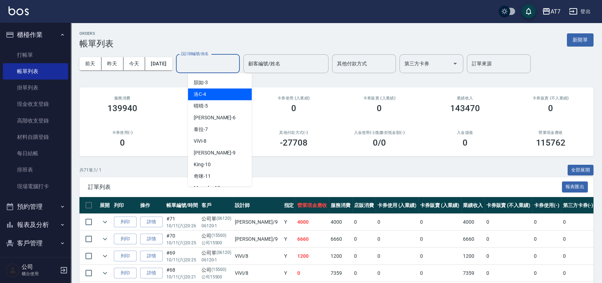
scroll to position [94, 0]
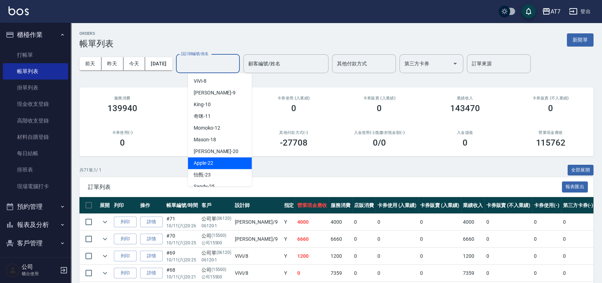
click at [220, 163] on div "Apple -22" at bounding box center [220, 163] width 64 height 12
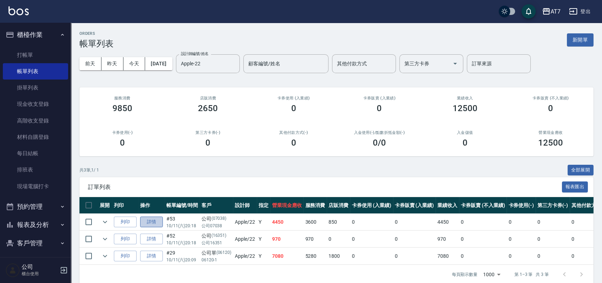
click at [161, 220] on link "詳情" at bounding box center [151, 221] width 23 height 11
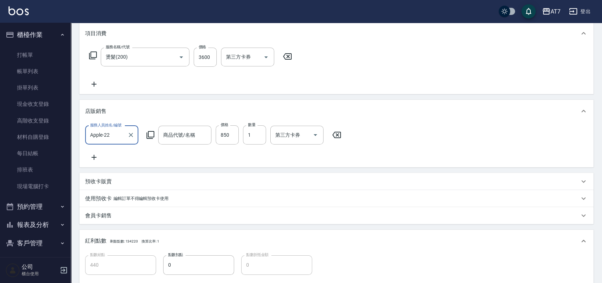
scroll to position [222, 0]
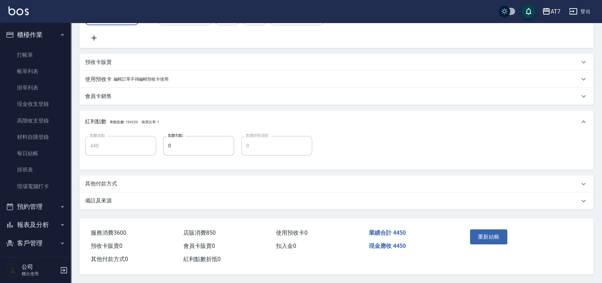
click at [146, 182] on div "其他付款方式" at bounding box center [332, 183] width 494 height 7
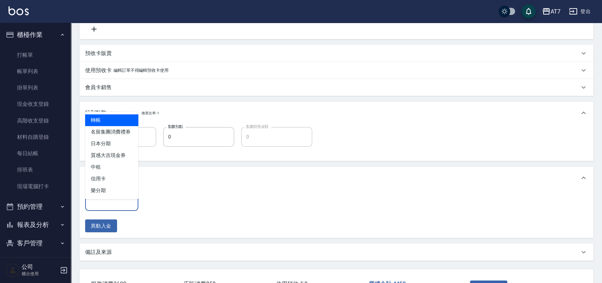
click at [122, 205] on input "其他付款方式" at bounding box center [111, 201] width 47 height 12
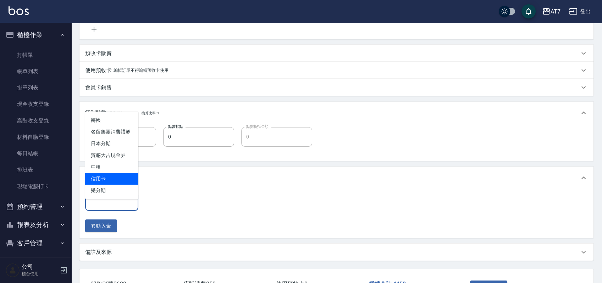
click at [107, 177] on span "信用卡" at bounding box center [111, 179] width 53 height 12
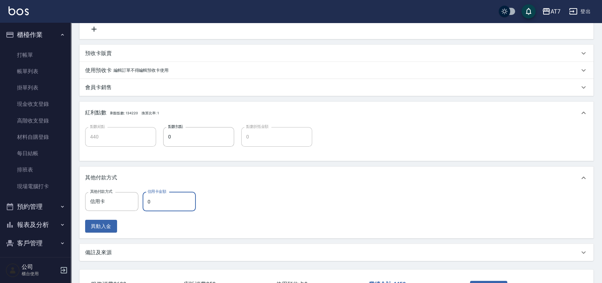
click at [148, 207] on input "0" at bounding box center [169, 201] width 53 height 19
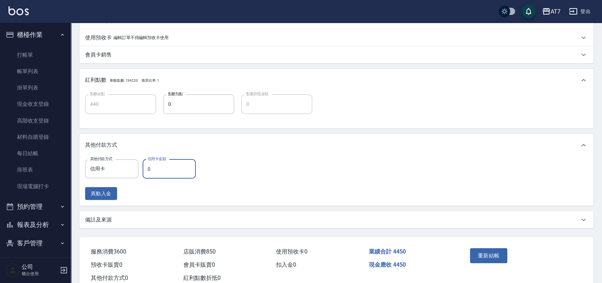
scroll to position [283, 0]
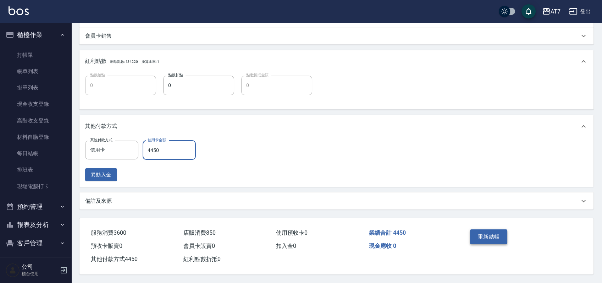
click at [494, 234] on button "重新結帳" at bounding box center [489, 236] width 38 height 15
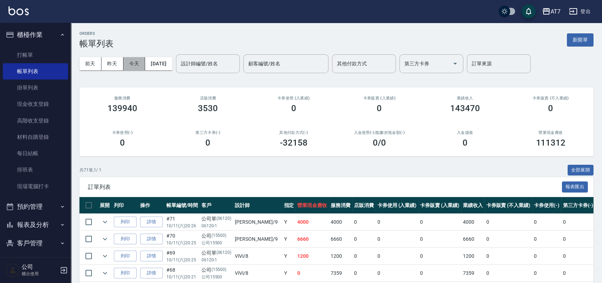
click at [139, 61] on button "今天" at bounding box center [134, 63] width 22 height 13
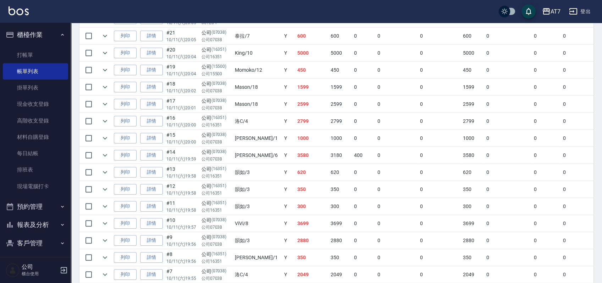
scroll to position [1040, 0]
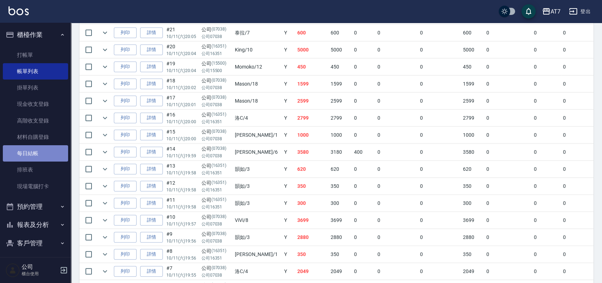
click at [43, 155] on link "每日結帳" at bounding box center [35, 153] width 65 height 16
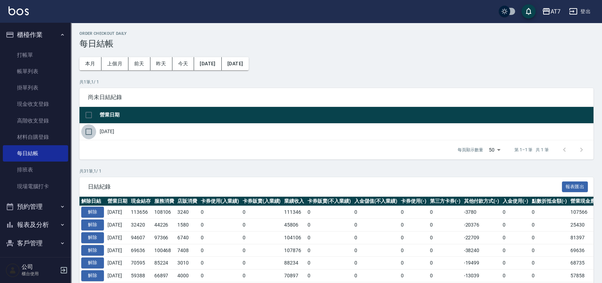
click at [88, 132] on input "checkbox" at bounding box center [88, 131] width 15 height 15
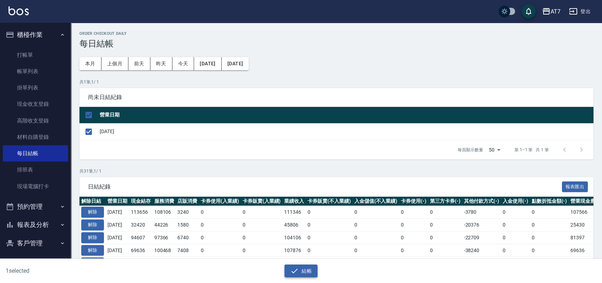
click at [295, 271] on icon "button" at bounding box center [295, 270] width 6 height 5
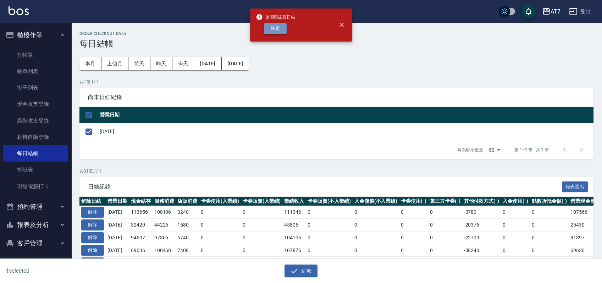
click at [278, 30] on button "確定" at bounding box center [275, 28] width 23 height 11
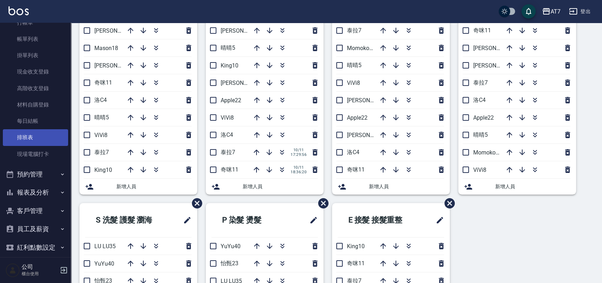
scroll to position [47, 0]
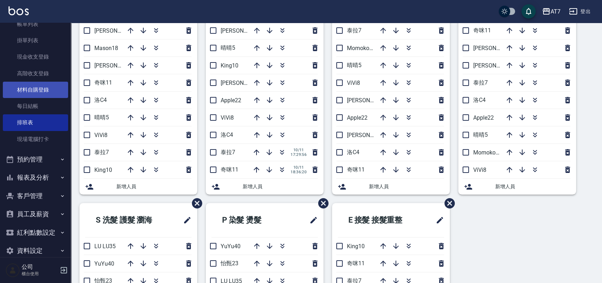
click at [41, 89] on link "材料自購登錄" at bounding box center [35, 90] width 65 height 16
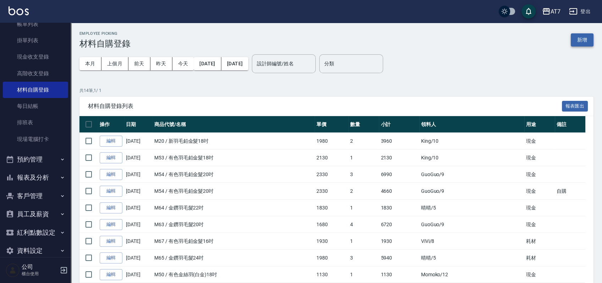
click at [589, 40] on button "新增" at bounding box center [582, 39] width 23 height 13
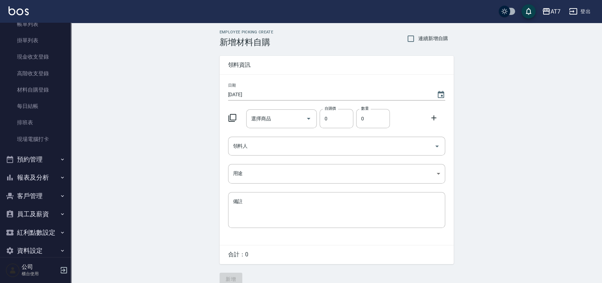
click at [234, 118] on icon at bounding box center [232, 117] width 9 height 9
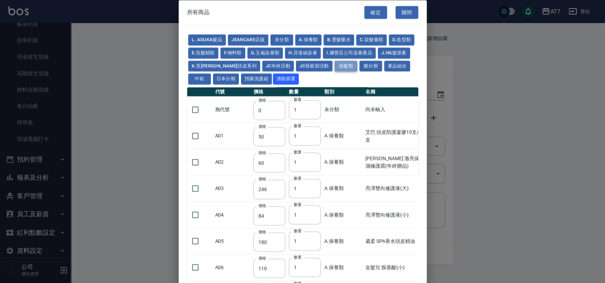
click at [357, 64] on button "假髮類" at bounding box center [346, 65] width 23 height 11
type input "2780"
type input "80"
type input "350"
type input "25"
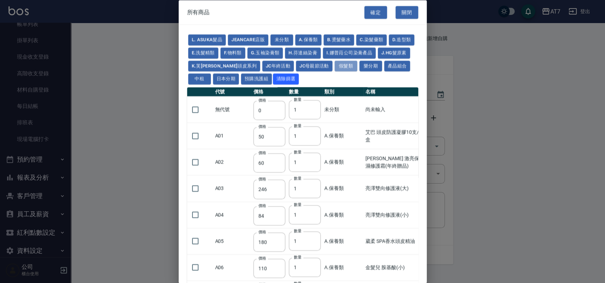
type input "400"
type input "100"
type input "880"
type input "930"
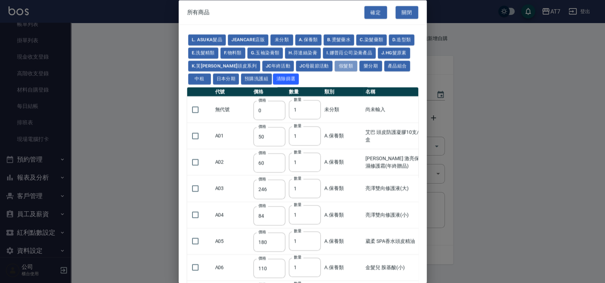
type input "980"
type input "1030"
type input "1130"
type input "1230"
type input "1330"
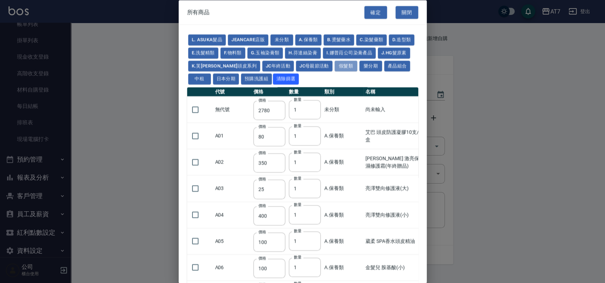
type input "1780"
type input "1980"
type input "2180"
type input "2380"
type input "2580"
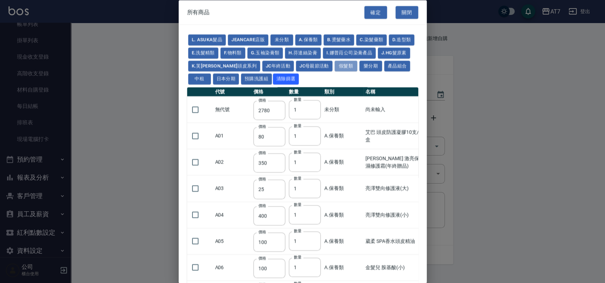
type input "2780"
type input "2980"
type input "1030"
type input "1080"
type input "1130"
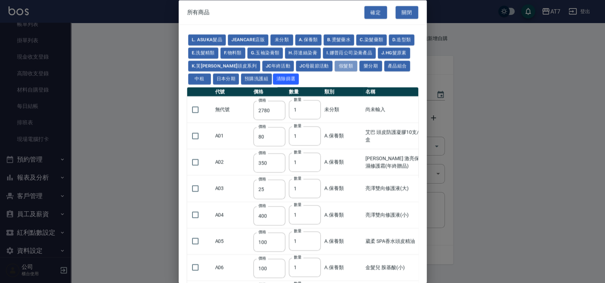
type input "1230"
type input "1280"
type input "1380"
type input "2180"
type input "2380"
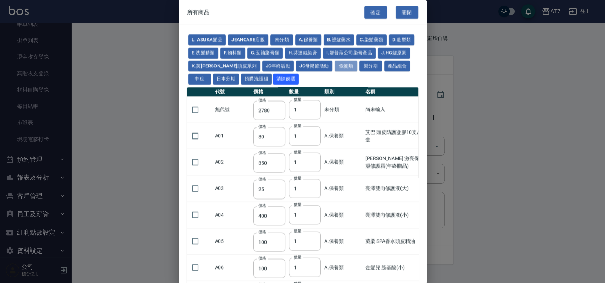
type input "2580"
type input "2780"
type input "2980"
type input "730"
type input "780"
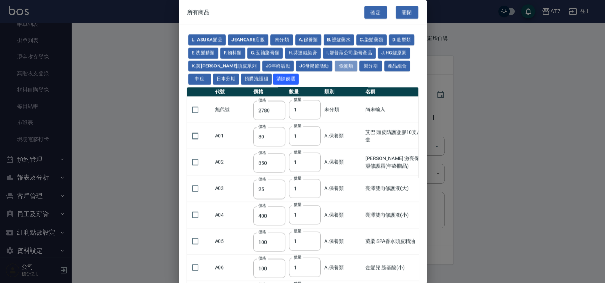
type input "830"
type input "930"
type input "980"
type input "560"
type input "775"
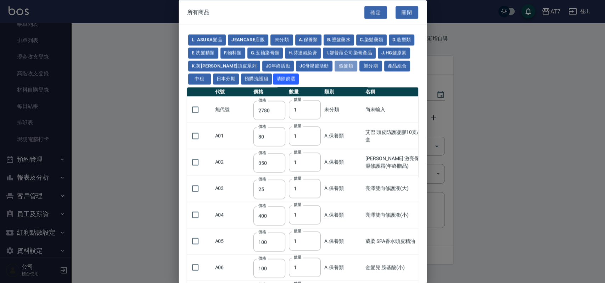
type input "580"
type input "2230"
type input "1180"
type input "1030"
type input "1080"
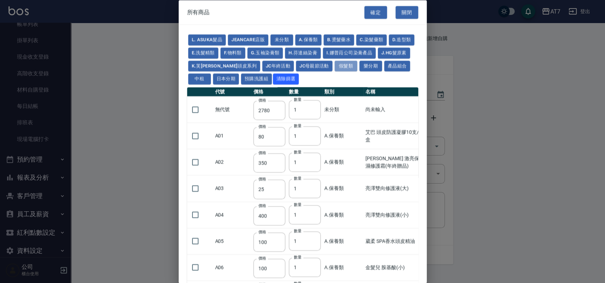
type input "1130"
type input "1180"
type input "1230"
type input "2130"
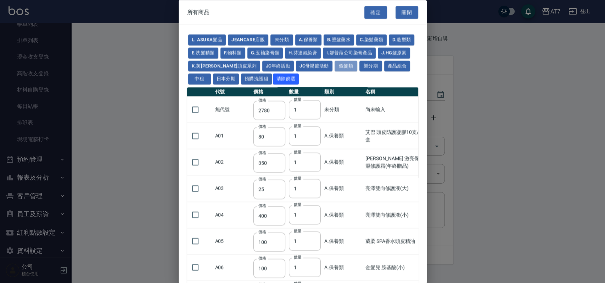
type input "2330"
type input "2530"
type input "930"
type input "170"
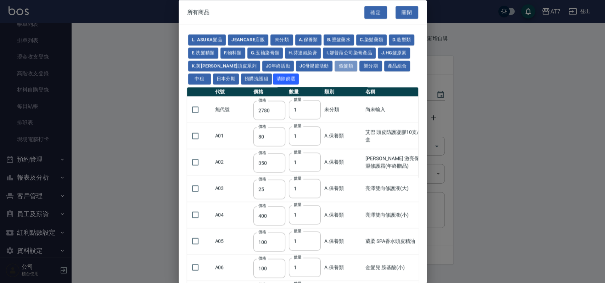
type input "170"
type input "1380"
type input "1530"
type input "1680"
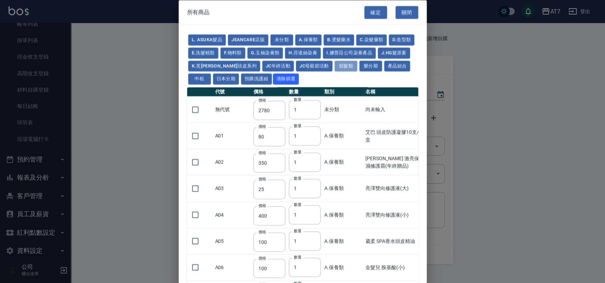
type input "1830"
type input "1980"
type input "2130"
type input "1930"
type input "2730"
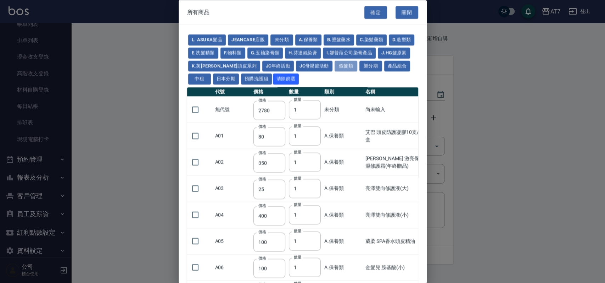
type input "2780"
type input "2980"
type input "2380"
type input "2580"
type input "2780"
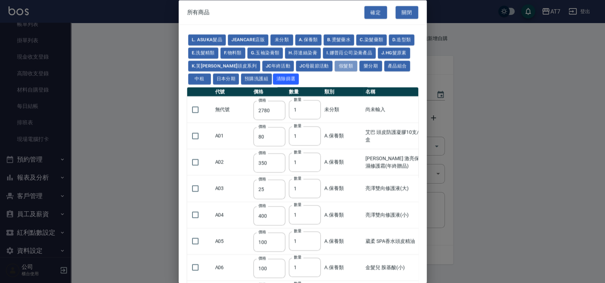
type input "2980"
type input "3180"
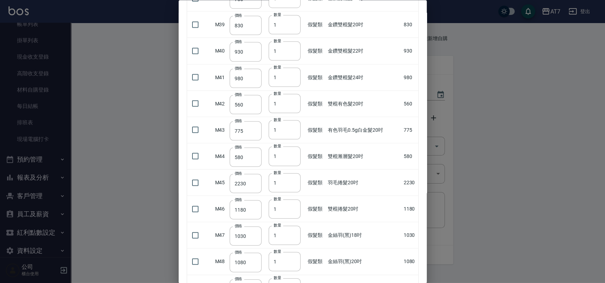
scroll to position [898, 0]
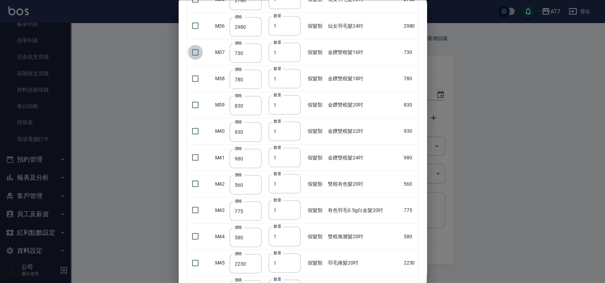
click at [195, 49] on input "checkbox" at bounding box center [195, 52] width 15 height 15
checkbox input "true"
type input "2"
click at [293, 49] on input "2" at bounding box center [285, 52] width 32 height 19
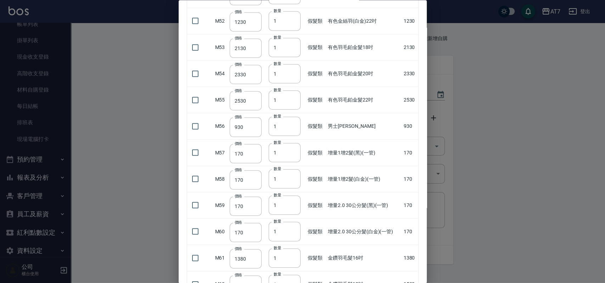
scroll to position [1466, 0]
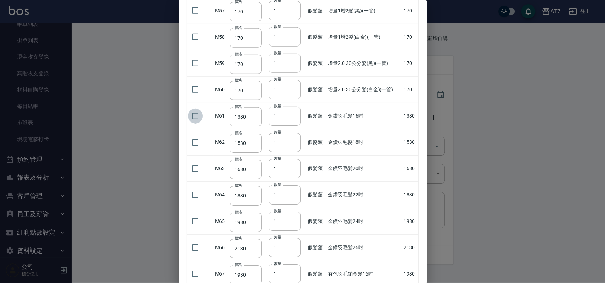
click at [195, 116] on input "checkbox" at bounding box center [195, 115] width 15 height 15
checkbox input "true"
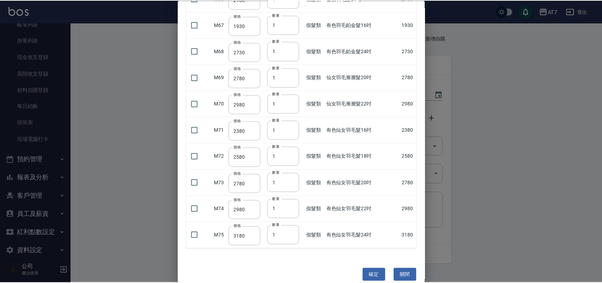
scroll to position [1721, 0]
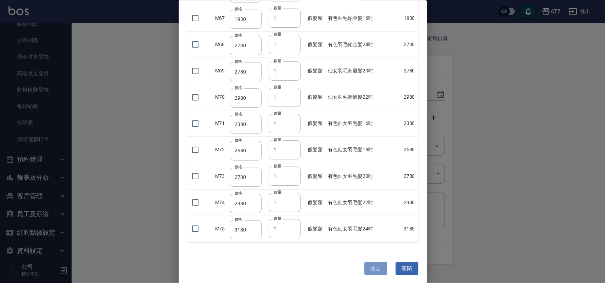
drag, startPoint x: 370, startPoint y: 262, endPoint x: 375, endPoint y: 212, distance: 50.7
click at [370, 262] on button "確定" at bounding box center [376, 267] width 23 height 13
type input "金鑽雙棍髮16吋"
type input "730"
type input "2"
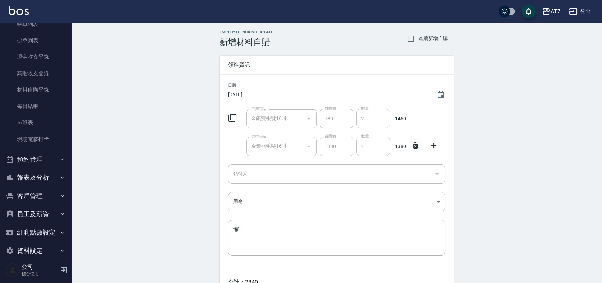
click at [338, 172] on input "領料人" at bounding box center [331, 173] width 200 height 12
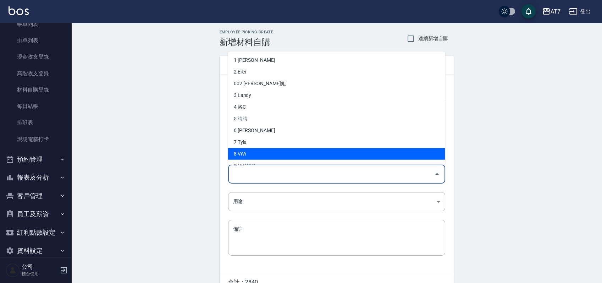
click at [252, 152] on li "8 ViVi" at bounding box center [336, 154] width 217 height 12
type input "ViVi"
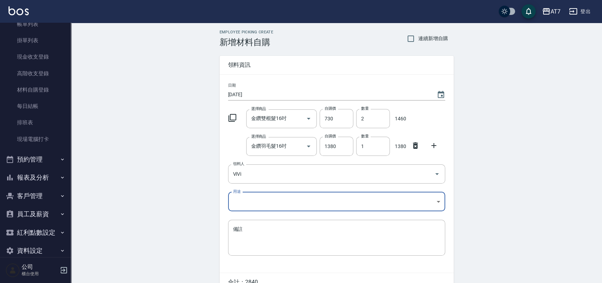
click at [261, 198] on body "AT7 登出 櫃檯作業 打帳單 帳單列表 掛單列表 現金收支登錄 高階收支登錄 材料自購登錄 每日結帳 排班表 現場電腦打卡 預約管理 預約管理 單日預約紀錄…" at bounding box center [301, 160] width 602 height 320
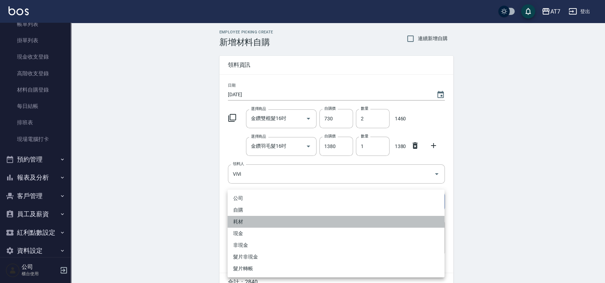
click at [253, 223] on li "耗材" at bounding box center [336, 222] width 217 height 12
type input "耗材"
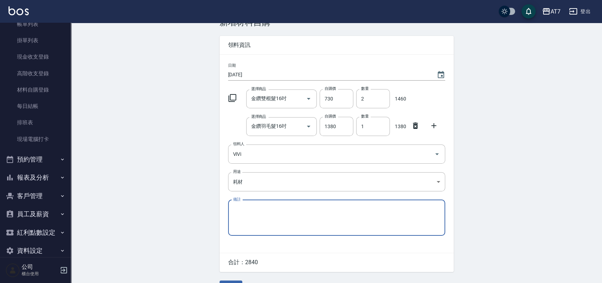
scroll to position [38, 0]
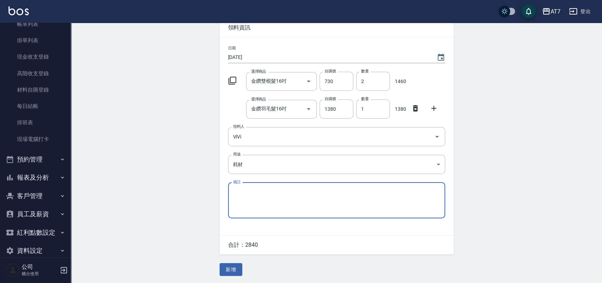
click at [282, 195] on textarea "備註" at bounding box center [336, 200] width 207 height 24
type textarea "5"
type textarea "中"
click at [230, 266] on button "新增" at bounding box center [231, 269] width 23 height 13
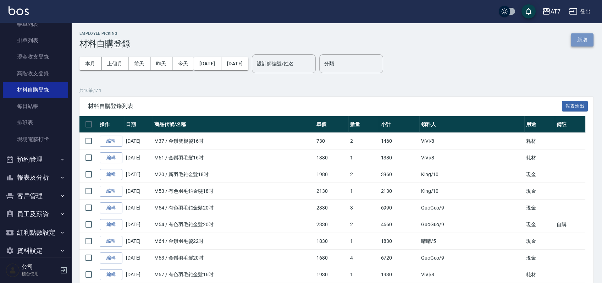
click at [584, 41] on button "新增" at bounding box center [582, 39] width 23 height 13
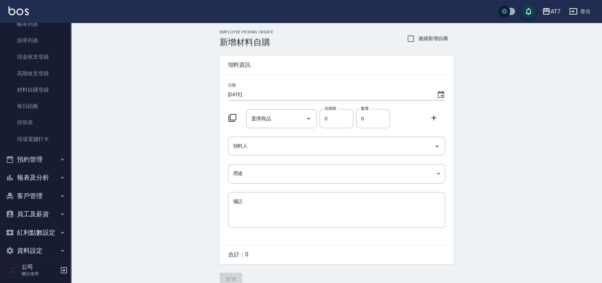
click at [233, 117] on icon at bounding box center [232, 117] width 9 height 9
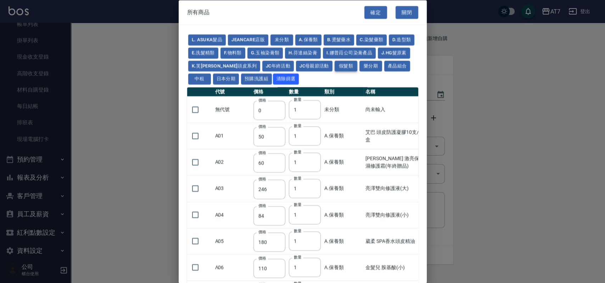
click at [353, 69] on button "假髮類" at bounding box center [346, 65] width 23 height 11
type input "2780"
type input "80"
type input "350"
type input "25"
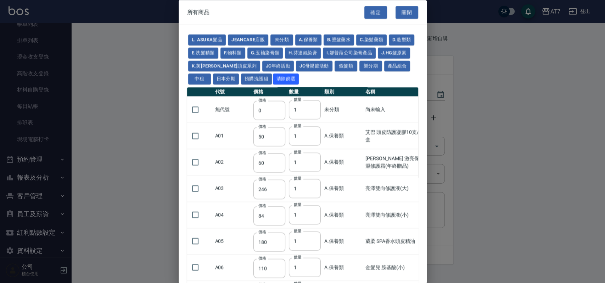
type input "400"
type input "100"
type input "880"
type input "930"
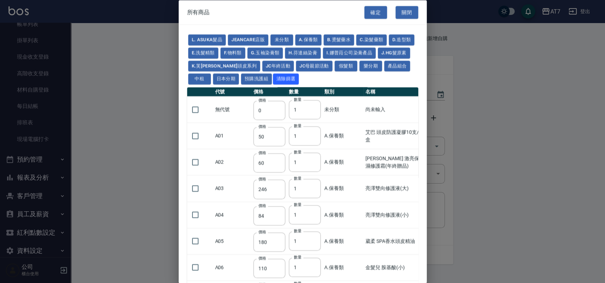
type input "980"
type input "1030"
type input "1130"
type input "1230"
type input "1330"
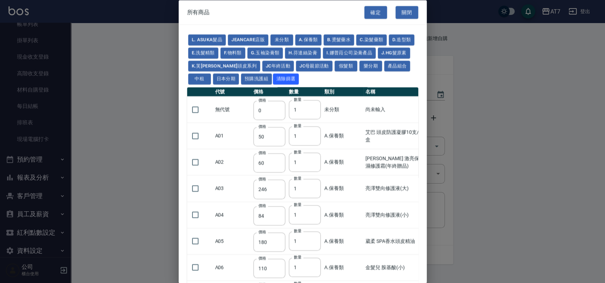
type input "1780"
type input "1980"
type input "2180"
type input "2380"
type input "2580"
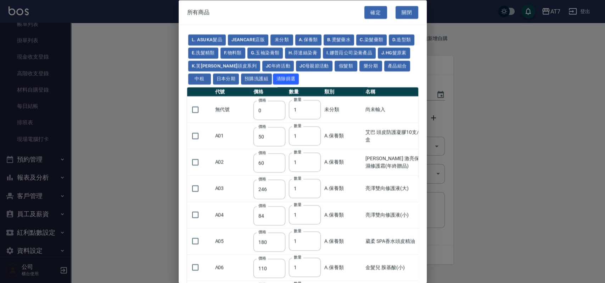
type input "2780"
type input "2980"
type input "1030"
type input "1080"
type input "1130"
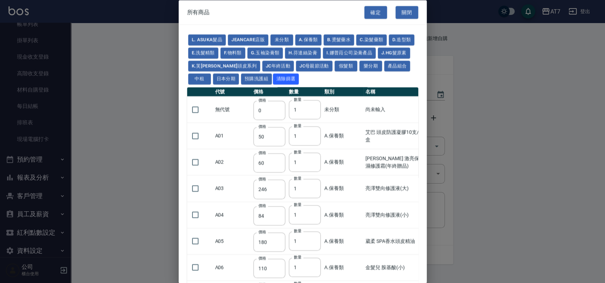
type input "1230"
type input "1280"
type input "1380"
type input "2180"
type input "2380"
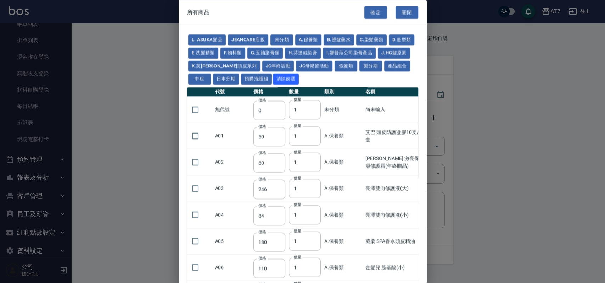
type input "2580"
type input "2780"
type input "2980"
type input "730"
type input "780"
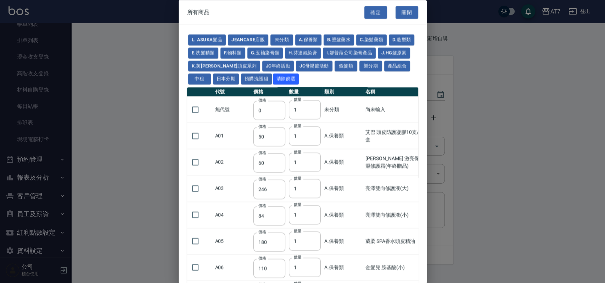
type input "830"
type input "930"
type input "980"
type input "560"
type input "775"
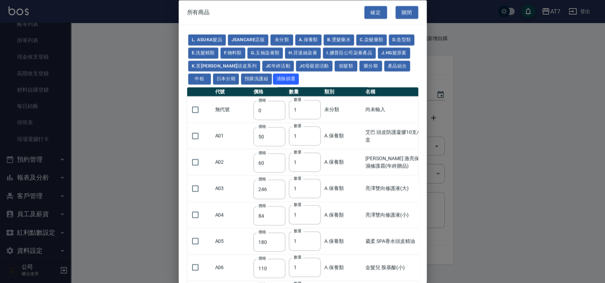
type input "580"
type input "2230"
type input "1180"
type input "1030"
type input "1080"
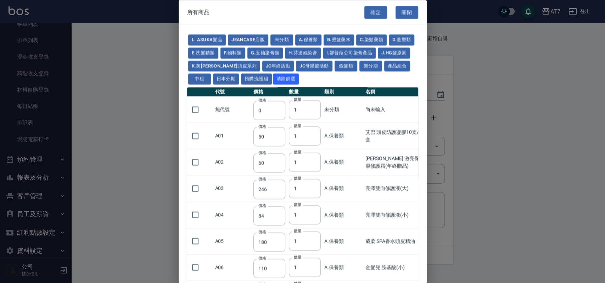
type input "1130"
type input "1180"
type input "1230"
type input "2130"
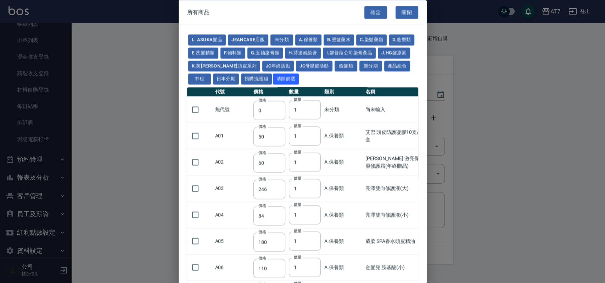
type input "2330"
type input "2530"
type input "930"
type input "170"
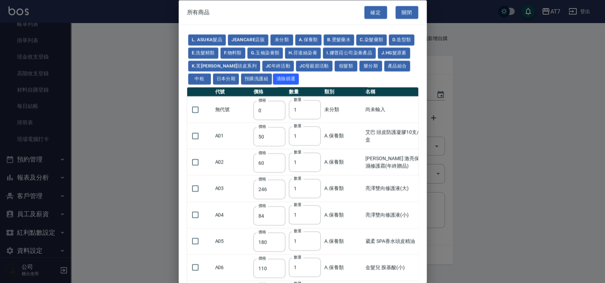
type input "170"
type input "1380"
type input "1530"
type input "1680"
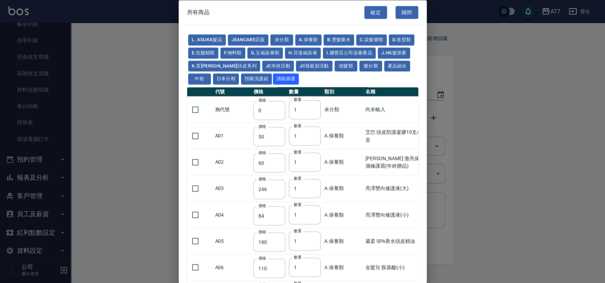
type input "1830"
type input "1980"
type input "2130"
type input "1930"
type input "2730"
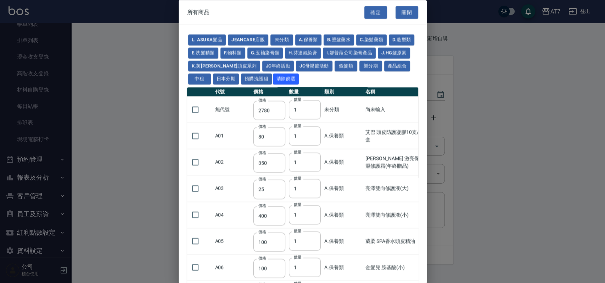
type input "2780"
type input "2980"
type input "2380"
type input "2580"
type input "2780"
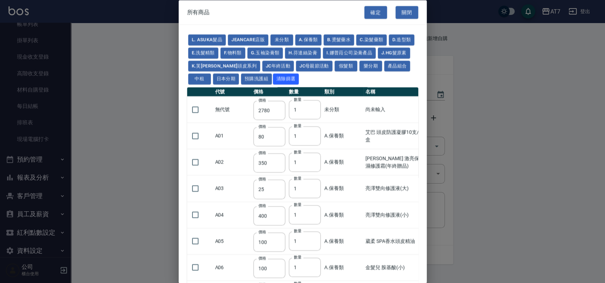
type input "2980"
type input "3180"
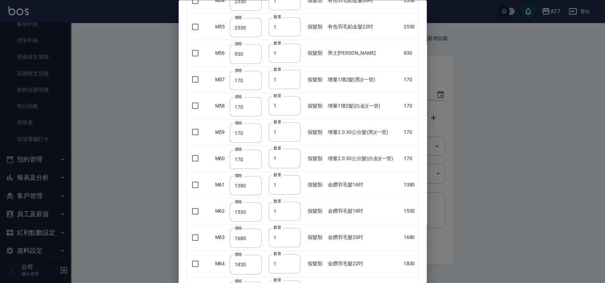
scroll to position [1419, 0]
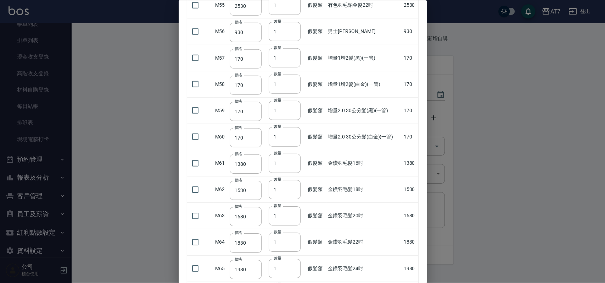
drag, startPoint x: 196, startPoint y: 213, endPoint x: 225, endPoint y: 212, distance: 29.5
click at [196, 214] on input "checkbox" at bounding box center [195, 215] width 15 height 15
checkbox input "true"
click at [293, 211] on input "2" at bounding box center [285, 215] width 32 height 19
type input "3"
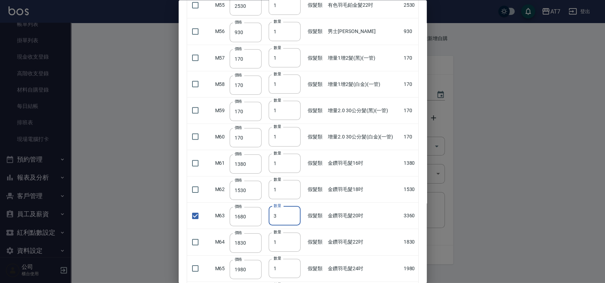
click at [293, 211] on input "3" at bounding box center [285, 215] width 32 height 19
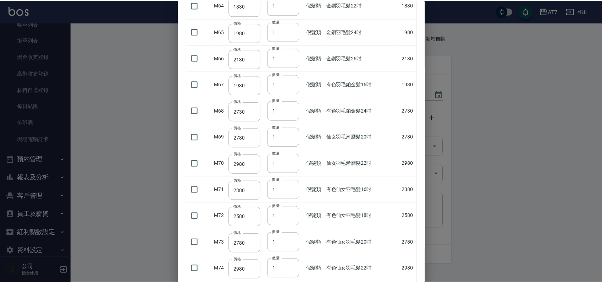
scroll to position [1721, 0]
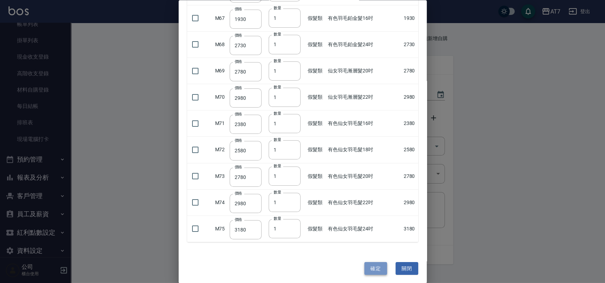
click at [370, 262] on button "確定" at bounding box center [376, 267] width 23 height 13
type input "金鑽羽毛髮20吋"
type input "1680"
type input "3"
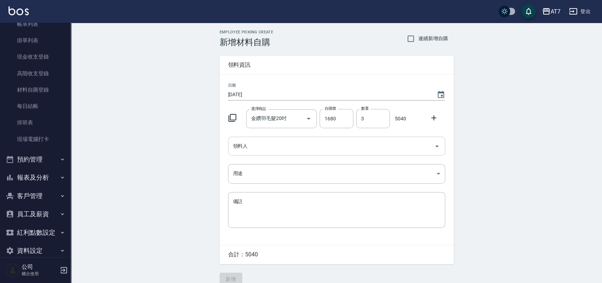
click at [306, 148] on input "領料人" at bounding box center [331, 146] width 200 height 12
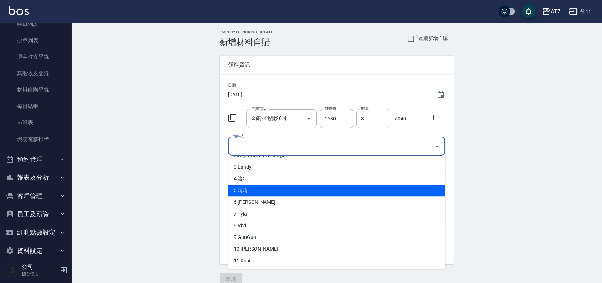
scroll to position [47, 0]
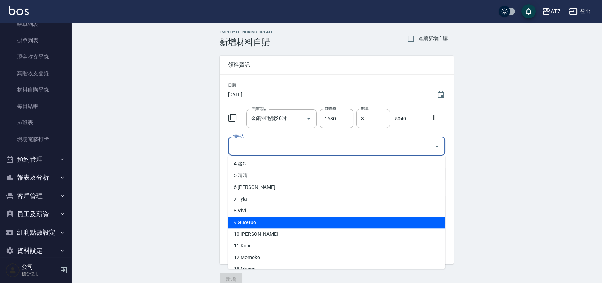
click at [288, 218] on li "9 GuoGuo" at bounding box center [336, 222] width 217 height 12
type input "GuoGuo"
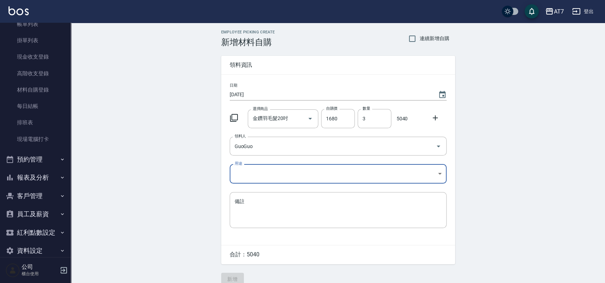
click at [299, 173] on body "AT7 登出 櫃檯作業 打帳單 帳單列表 掛單列表 現金收支登錄 高階收支登錄 材料自購登錄 每日結帳 排班表 現場電腦打卡 預約管理 預約管理 單日預約紀錄…" at bounding box center [302, 146] width 605 height 292
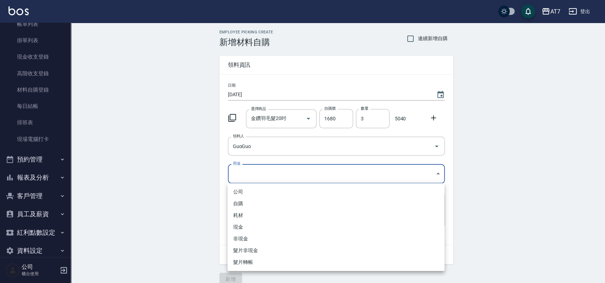
click at [265, 224] on li "現金" at bounding box center [336, 227] width 217 height 12
type input "現金"
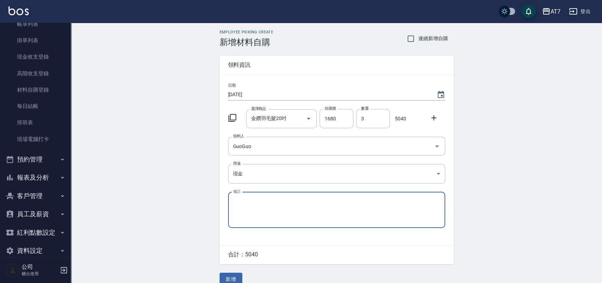
scroll to position [10, 0]
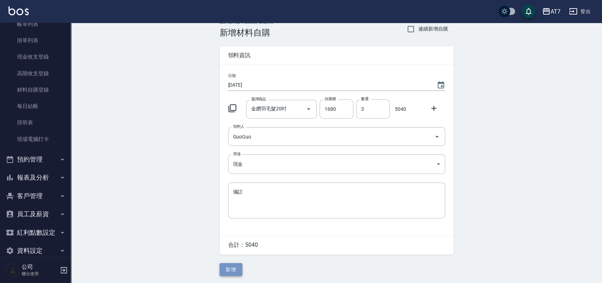
click at [233, 266] on button "新增" at bounding box center [231, 269] width 23 height 13
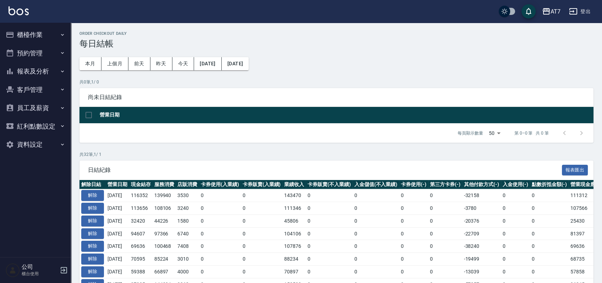
click at [43, 68] on button "報表及分析" at bounding box center [35, 71] width 65 height 18
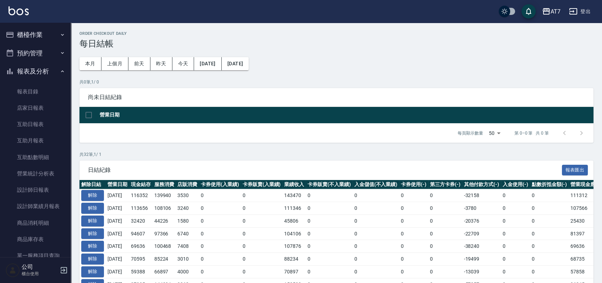
click at [33, 37] on button "櫃檯作業" at bounding box center [35, 35] width 65 height 18
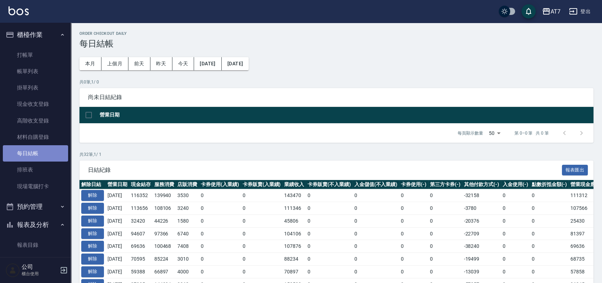
click at [39, 154] on link "每日結帳" at bounding box center [35, 153] width 65 height 16
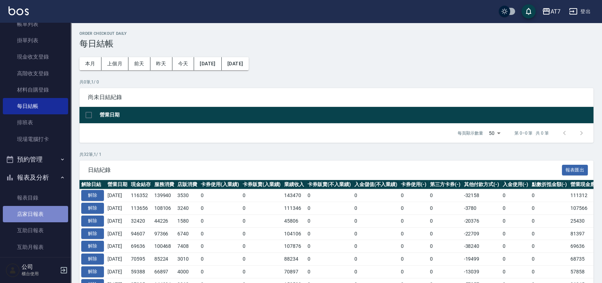
click at [41, 217] on link "店家日報表" at bounding box center [35, 214] width 65 height 16
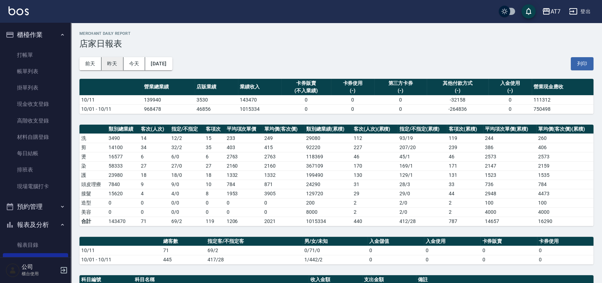
click at [119, 64] on button "昨天" at bounding box center [112, 63] width 22 height 13
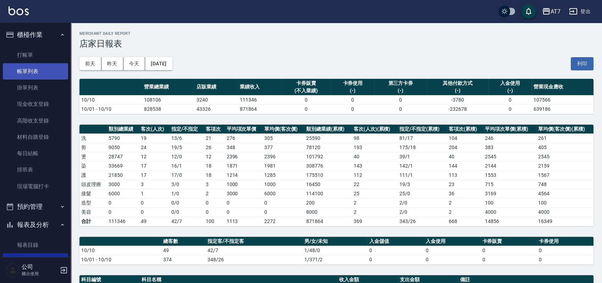
click at [20, 68] on link "帳單列表" at bounding box center [35, 71] width 65 height 16
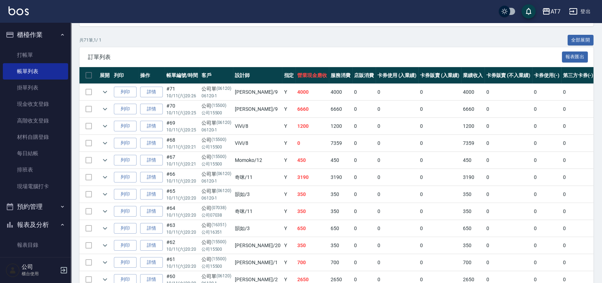
scroll to position [47, 0]
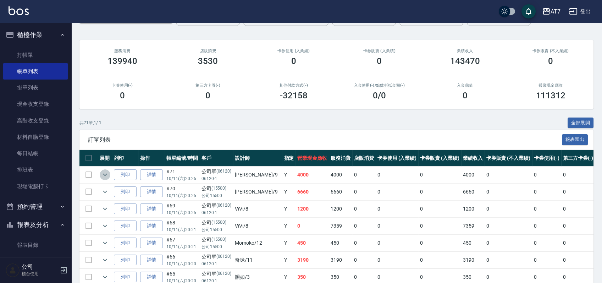
click at [105, 177] on icon "expand row" at bounding box center [105, 174] width 9 height 9
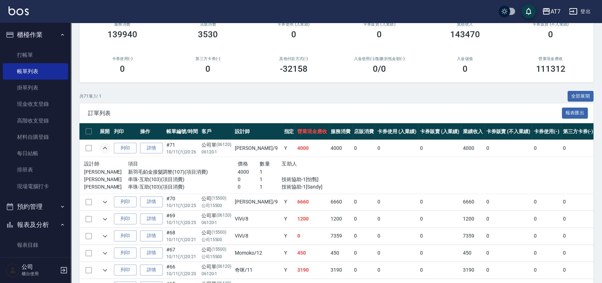
scroll to position [94, 0]
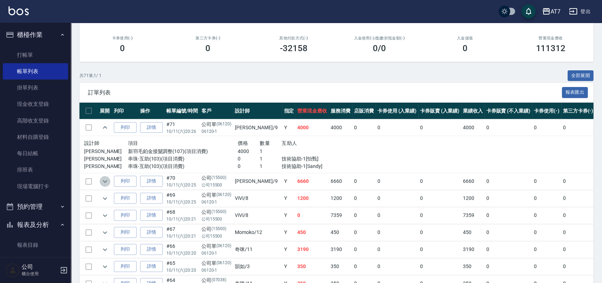
click at [106, 180] on icon "expand row" at bounding box center [105, 181] width 9 height 9
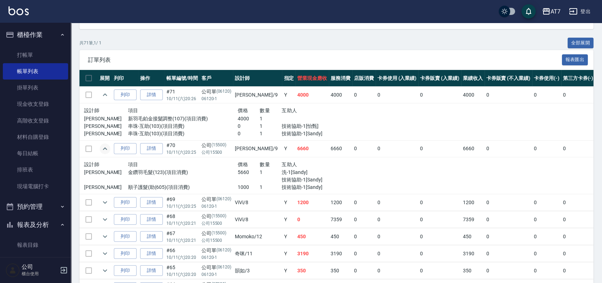
scroll to position [142, 0]
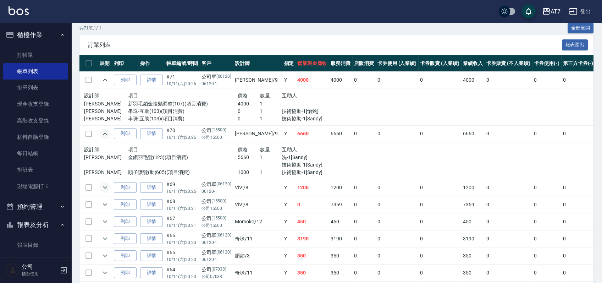
click at [106, 185] on icon "expand row" at bounding box center [105, 187] width 9 height 9
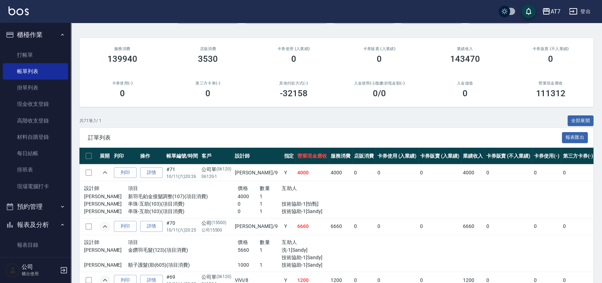
scroll to position [0, 0]
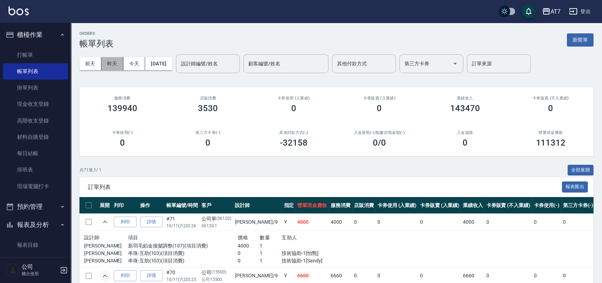
click at [109, 57] on button "昨天" at bounding box center [112, 63] width 22 height 13
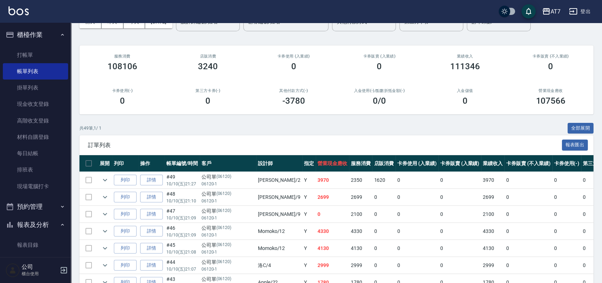
scroll to position [94, 0]
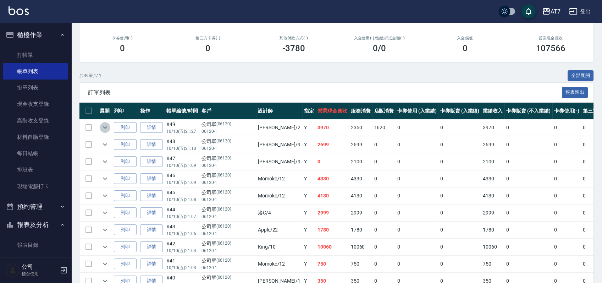
click at [108, 126] on icon "expand row" at bounding box center [105, 127] width 9 height 9
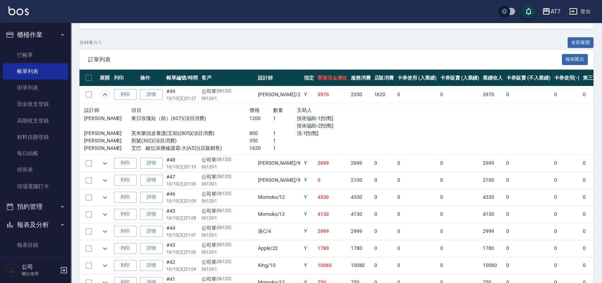
scroll to position [142, 0]
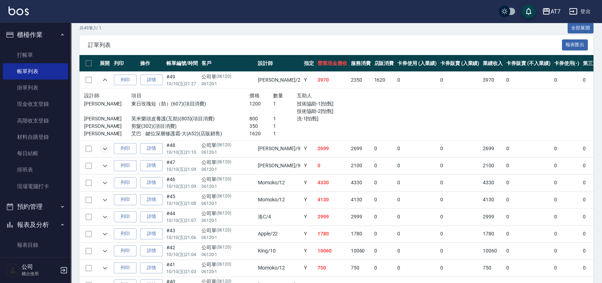
click at [104, 149] on icon "expand row" at bounding box center [105, 148] width 9 height 9
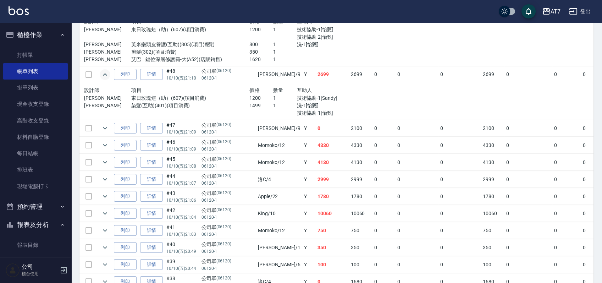
scroll to position [236, 0]
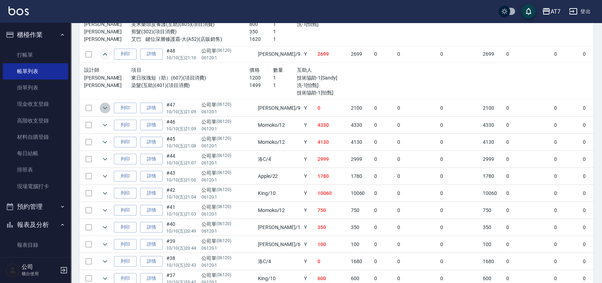
click at [105, 107] on icon "expand row" at bounding box center [105, 108] width 9 height 9
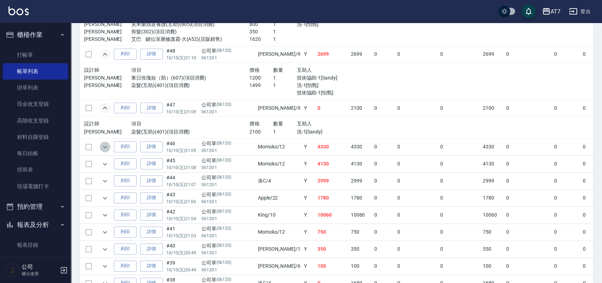
click at [101, 146] on icon "expand row" at bounding box center [105, 147] width 9 height 9
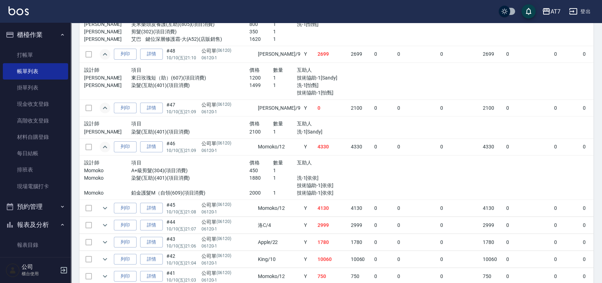
scroll to position [331, 0]
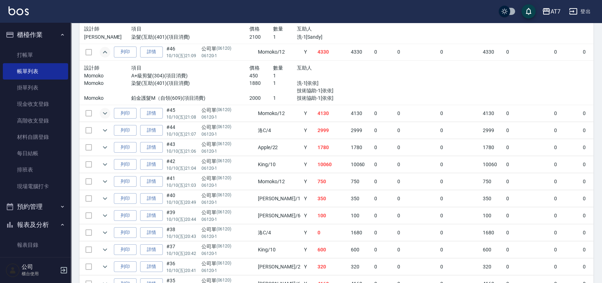
click at [105, 114] on icon "expand row" at bounding box center [105, 113] width 4 height 2
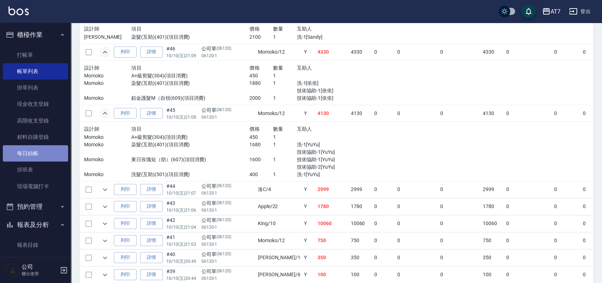
click at [45, 152] on link "每日結帳" at bounding box center [35, 153] width 65 height 16
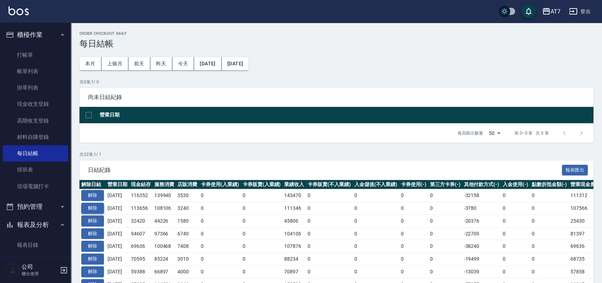
click at [92, 212] on button "解除" at bounding box center [92, 208] width 23 height 11
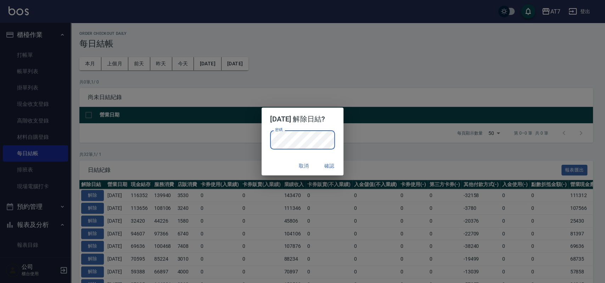
click at [271, 161] on div "取消 確認" at bounding box center [303, 165] width 82 height 19
click at [337, 163] on button "確認" at bounding box center [329, 165] width 23 height 13
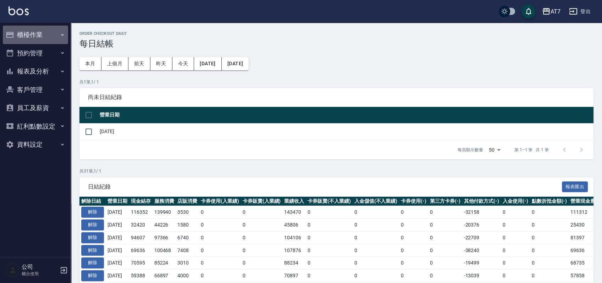
click at [49, 40] on button "櫃檯作業" at bounding box center [35, 35] width 65 height 18
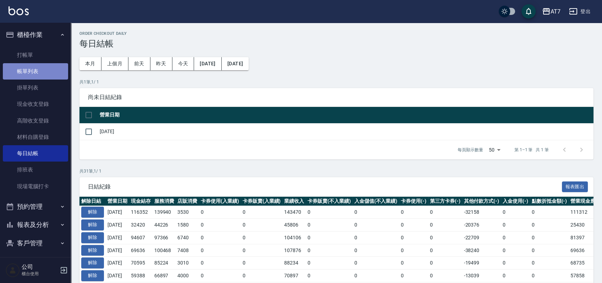
click at [36, 66] on link "帳單列表" at bounding box center [35, 71] width 65 height 16
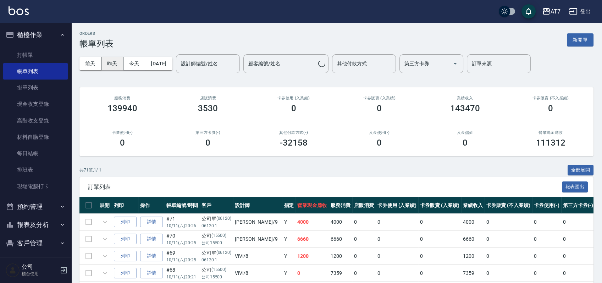
click at [113, 64] on button "昨天" at bounding box center [112, 63] width 22 height 13
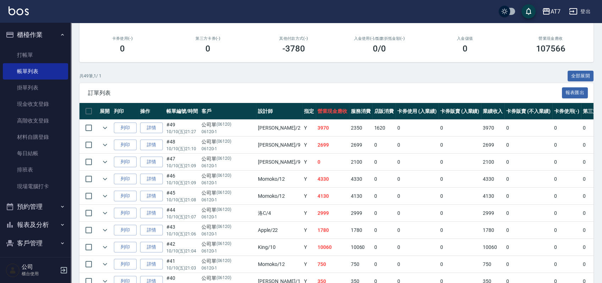
scroll to position [94, 0]
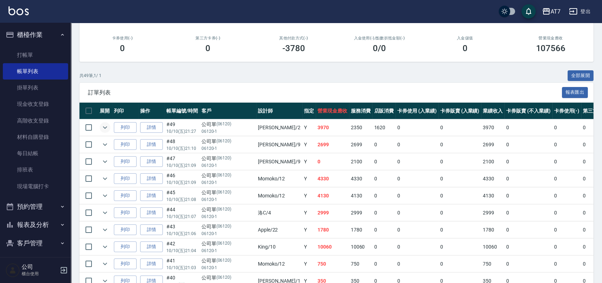
click at [105, 124] on icon "expand row" at bounding box center [105, 127] width 9 height 9
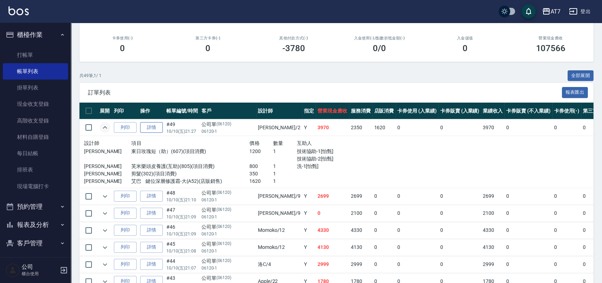
click at [152, 129] on link "詳情" at bounding box center [151, 127] width 23 height 11
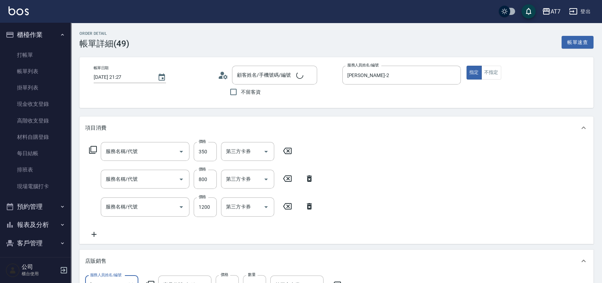
type input "[DATE] 21:27"
type input "[PERSON_NAME]-2"
type input "390"
type input "公司單/06120-1/06120"
type input "剪髮(302)"
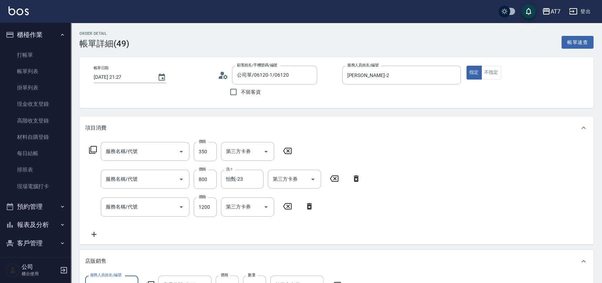
type input "芙米樂頭皮養護(互助)(805)"
type input "東日玫瑰短（助）(607)"
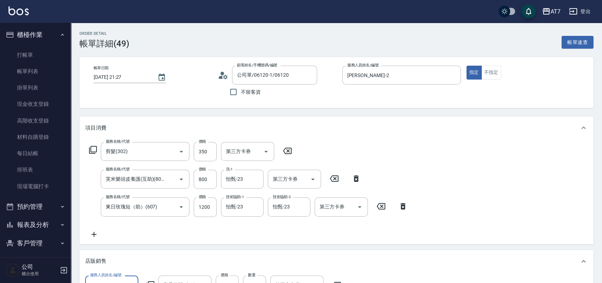
type input "艾巴 鍵位深層修護霜-大"
click at [248, 180] on input "怡甄-23" at bounding box center [237, 179] width 26 height 12
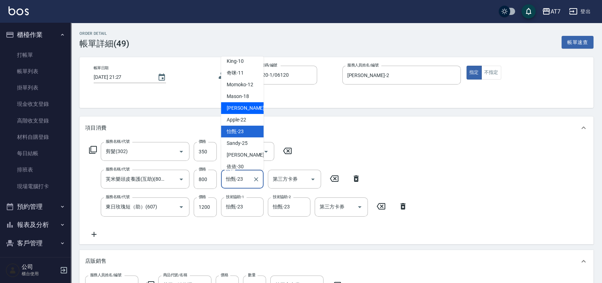
scroll to position [136, 0]
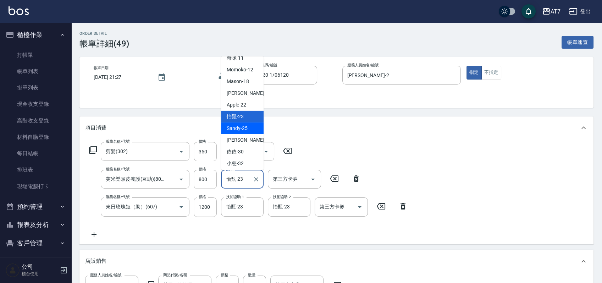
click at [245, 129] on span "Sandy -25" at bounding box center [237, 127] width 21 height 7
type input "Sandy-25"
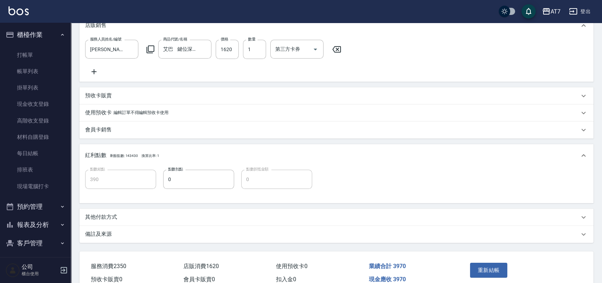
scroll to position [236, 0]
click at [490, 275] on button "重新結帳" at bounding box center [489, 269] width 38 height 15
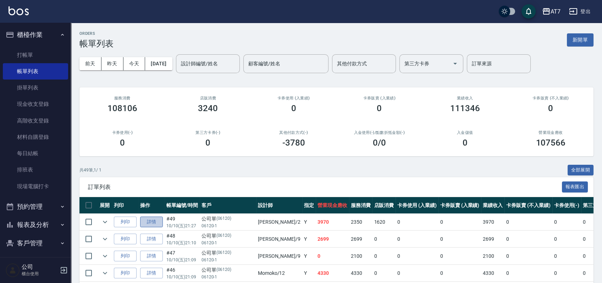
click at [150, 217] on link "詳情" at bounding box center [151, 221] width 23 height 11
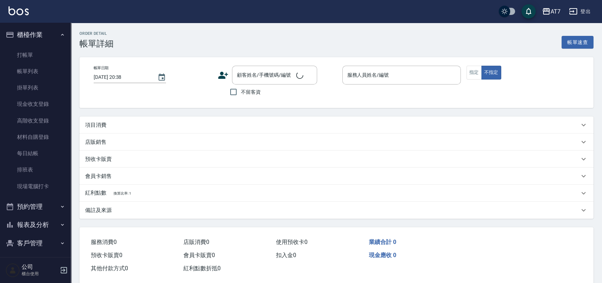
type input "[DATE] 21:27"
type input "[PERSON_NAME]-2"
type input "390"
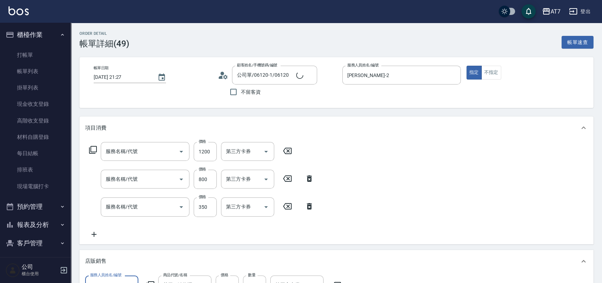
type input "公司單/06120-1/06120"
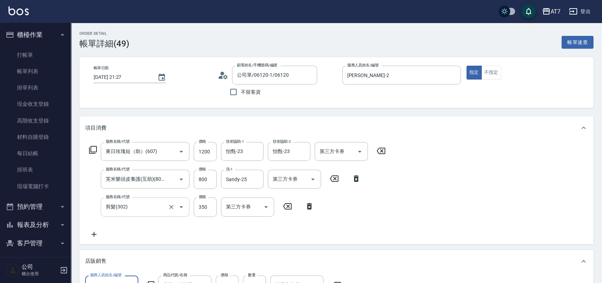
type input "東日玫瑰短（助）(607)"
type input "芙米樂頭皮養護(互助)(805)"
type input "剪髮(302)"
click at [243, 180] on input "Sandy-25" at bounding box center [237, 179] width 26 height 12
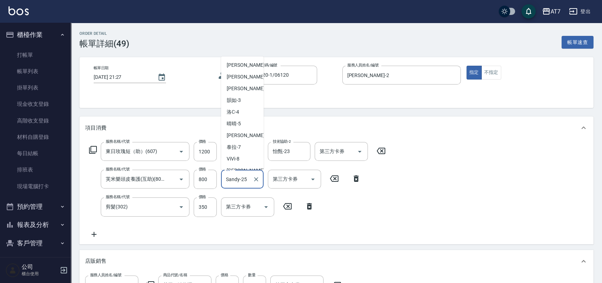
scroll to position [100, 0]
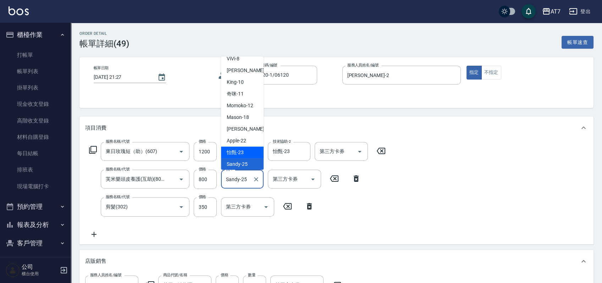
click at [242, 152] on span "怡甄 -23" at bounding box center [235, 152] width 17 height 7
type input "怡甄-23"
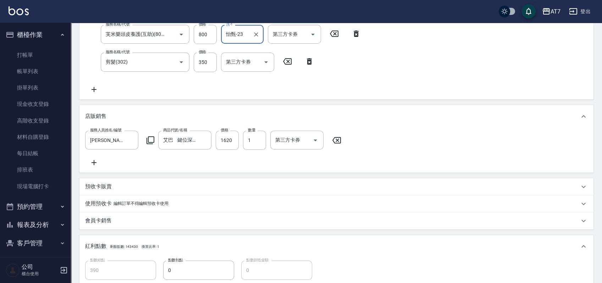
scroll to position [236, 0]
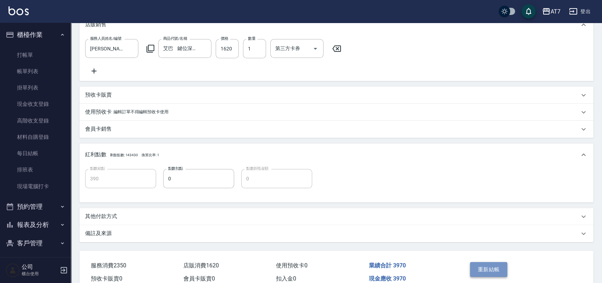
click at [489, 270] on button "重新結帳" at bounding box center [489, 269] width 38 height 15
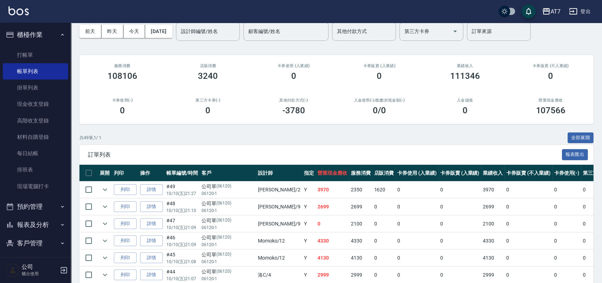
scroll to position [47, 0]
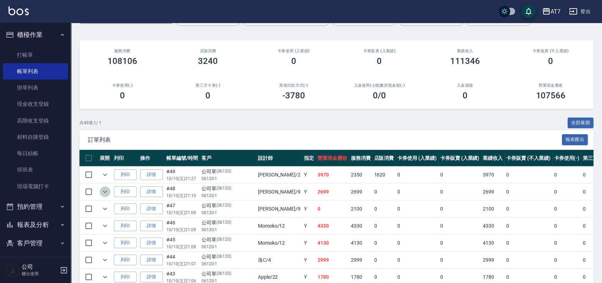
click at [107, 192] on icon "expand row" at bounding box center [105, 191] width 9 height 9
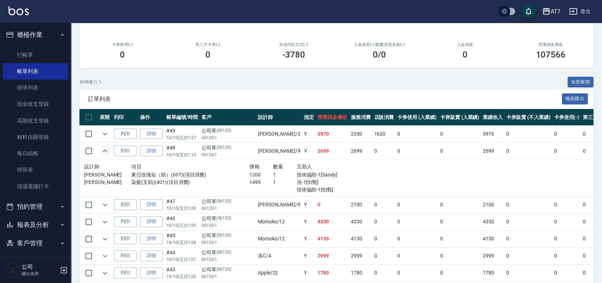
scroll to position [142, 0]
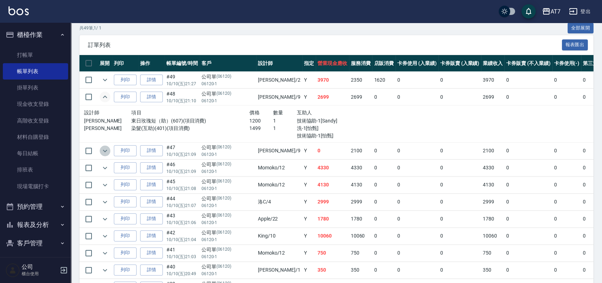
click at [108, 149] on icon "expand row" at bounding box center [105, 150] width 9 height 9
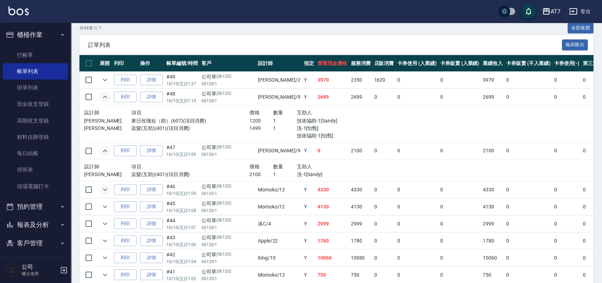
click at [106, 193] on icon "expand row" at bounding box center [105, 189] width 9 height 9
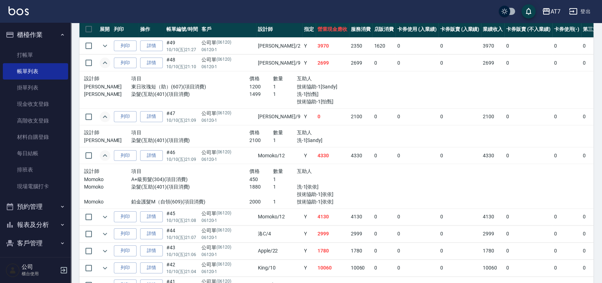
scroll to position [189, 0]
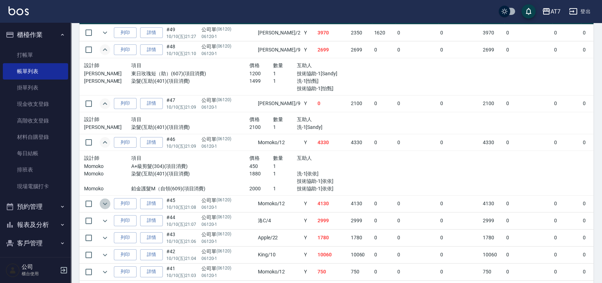
click at [107, 202] on icon "expand row" at bounding box center [105, 203] width 9 height 9
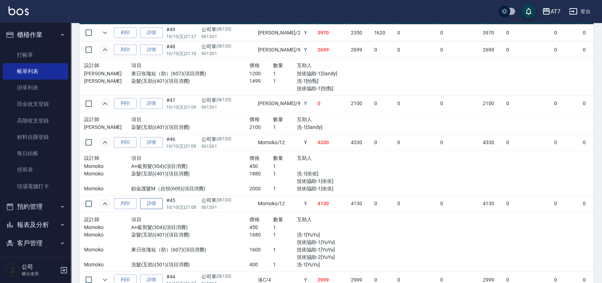
click at [157, 199] on link "詳情" at bounding box center [151, 203] width 23 height 11
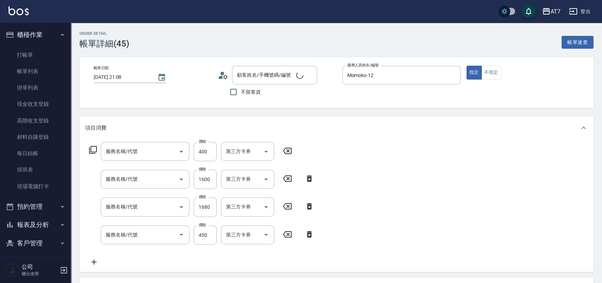
type input "[DATE] 21:08"
type input "Momoko-12"
type input "410"
type input "公司單/06120-1/06120"
type input "洗髮(互助)(501)"
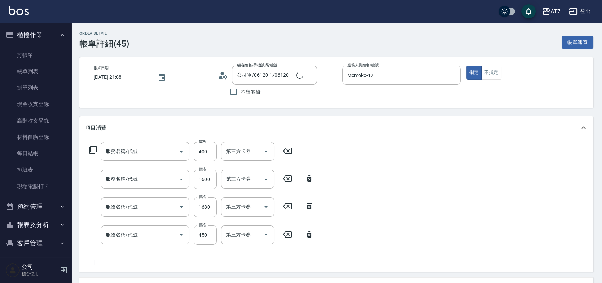
type input "東日玫瑰短（助）(607)"
type input "染髮(互助)(401)"
type input "A+級剪髮(304)"
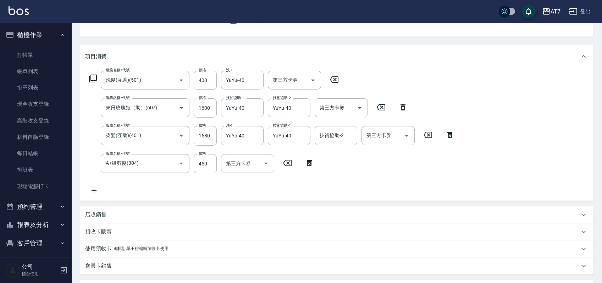
scroll to position [94, 0]
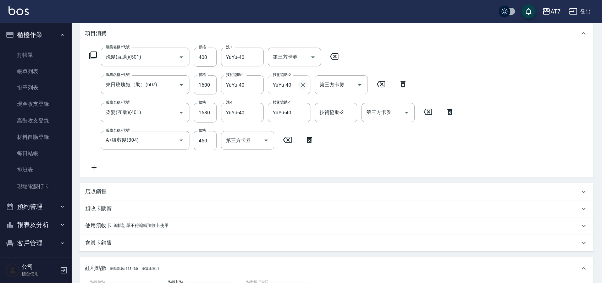
click at [303, 84] on icon "Clear" at bounding box center [303, 85] width 4 height 4
click at [255, 55] on icon "Clear" at bounding box center [256, 57] width 7 height 7
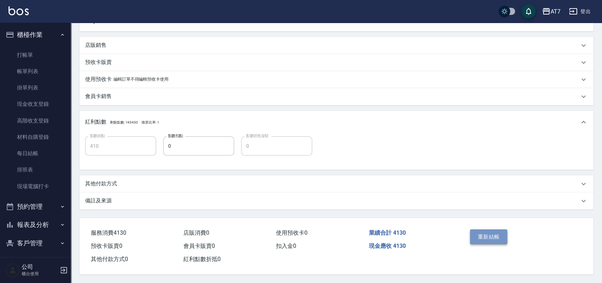
click at [479, 231] on button "重新結帳" at bounding box center [489, 236] width 38 height 15
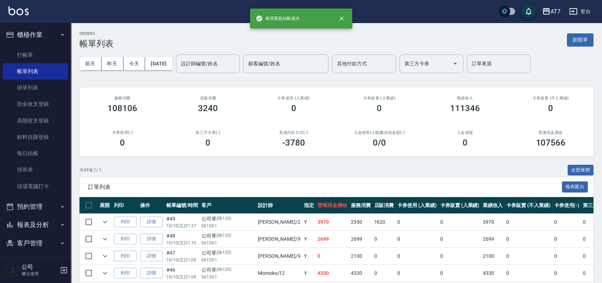
scroll to position [94, 0]
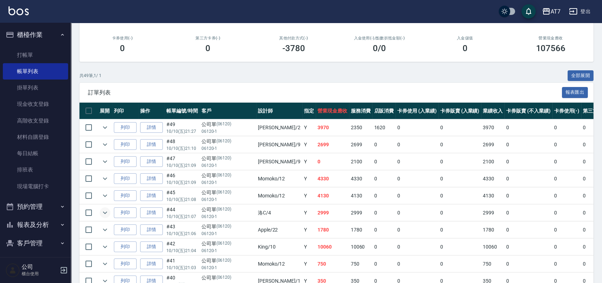
click at [108, 211] on icon "expand row" at bounding box center [105, 212] width 9 height 9
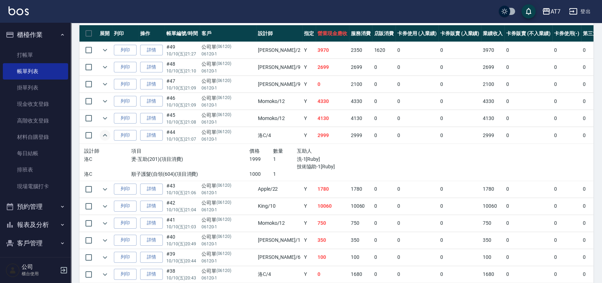
scroll to position [189, 0]
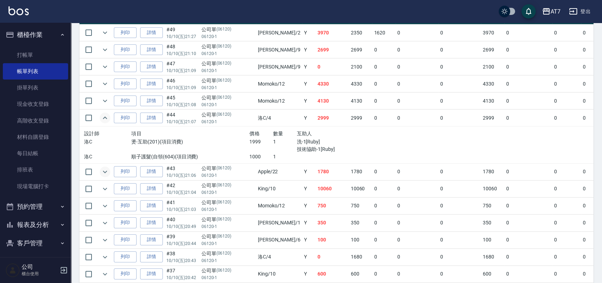
click at [108, 172] on icon "expand row" at bounding box center [105, 171] width 9 height 9
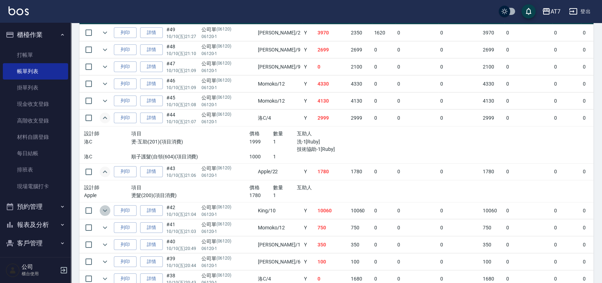
click at [106, 210] on icon "expand row" at bounding box center [105, 210] width 4 height 2
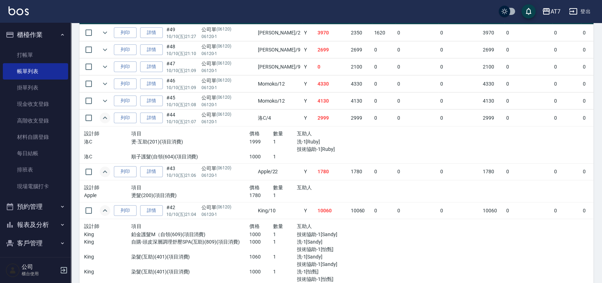
scroll to position [236, 0]
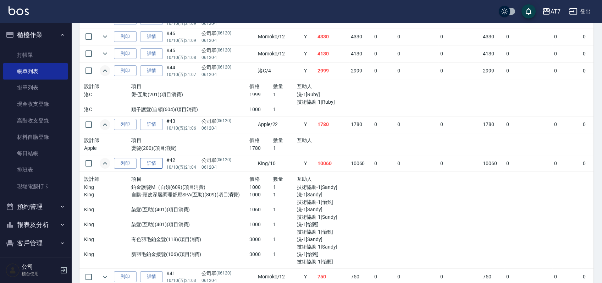
click at [153, 161] on link "詳情" at bounding box center [151, 163] width 23 height 11
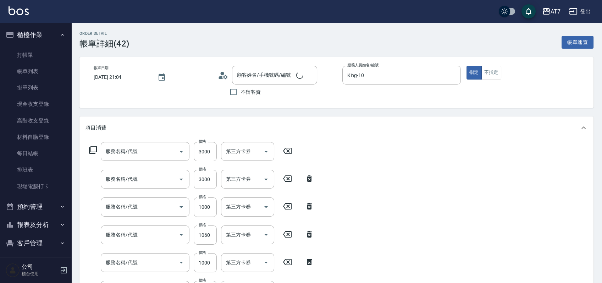
type input "[DATE] 21:04"
type input "King-10"
type input "1000"
type input "新羽毛鉑金接髮(106)"
type input "有色羽毛鉑金髮(118)"
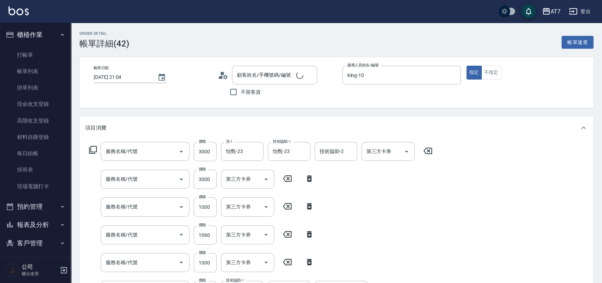
type input "染髮(互助)(401)"
type input "自購-頭皮深層調理舒壓SPA(互助)(809)"
type input "鉑金護髮M（自領(609)"
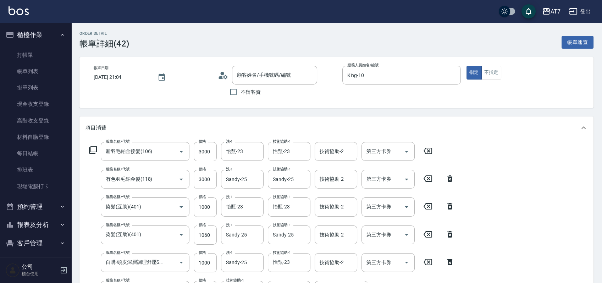
type input "公司單/06120-1/06120"
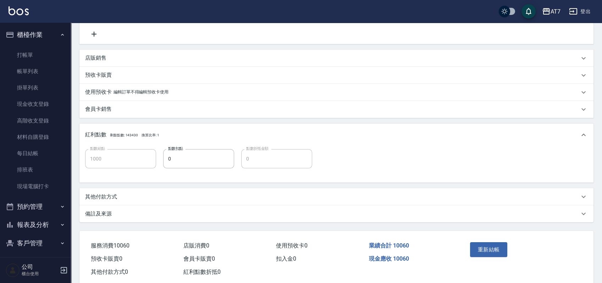
scroll to position [298, 0]
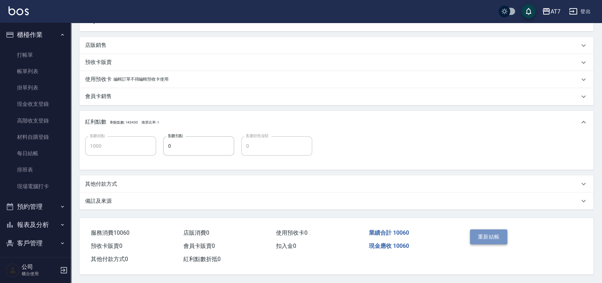
click at [477, 233] on button "重新結帳" at bounding box center [489, 236] width 38 height 15
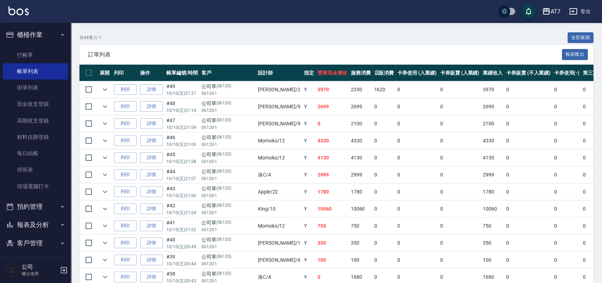
scroll to position [189, 0]
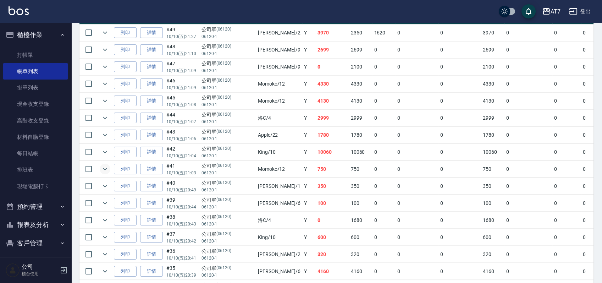
click at [105, 168] on icon "expand row" at bounding box center [105, 169] width 4 height 2
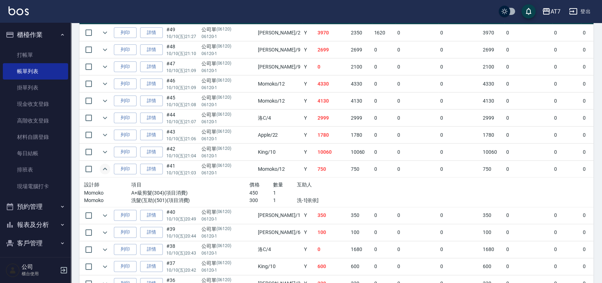
scroll to position [284, 0]
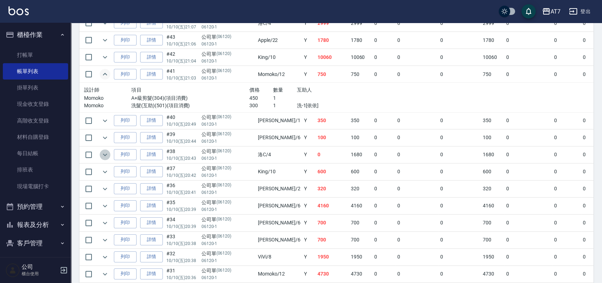
click at [106, 153] on icon "expand row" at bounding box center [105, 154] width 4 height 2
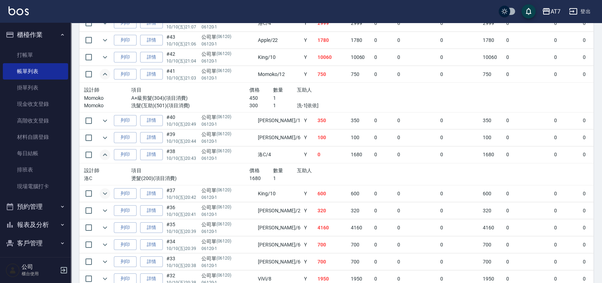
click at [106, 191] on icon "expand row" at bounding box center [105, 193] width 9 height 9
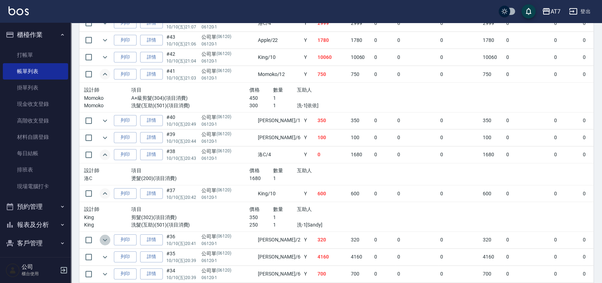
click at [106, 239] on icon "expand row" at bounding box center [105, 239] width 9 height 9
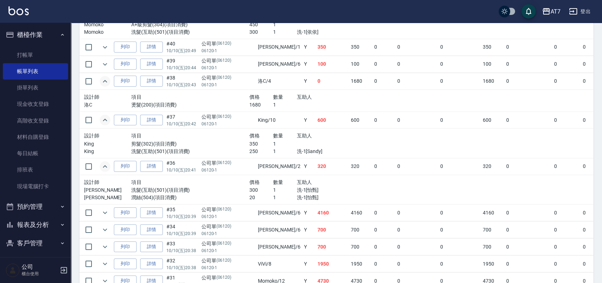
scroll to position [378, 0]
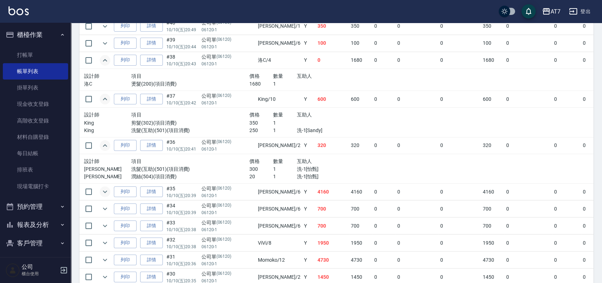
click at [106, 187] on icon "expand row" at bounding box center [105, 191] width 9 height 9
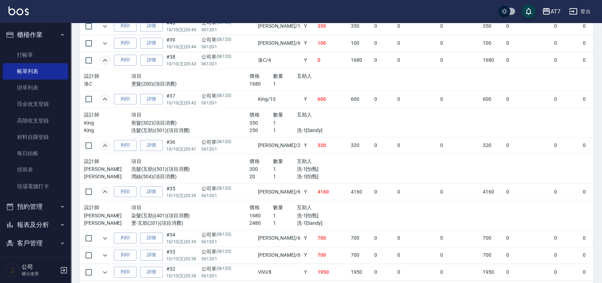
scroll to position [426, 0]
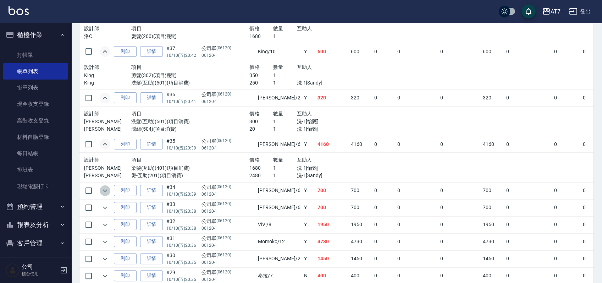
click at [104, 189] on icon "expand row" at bounding box center [105, 190] width 4 height 2
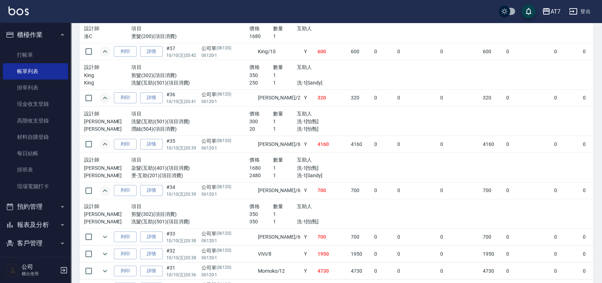
scroll to position [473, 0]
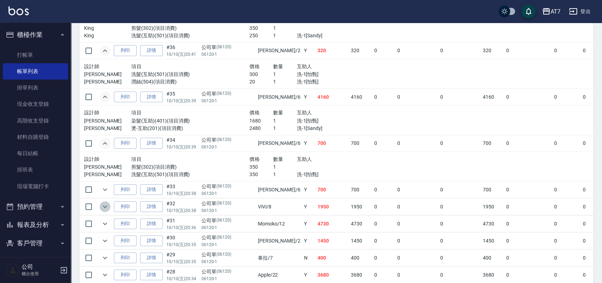
click at [105, 203] on icon "expand row" at bounding box center [105, 206] width 9 height 9
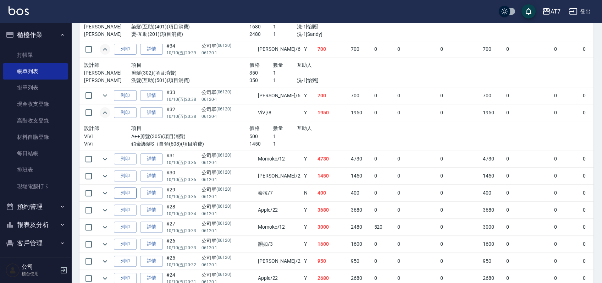
scroll to position [567, 0]
click at [107, 157] on icon "expand row" at bounding box center [105, 158] width 9 height 9
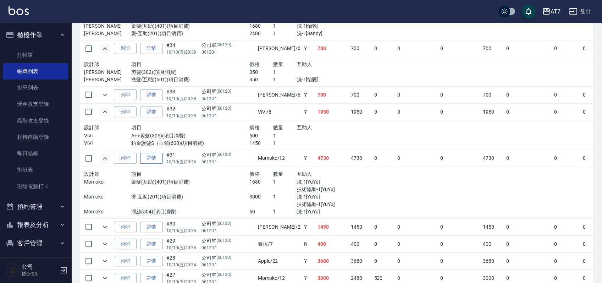
click at [151, 155] on link "詳情" at bounding box center [151, 157] width 23 height 11
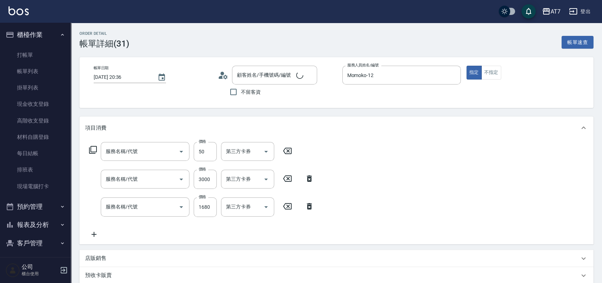
type input "[DATE] 20:36"
type input "Momoko-12"
type input "470"
type input "潤絲(504)"
type input "燙-互助(201)"
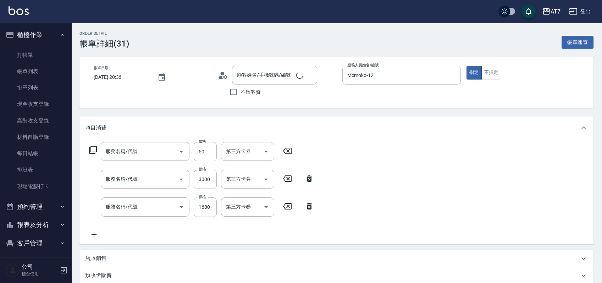
type input "染髮(互助)(401)"
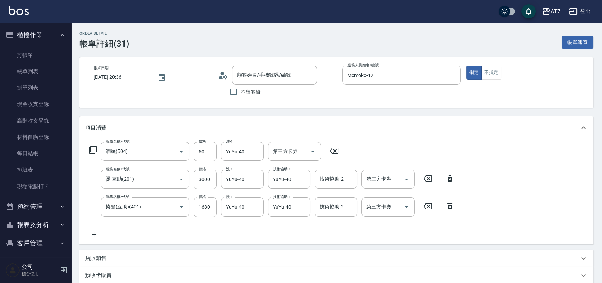
type input "公司單/06120-1/06120"
click at [256, 181] on icon "Clear" at bounding box center [256, 179] width 7 height 7
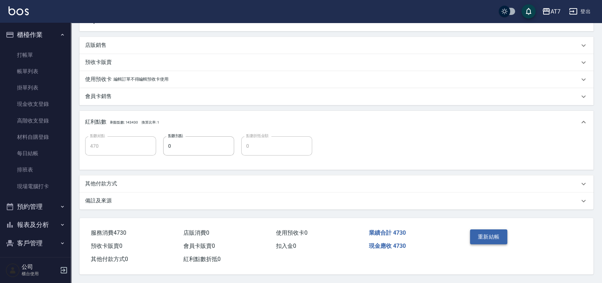
click at [502, 237] on button "重新結帳" at bounding box center [489, 236] width 38 height 15
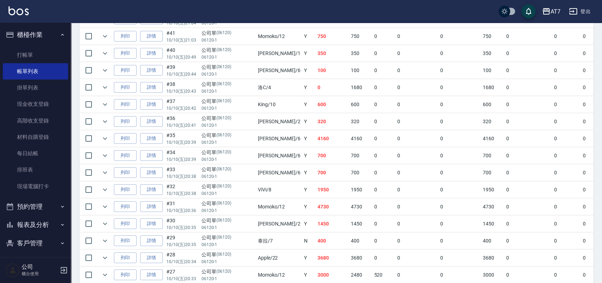
scroll to position [331, 0]
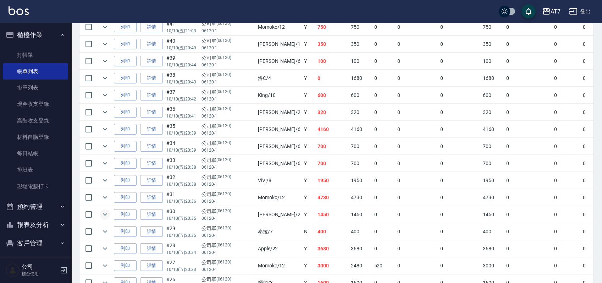
click at [107, 216] on icon "expand row" at bounding box center [105, 214] width 9 height 9
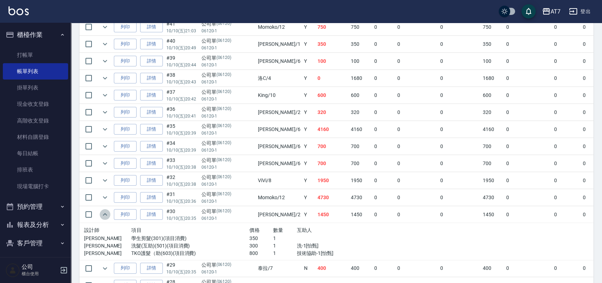
click at [107, 216] on icon "expand row" at bounding box center [105, 214] width 9 height 9
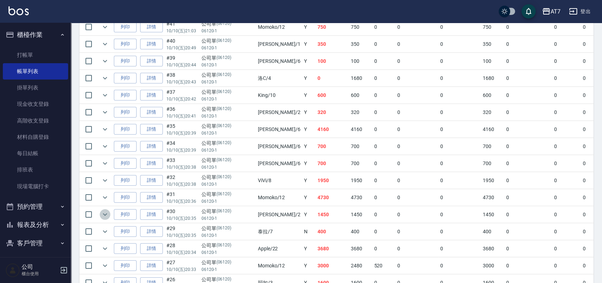
click at [107, 216] on icon "expand row" at bounding box center [105, 214] width 9 height 9
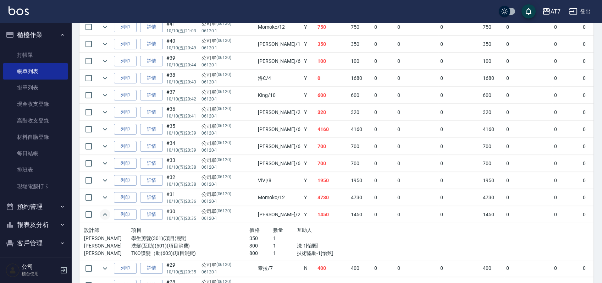
click at [107, 216] on icon "expand row" at bounding box center [105, 214] width 9 height 9
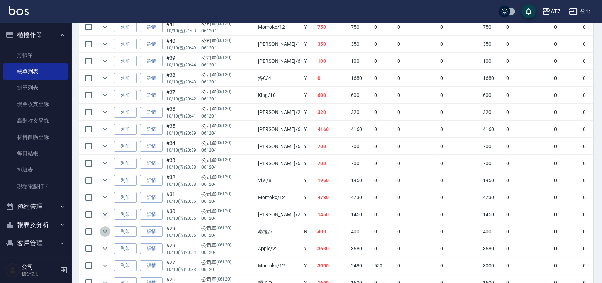
click at [105, 232] on icon "expand row" at bounding box center [105, 231] width 9 height 9
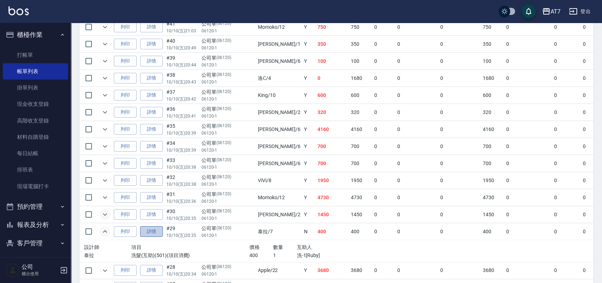
click at [157, 227] on link "詳情" at bounding box center [151, 231] width 23 height 11
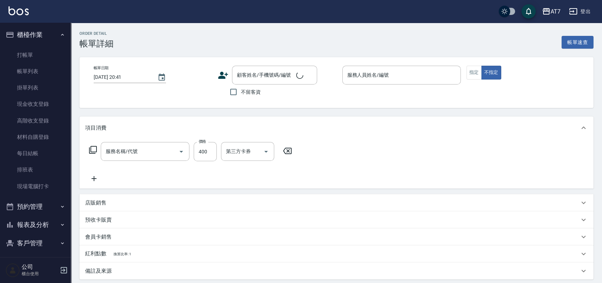
type input "[DATE] 20:35"
type input "[PERSON_NAME]-7"
type input "40"
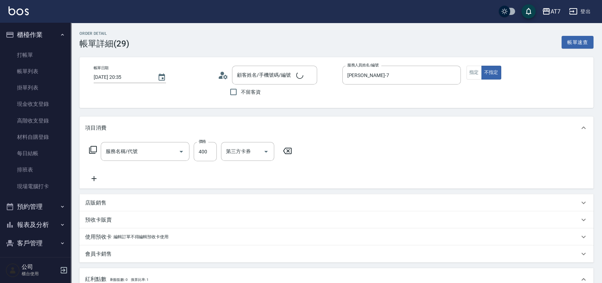
type input "洗髮(互助)(501)"
type input "公司單/06120-1/06120"
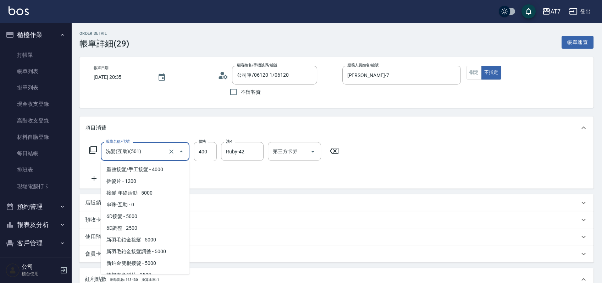
click at [144, 152] on input "洗髮(互助)(501)" at bounding box center [135, 151] width 62 height 12
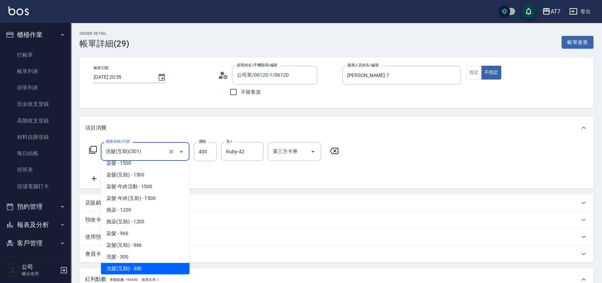
type input "8"
type input "0"
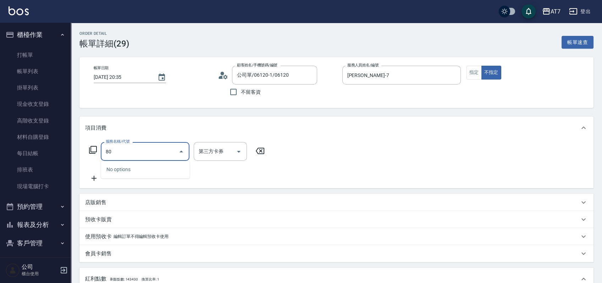
type input "801"
type input "40"
type input "自購-葉綠素洗髮(互助)(801)"
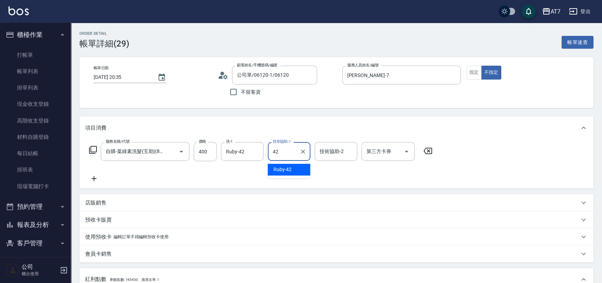
type input "Ruby-42"
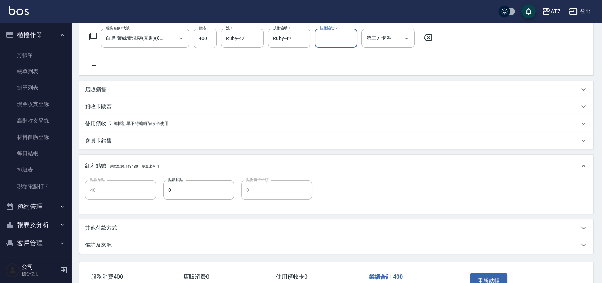
scroll to position [159, 0]
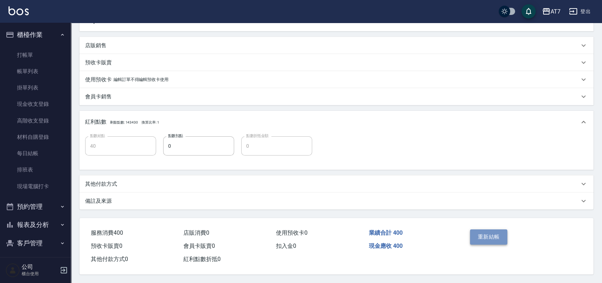
click at [487, 233] on button "重新結帳" at bounding box center [489, 236] width 38 height 15
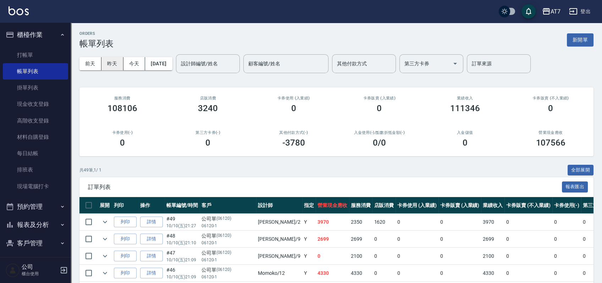
click at [114, 65] on button "昨天" at bounding box center [112, 63] width 22 height 13
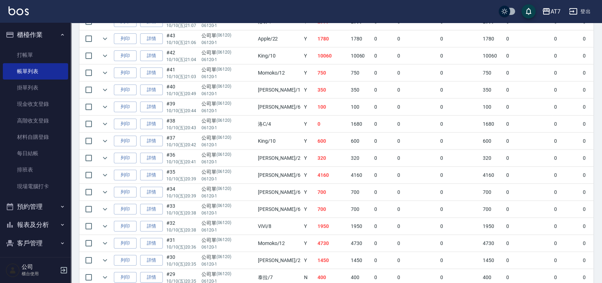
scroll to position [378, 0]
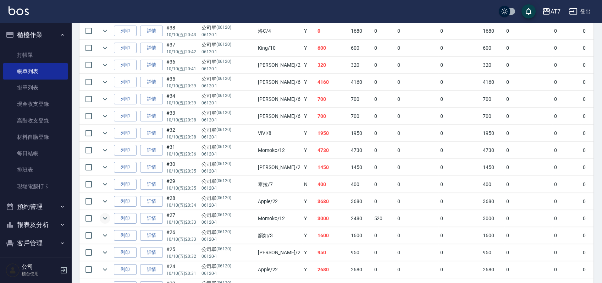
click at [104, 218] on icon "expand row" at bounding box center [105, 218] width 9 height 9
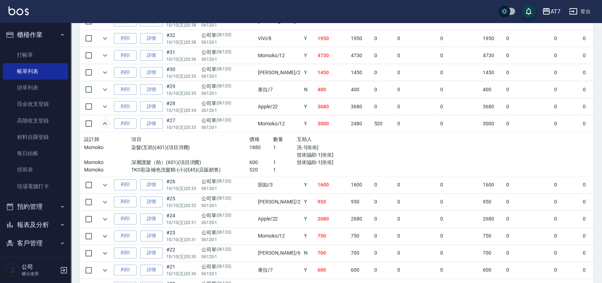
scroll to position [520, 0]
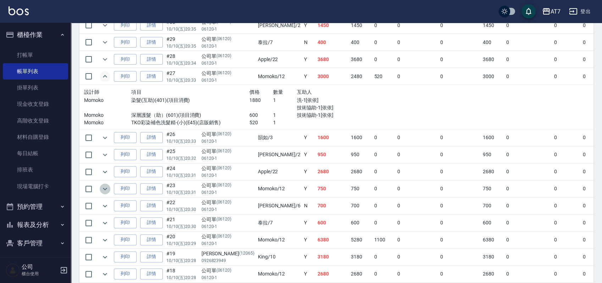
click at [105, 184] on icon "expand row" at bounding box center [105, 188] width 9 height 9
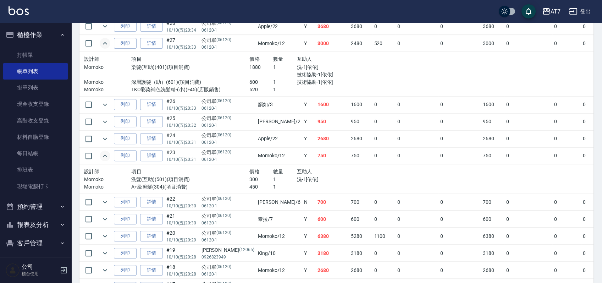
scroll to position [567, 0]
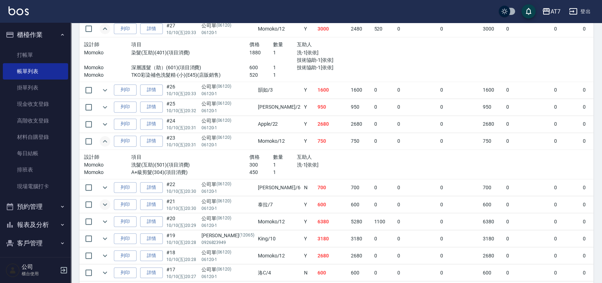
click at [104, 203] on icon "expand row" at bounding box center [105, 204] width 4 height 2
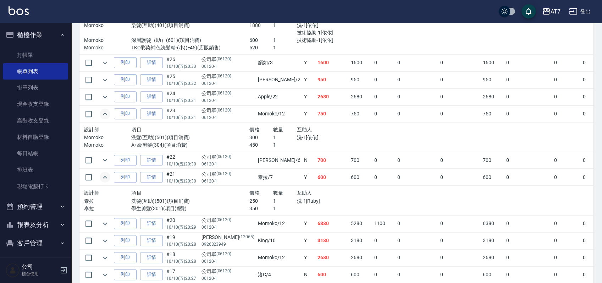
scroll to position [615, 0]
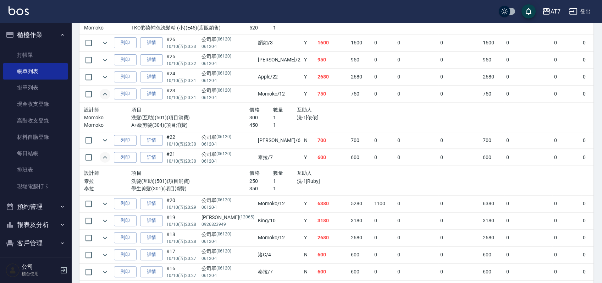
click at [104, 203] on icon "expand row" at bounding box center [105, 203] width 9 height 9
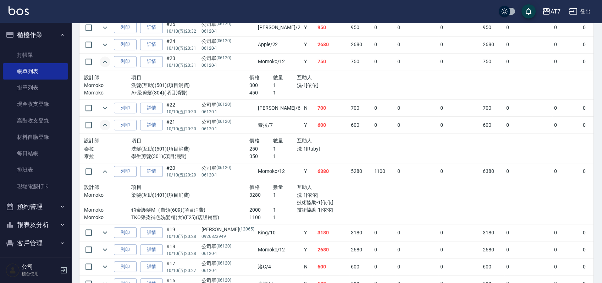
scroll to position [662, 0]
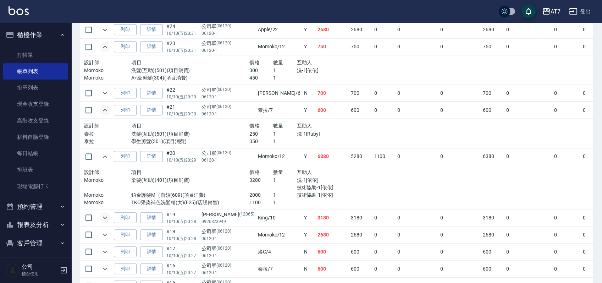
click at [104, 213] on icon "expand row" at bounding box center [105, 217] width 9 height 9
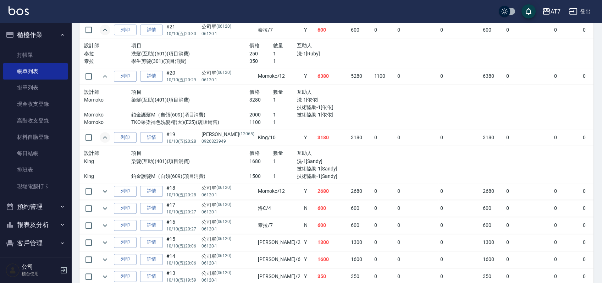
scroll to position [756, 0]
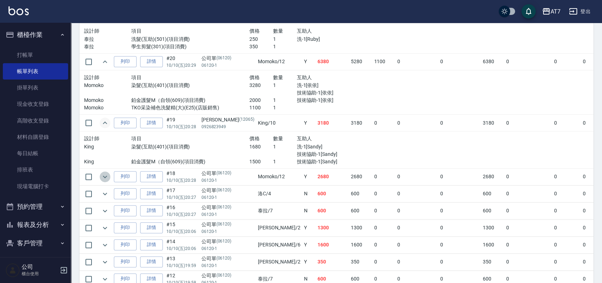
click at [104, 173] on icon "expand row" at bounding box center [105, 176] width 9 height 9
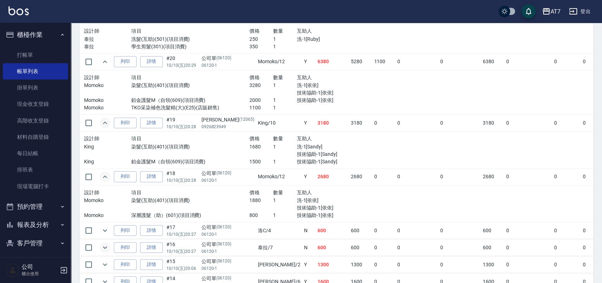
click at [107, 248] on icon "expand row" at bounding box center [105, 247] width 9 height 9
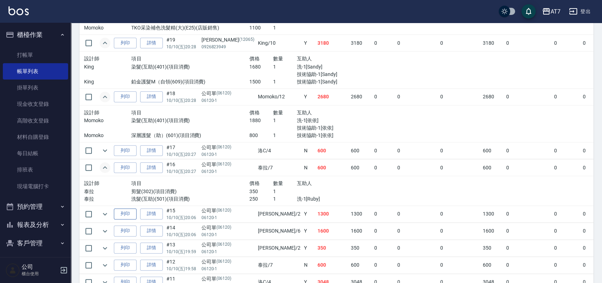
scroll to position [851, 0]
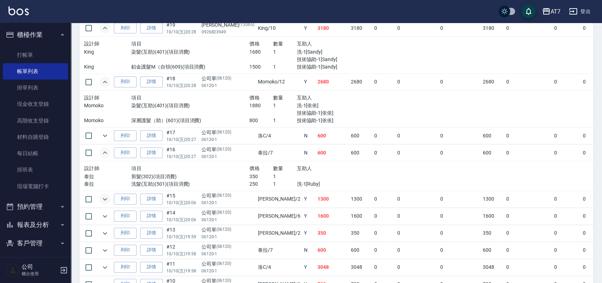
click at [106, 195] on icon "expand row" at bounding box center [105, 199] width 9 height 9
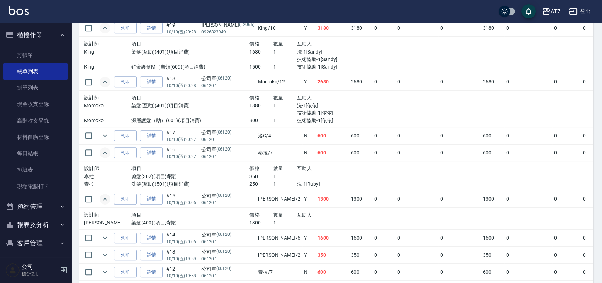
scroll to position [898, 0]
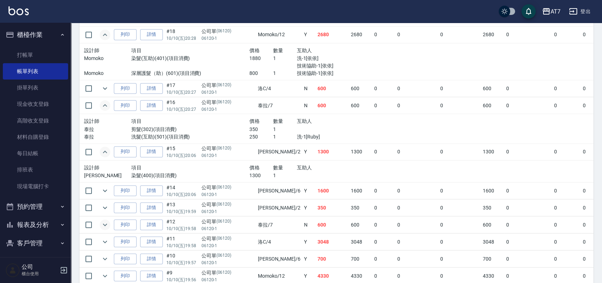
click at [106, 223] on icon "expand row" at bounding box center [105, 224] width 4 height 2
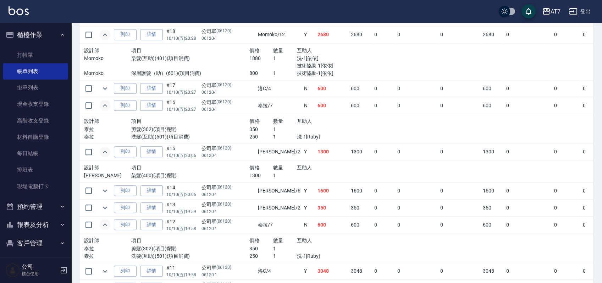
scroll to position [945, 0]
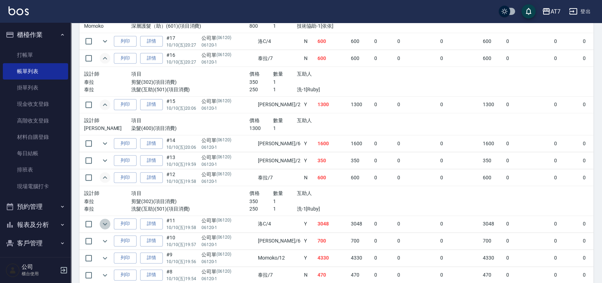
click at [106, 220] on icon "expand row" at bounding box center [105, 224] width 9 height 9
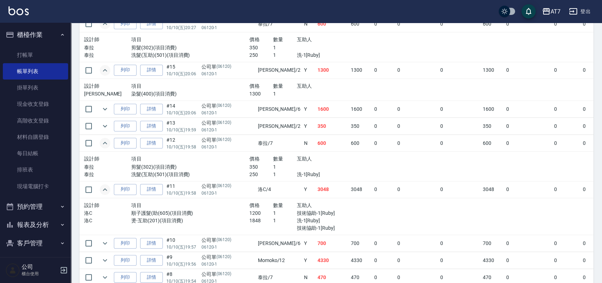
scroll to position [1040, 0]
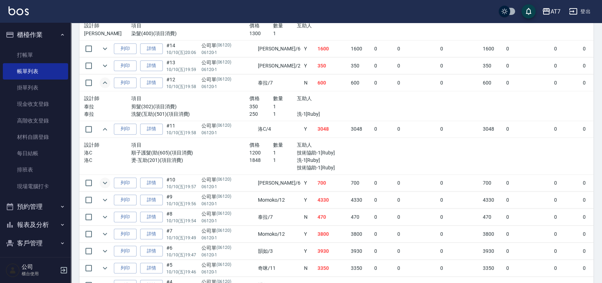
click at [106, 182] on icon "expand row" at bounding box center [105, 183] width 4 height 2
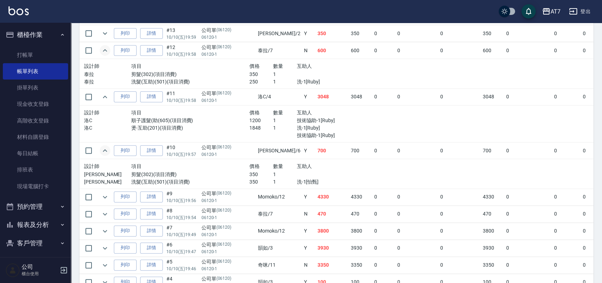
scroll to position [1087, 0]
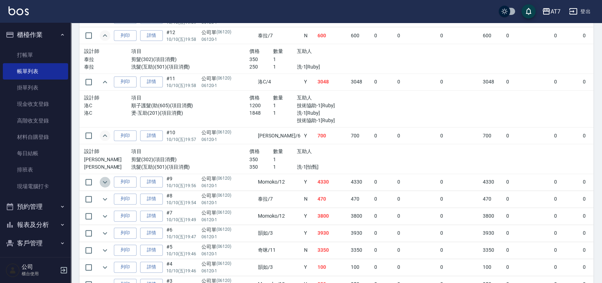
click at [106, 179] on icon "expand row" at bounding box center [105, 182] width 9 height 9
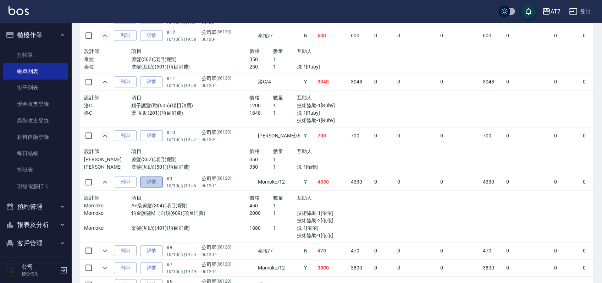
click at [149, 181] on link "詳情" at bounding box center [151, 181] width 23 height 11
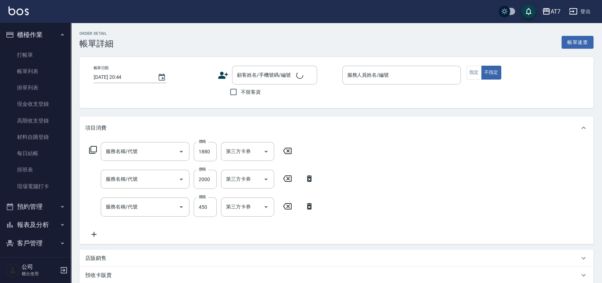
type input "2025/10/10 19:56"
type input "Momoko-12"
type input "430"
type input "染髮(互助)(401)"
type input "鉑金護髮M（自領(609)"
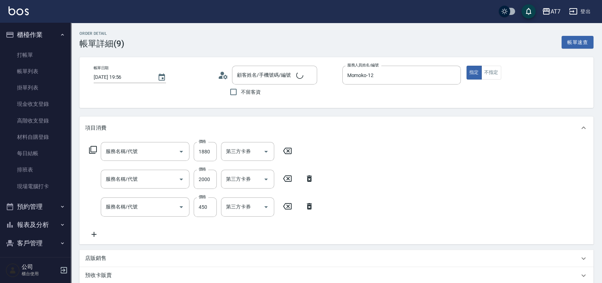
type input "A+級剪髮(304)"
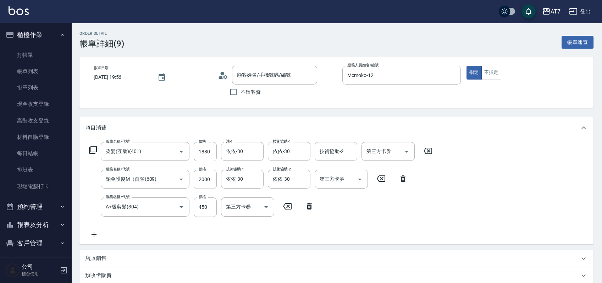
type input "公司單/06120-1/06120"
click at [303, 181] on icon "Clear" at bounding box center [302, 179] width 7 height 7
click at [257, 177] on icon "Clear" at bounding box center [256, 179] width 7 height 7
click at [256, 155] on icon "Clear" at bounding box center [256, 151] width 7 height 7
click at [302, 154] on icon "Clear" at bounding box center [302, 151] width 7 height 7
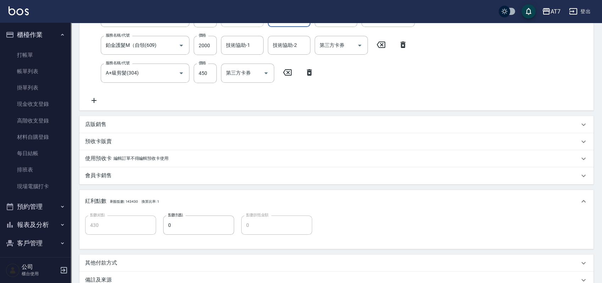
scroll to position [215, 0]
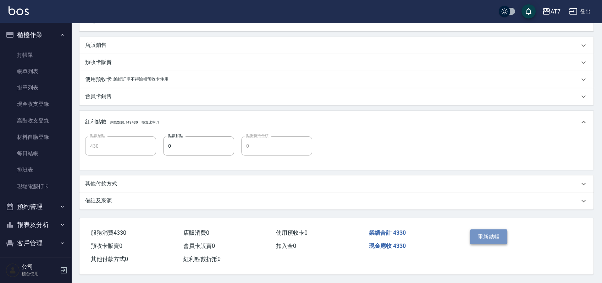
click at [482, 232] on button "重新結帳" at bounding box center [489, 236] width 38 height 15
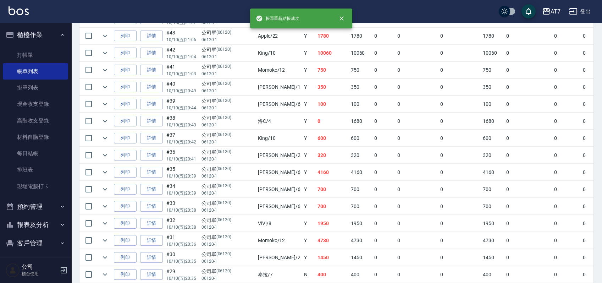
scroll to position [709, 0]
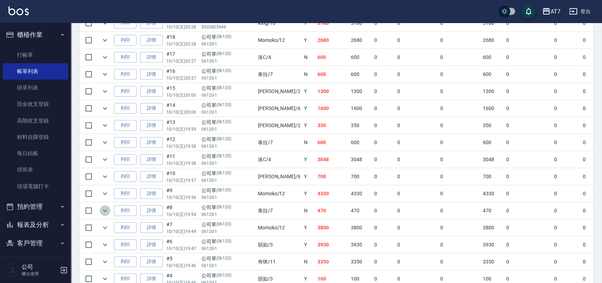
click at [105, 209] on icon "expand row" at bounding box center [105, 210] width 4 height 2
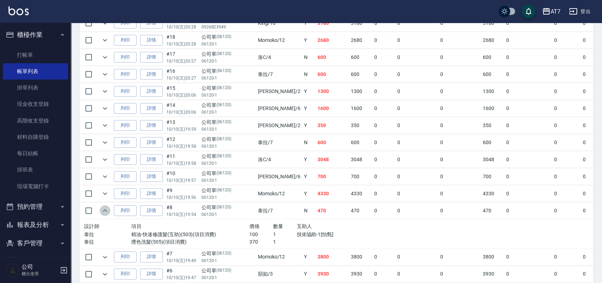
click at [105, 207] on icon "expand row" at bounding box center [105, 210] width 9 height 9
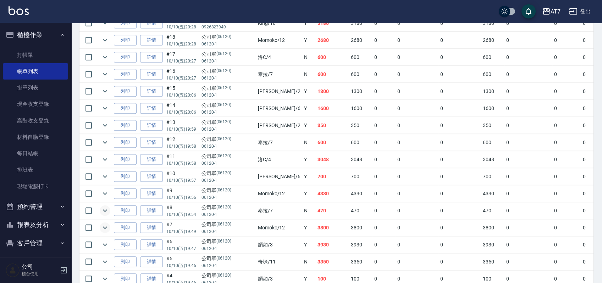
click at [108, 226] on icon "expand row" at bounding box center [105, 227] width 9 height 9
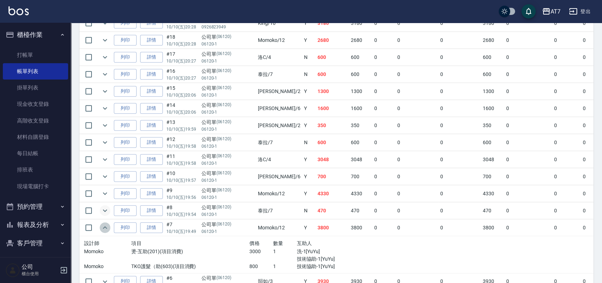
click at [108, 226] on icon "expand row" at bounding box center [105, 227] width 9 height 9
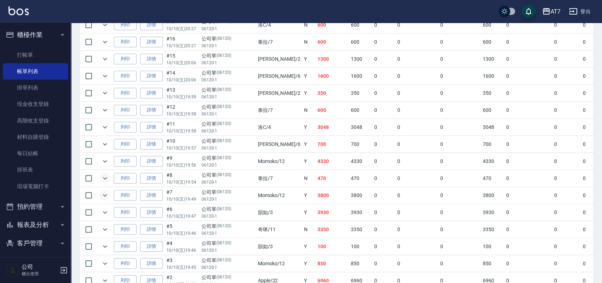
scroll to position [756, 0]
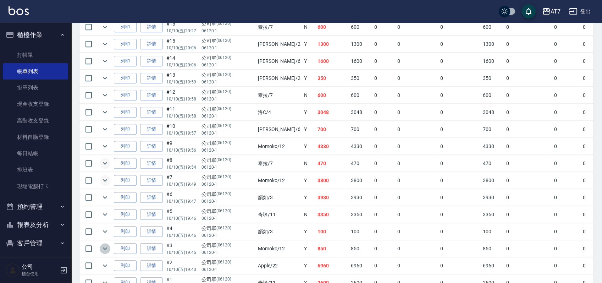
click at [101, 245] on icon "expand row" at bounding box center [105, 248] width 9 height 9
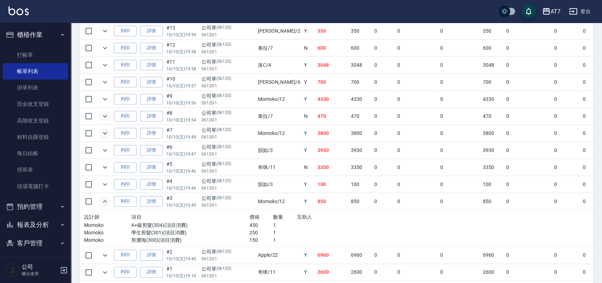
scroll to position [832, 0]
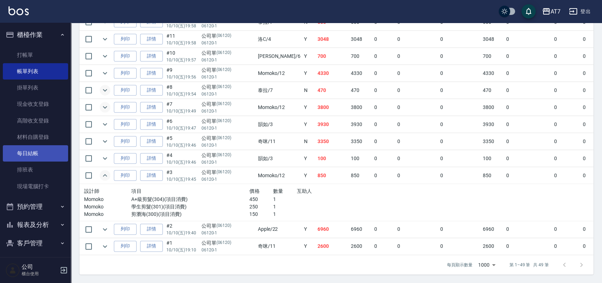
click at [34, 156] on link "每日結帳" at bounding box center [35, 153] width 65 height 16
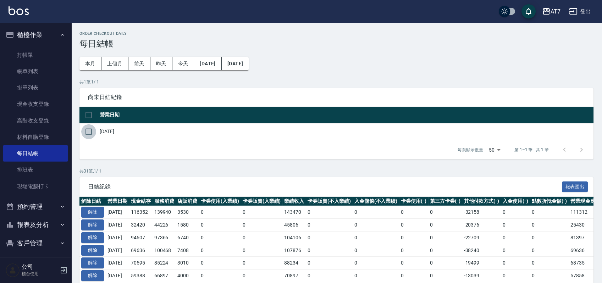
click at [90, 131] on input "checkbox" at bounding box center [88, 131] width 15 height 15
checkbox input "true"
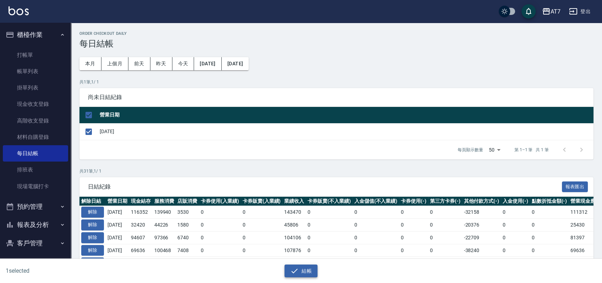
click at [301, 268] on button "結帳" at bounding box center [300, 270] width 33 height 13
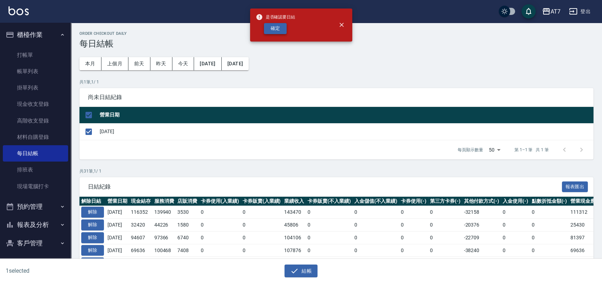
click at [267, 30] on button "確定" at bounding box center [275, 28] width 23 height 11
checkbox input "false"
